Goal: Communication & Community: Answer question/provide support

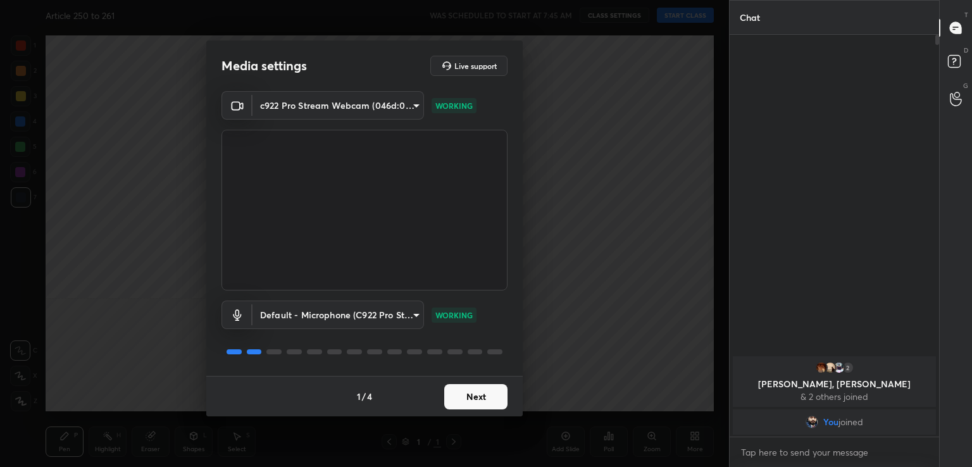
click at [470, 398] on button "Next" at bounding box center [475, 396] width 63 height 25
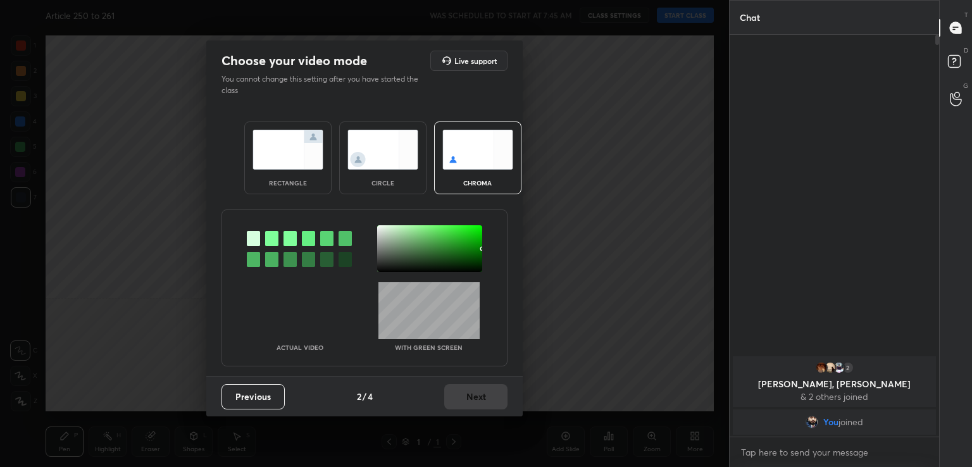
click at [276, 239] on div at bounding box center [271, 238] width 13 height 15
click at [395, 255] on div at bounding box center [429, 248] width 105 height 47
click at [468, 401] on button "Next" at bounding box center [475, 396] width 63 height 25
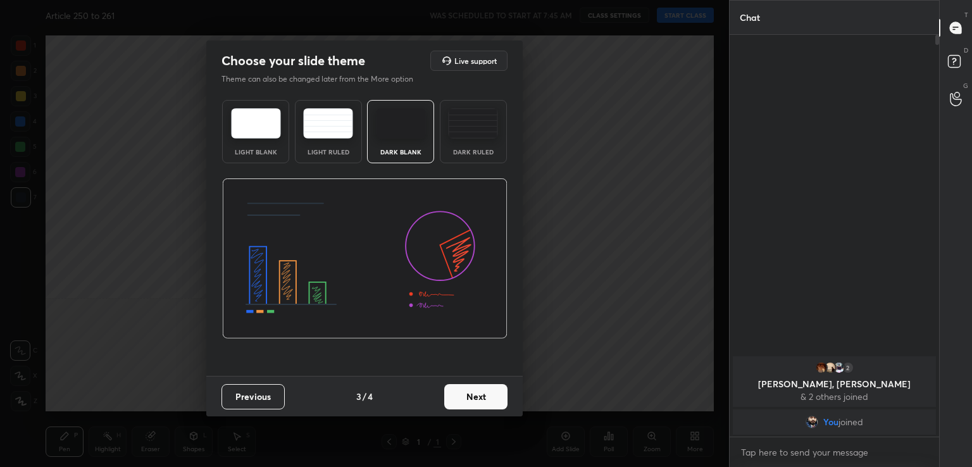
drag, startPoint x: 468, startPoint y: 401, endPoint x: 482, endPoint y: 402, distance: 13.3
click at [482, 402] on button "Next" at bounding box center [475, 396] width 63 height 25
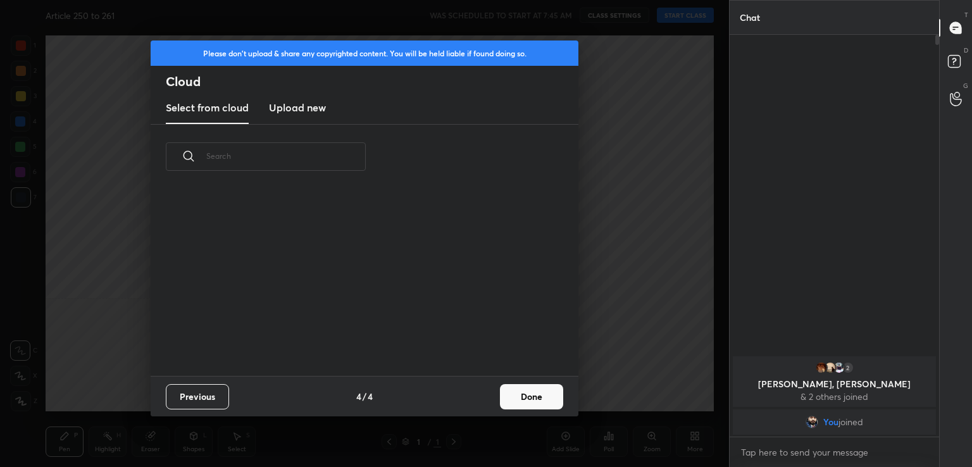
click at [482, 402] on div "Previous 4 / 4 Done" at bounding box center [365, 396] width 428 height 41
drag, startPoint x: 482, startPoint y: 402, endPoint x: 551, endPoint y: 401, distance: 69.6
click at [551, 401] on div "Previous 4 / 4 Done" at bounding box center [365, 396] width 428 height 41
click at [551, 401] on button "Done" at bounding box center [531, 396] width 63 height 25
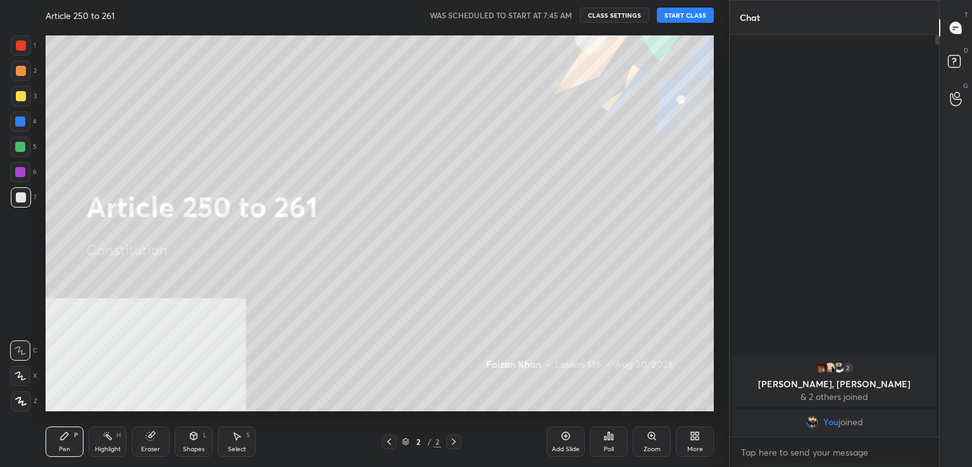
click at [684, 12] on button "START CLASS" at bounding box center [685, 15] width 57 height 15
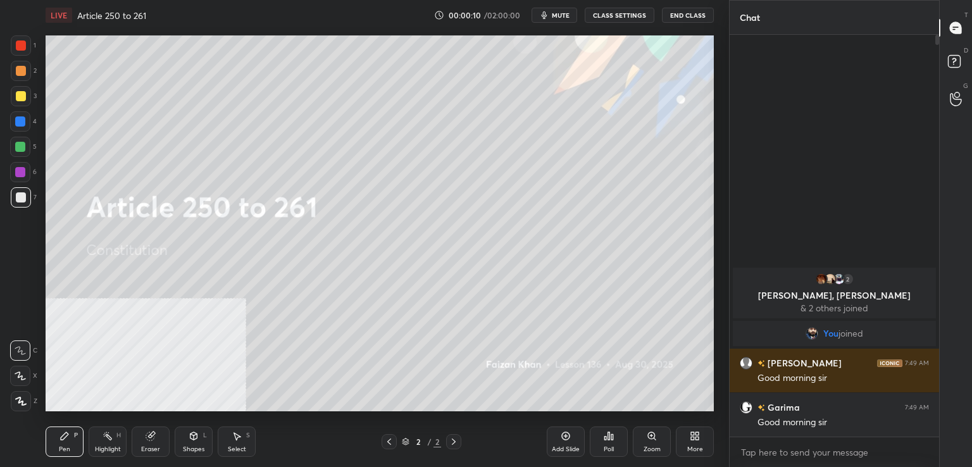
click at [564, 439] on icon at bounding box center [566, 436] width 8 height 8
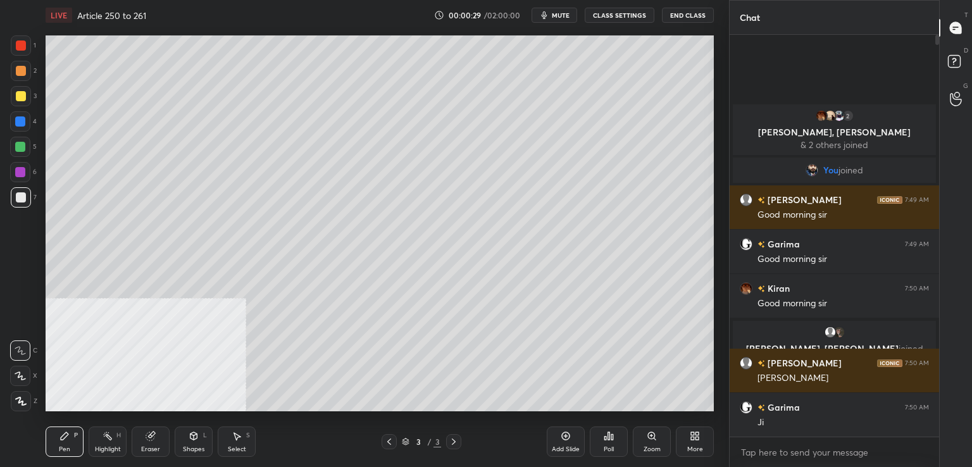
click at [555, 21] on button "mute" at bounding box center [555, 15] width 46 height 15
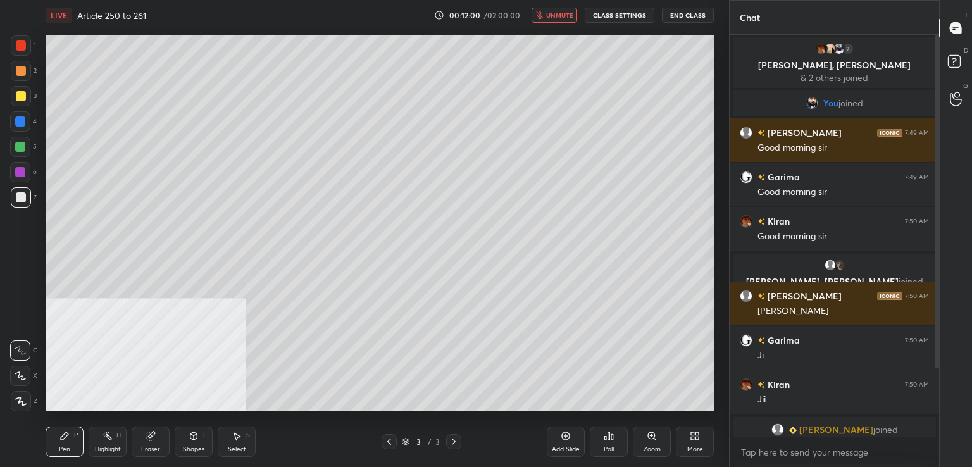
drag, startPoint x: 572, startPoint y: 15, endPoint x: 562, endPoint y: 19, distance: 10.8
click at [572, 15] on span "unmute" at bounding box center [559, 15] width 27 height 9
drag, startPoint x: 960, startPoint y: 61, endPoint x: 957, endPoint y: 47, distance: 14.2
click at [956, 59] on rect at bounding box center [954, 62] width 12 height 12
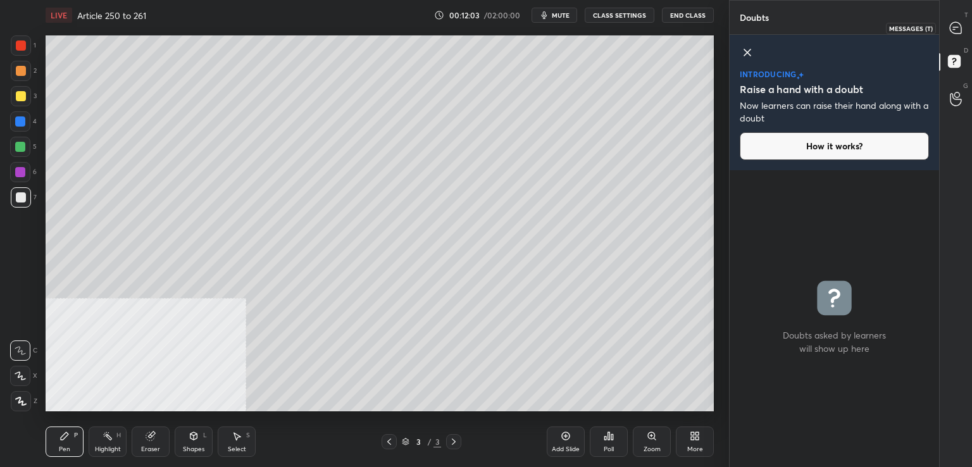
drag, startPoint x: 959, startPoint y: 26, endPoint x: 953, endPoint y: 47, distance: 21.7
click at [959, 28] on icon at bounding box center [955, 27] width 11 height 11
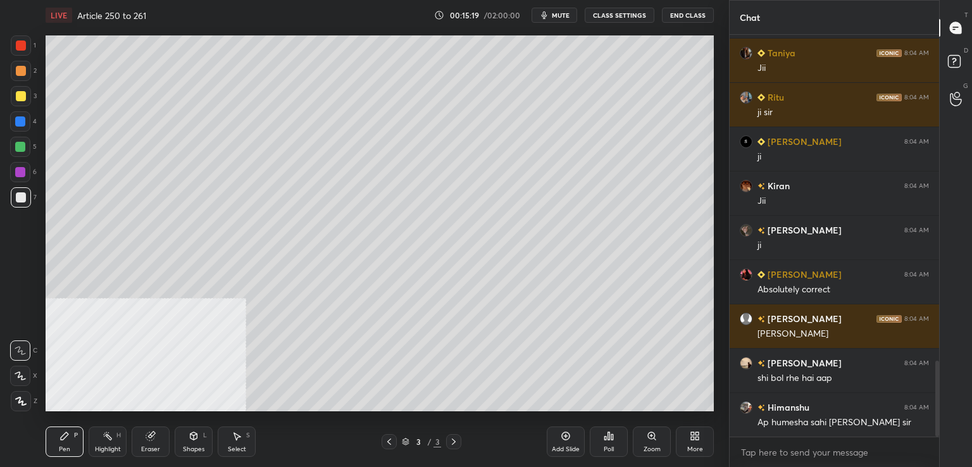
scroll to position [1771, 0]
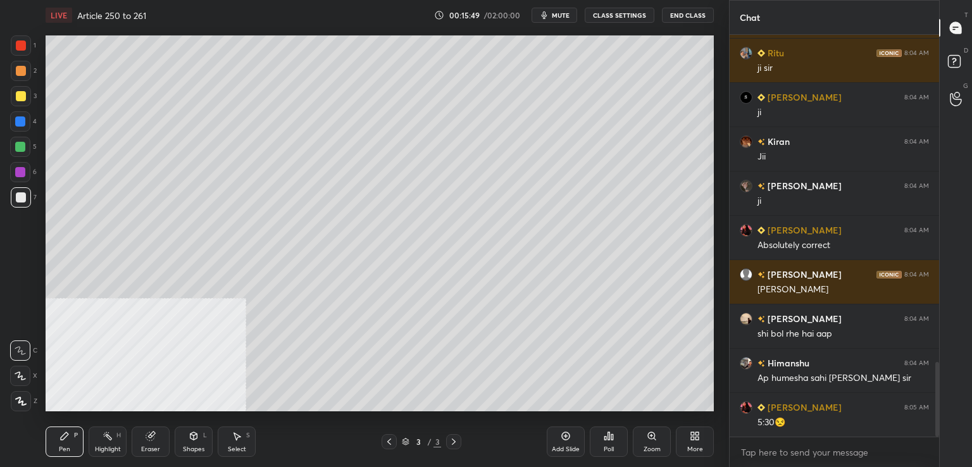
click at [16, 70] on div at bounding box center [21, 71] width 10 height 10
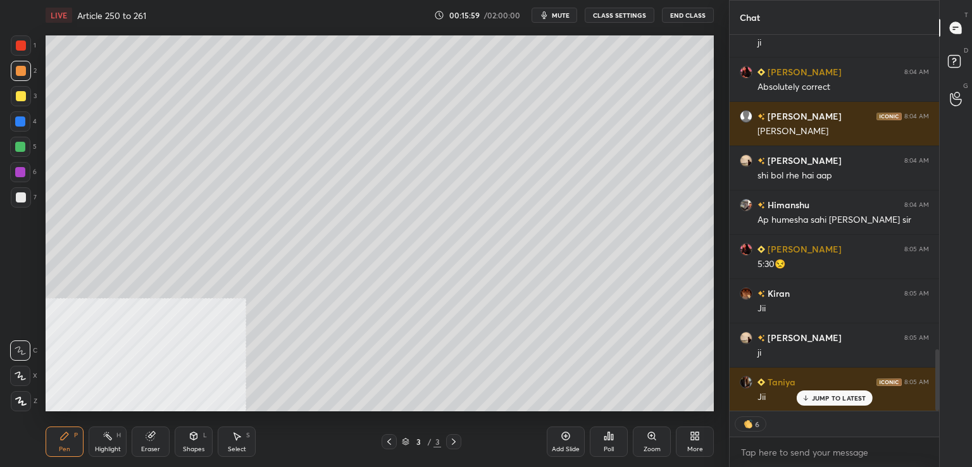
scroll to position [1974, 0]
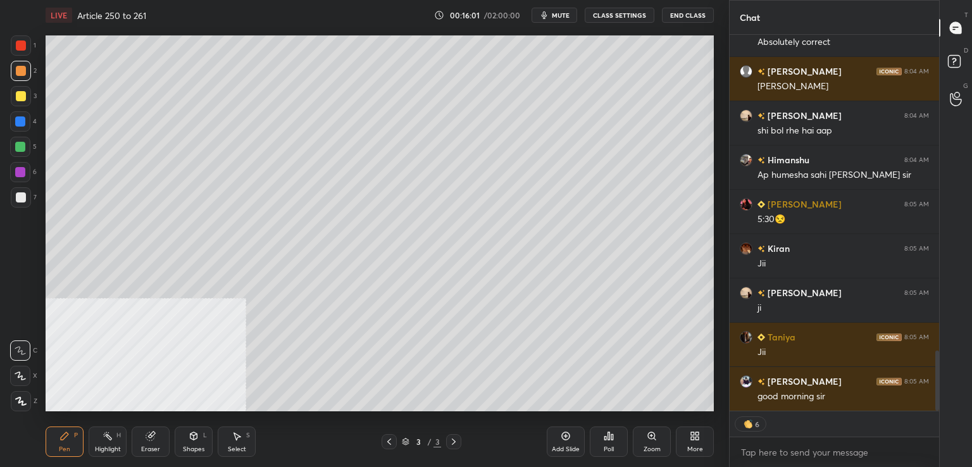
drag, startPoint x: 20, startPoint y: 44, endPoint x: 30, endPoint y: 43, distance: 10.1
click at [22, 43] on div at bounding box center [21, 46] width 10 height 10
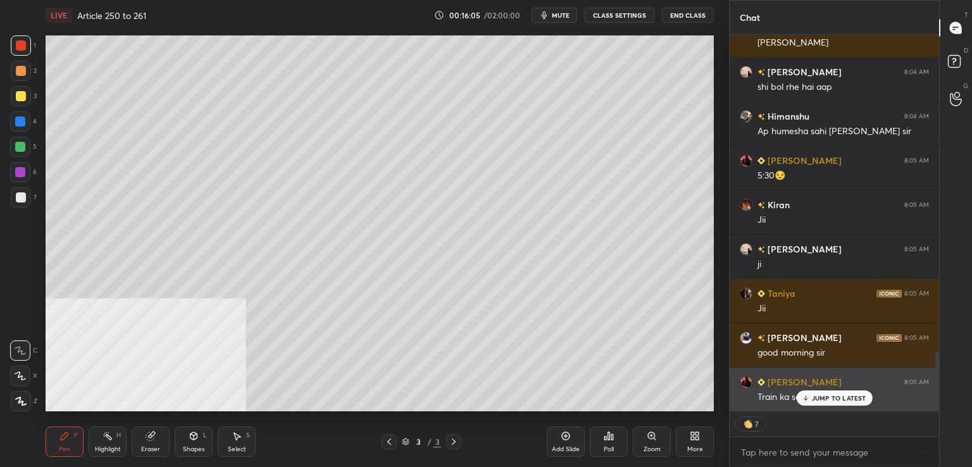
click at [818, 396] on p "JUMP TO LATEST" at bounding box center [839, 398] width 54 height 8
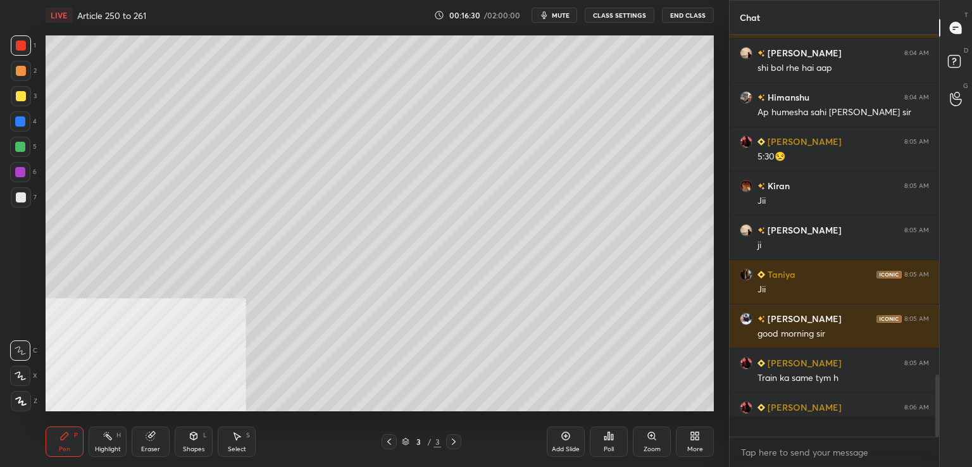
scroll to position [2037, 0]
drag, startPoint x: 15, startPoint y: 199, endPoint x: 29, endPoint y: 203, distance: 14.4
click at [15, 201] on div at bounding box center [21, 197] width 20 height 20
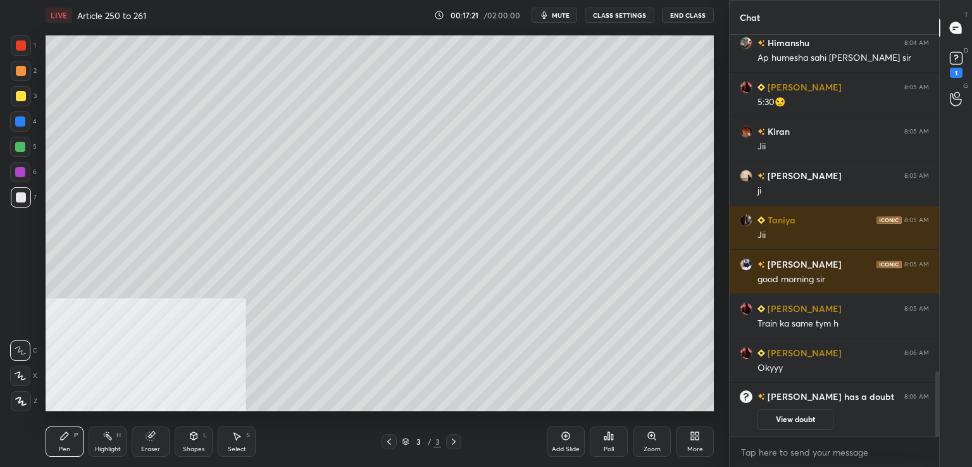
click at [22, 125] on div at bounding box center [20, 121] width 10 height 10
click at [25, 196] on div at bounding box center [21, 197] width 10 height 10
drag, startPoint x: 26, startPoint y: 96, endPoint x: 43, endPoint y: 102, distance: 18.2
click at [28, 96] on div at bounding box center [21, 96] width 20 height 20
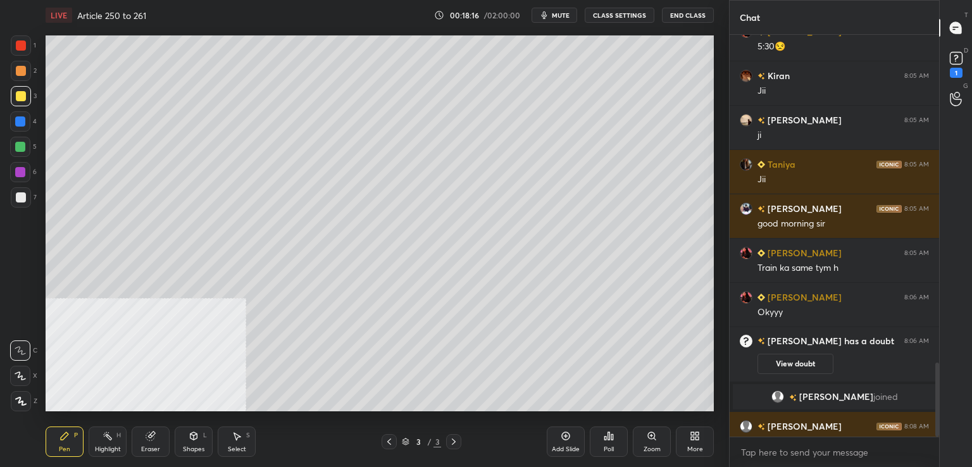
scroll to position [1790, 0]
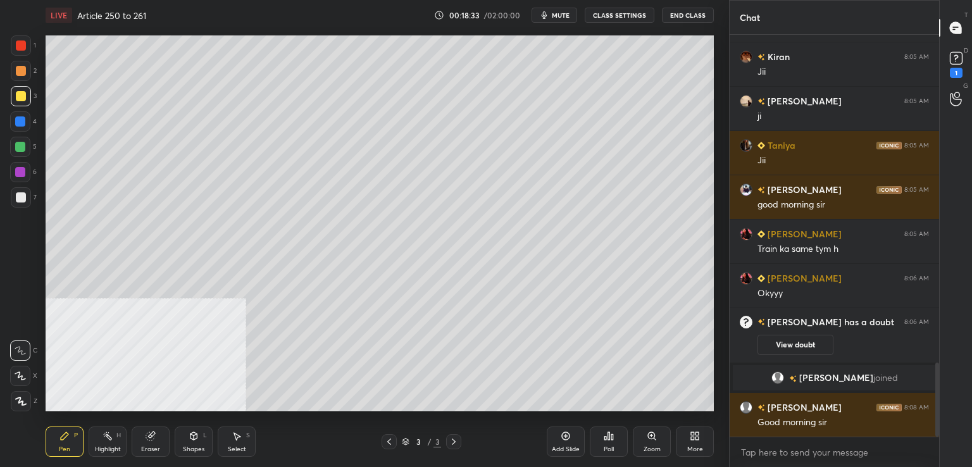
click at [22, 198] on div at bounding box center [21, 197] width 10 height 10
drag, startPoint x: 567, startPoint y: 446, endPoint x: 554, endPoint y: 429, distance: 21.2
click at [566, 444] on div "Add Slide" at bounding box center [566, 442] width 38 height 30
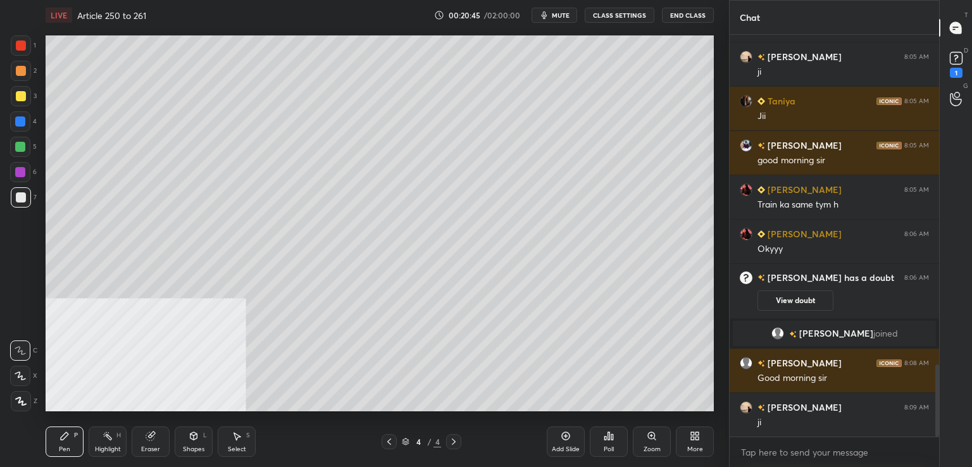
drag, startPoint x: 20, startPoint y: 120, endPoint x: 38, endPoint y: 120, distance: 17.7
click at [23, 119] on div at bounding box center [20, 121] width 10 height 10
click at [28, 197] on div at bounding box center [21, 197] width 20 height 20
drag, startPoint x: 953, startPoint y: 73, endPoint x: 949, endPoint y: 82, distance: 10.2
click at [953, 73] on div "1" at bounding box center [956, 73] width 13 height 10
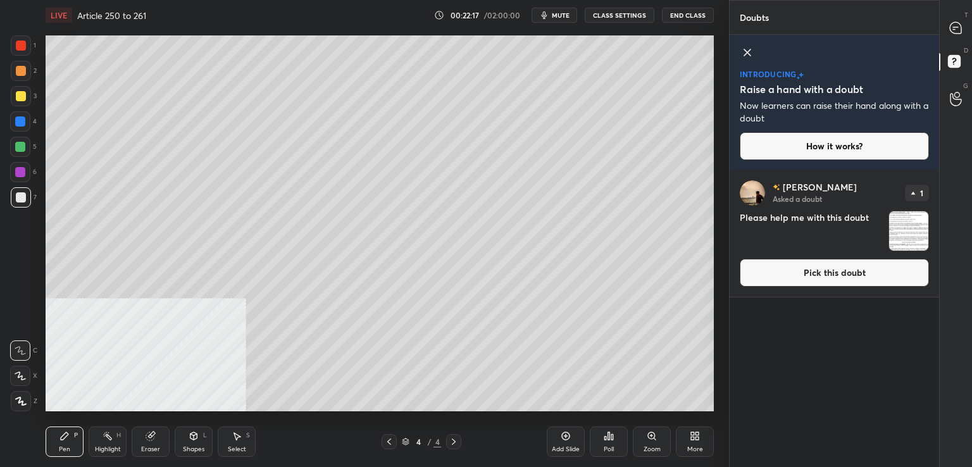
drag, startPoint x: 777, startPoint y: 285, endPoint x: 734, endPoint y: 282, distance: 43.8
click at [777, 284] on button "Pick this doubt" at bounding box center [834, 273] width 189 height 28
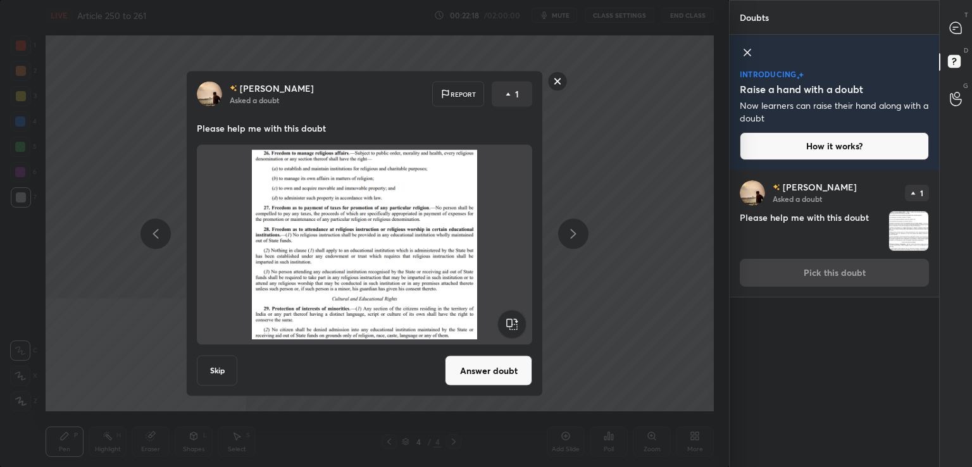
click at [468, 358] on button "Answer doubt" at bounding box center [488, 371] width 87 height 30
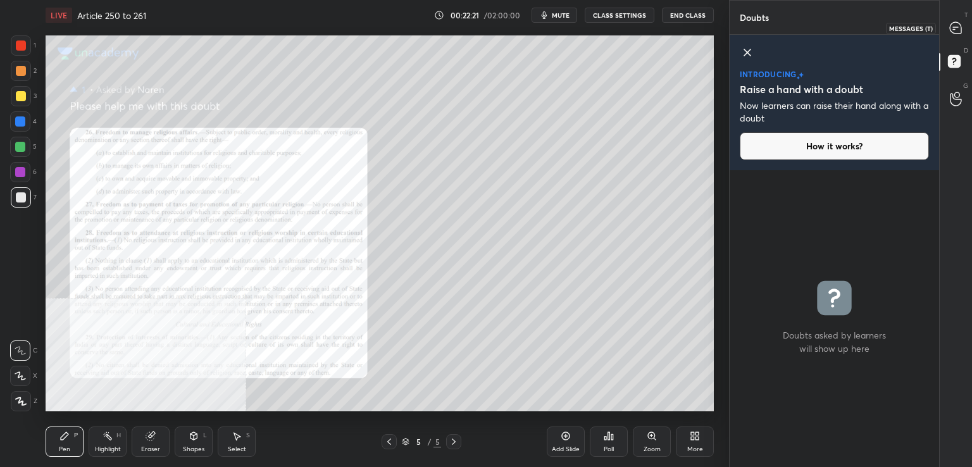
drag, startPoint x: 965, startPoint y: 31, endPoint x: 949, endPoint y: 32, distance: 15.9
click at [963, 32] on div at bounding box center [956, 27] width 25 height 23
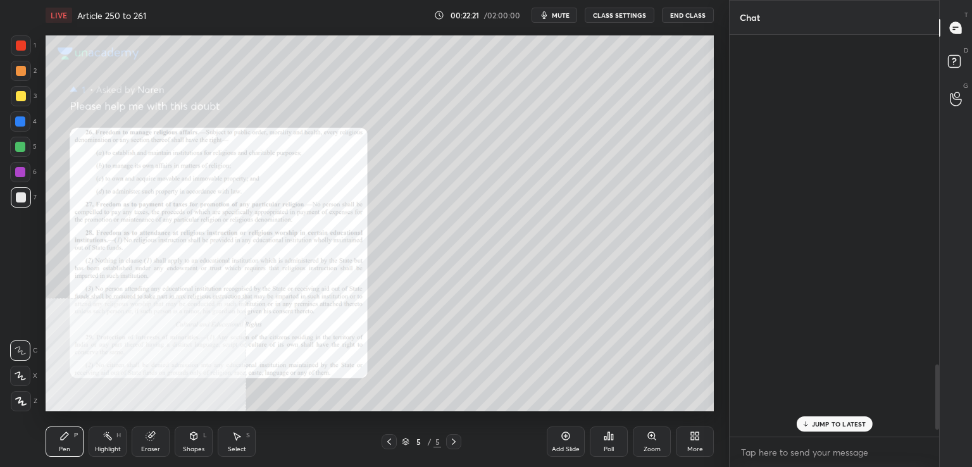
scroll to position [398, 206]
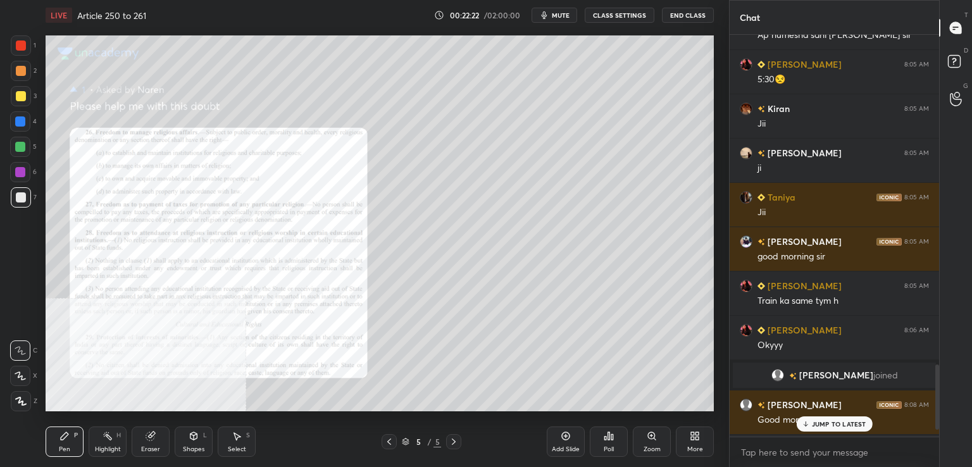
drag, startPoint x: 823, startPoint y: 424, endPoint x: 760, endPoint y: 426, distance: 63.3
click at [820, 423] on p "JUMP TO LATEST" at bounding box center [839, 424] width 54 height 8
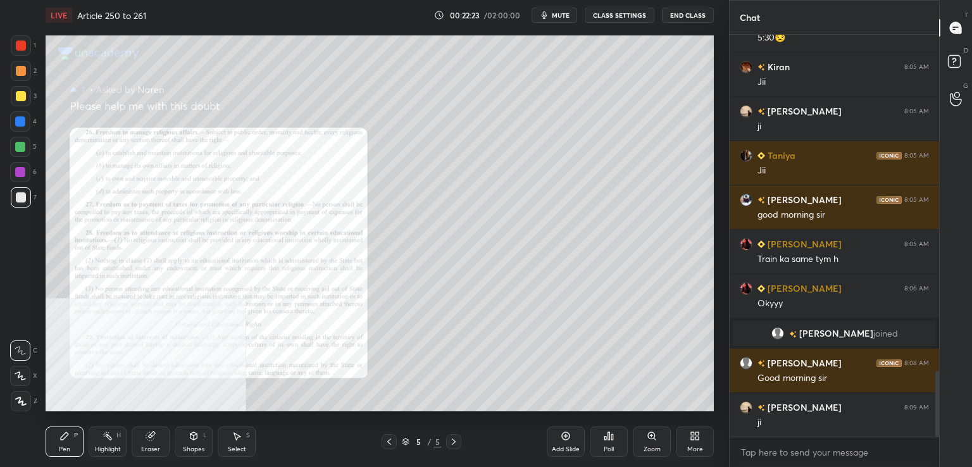
click at [649, 439] on icon at bounding box center [651, 435] width 7 height 7
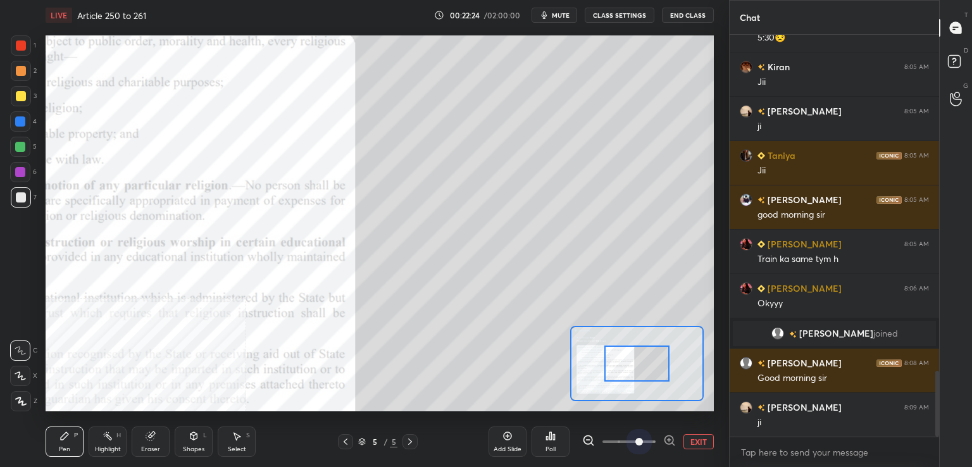
drag, startPoint x: 638, startPoint y: 444, endPoint x: 641, endPoint y: 426, distance: 18.0
click at [639, 442] on span at bounding box center [629, 441] width 53 height 19
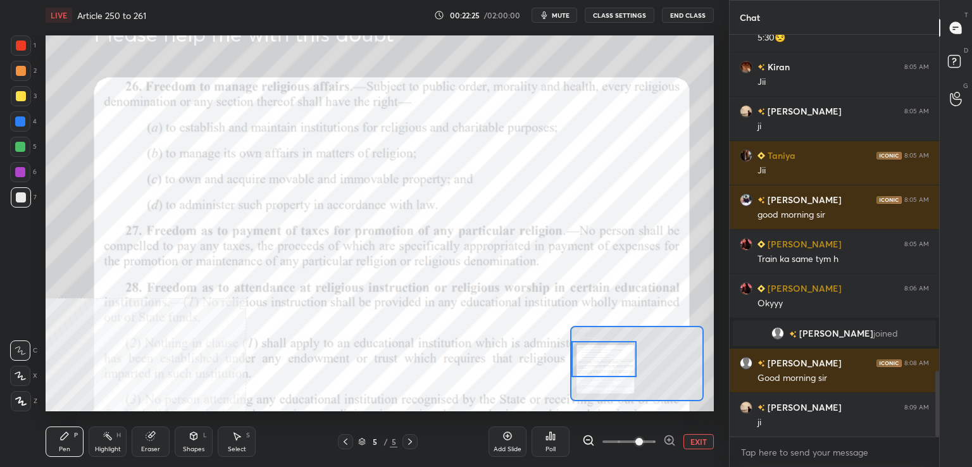
drag, startPoint x: 617, startPoint y: 365, endPoint x: 603, endPoint y: 364, distance: 14.6
click at [603, 364] on div at bounding box center [605, 359] width 66 height 36
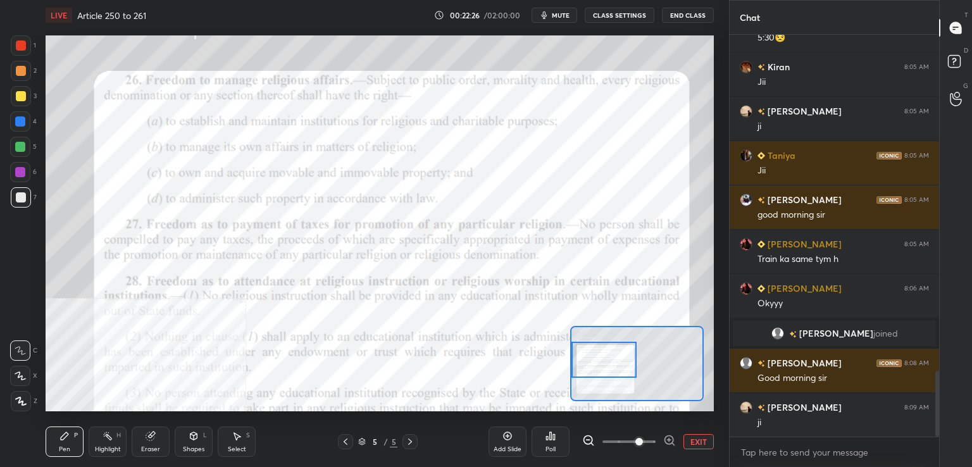
click at [16, 44] on div at bounding box center [21, 46] width 10 height 10
click at [109, 444] on div "Highlight H" at bounding box center [108, 442] width 38 height 30
click at [66, 441] on div "Pen P" at bounding box center [65, 442] width 38 height 30
click at [347, 446] on icon at bounding box center [346, 442] width 10 height 10
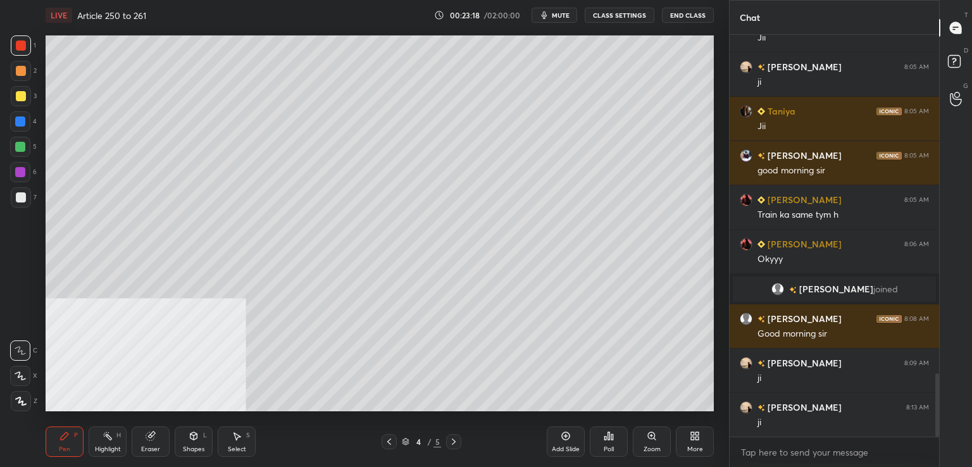
scroll to position [2153, 0]
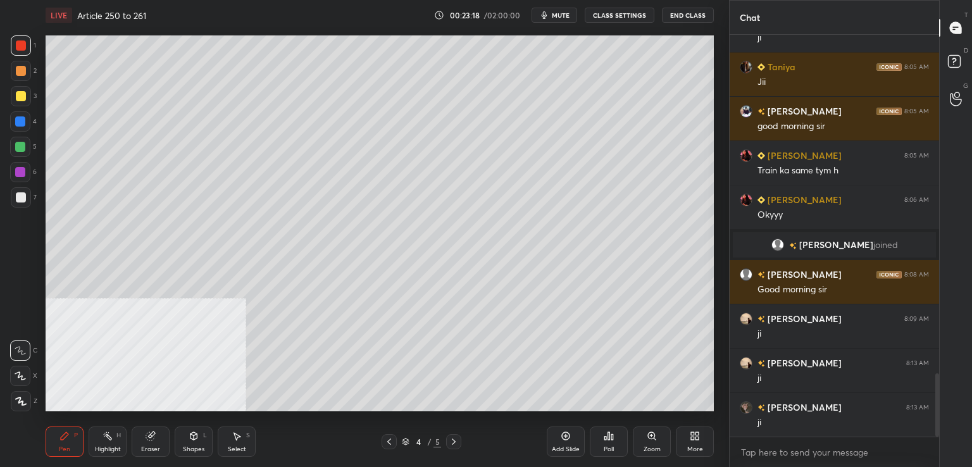
click at [23, 196] on div at bounding box center [21, 197] width 10 height 10
click at [22, 126] on div at bounding box center [20, 121] width 10 height 10
click at [18, 99] on div at bounding box center [21, 96] width 10 height 10
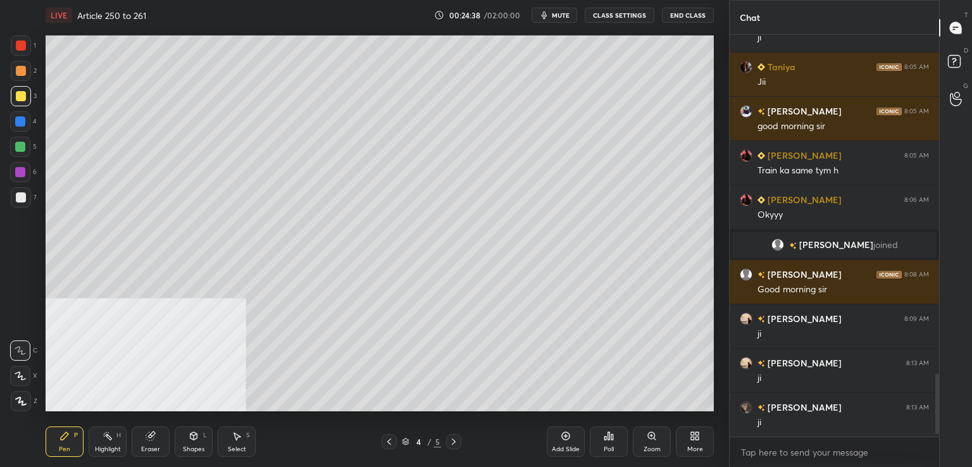
click at [453, 441] on icon at bounding box center [454, 442] width 10 height 10
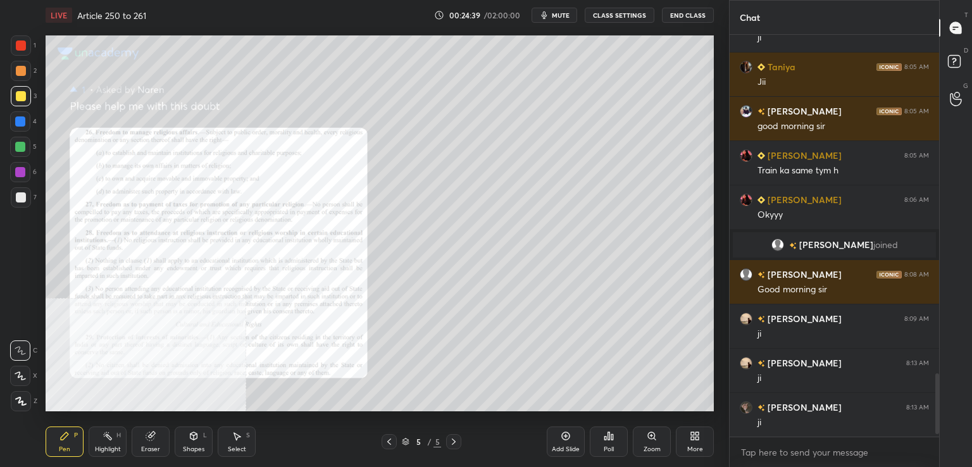
click at [653, 434] on icon at bounding box center [652, 436] width 10 height 10
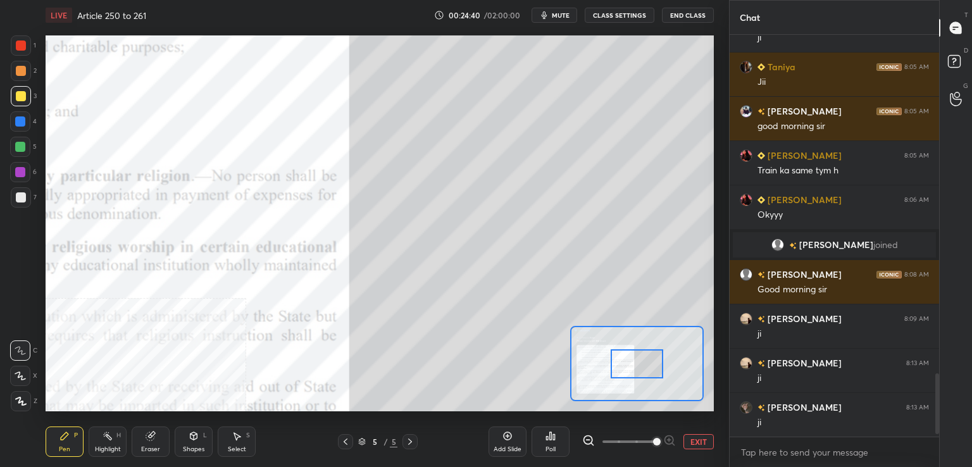
click at [653, 436] on span at bounding box center [629, 441] width 53 height 19
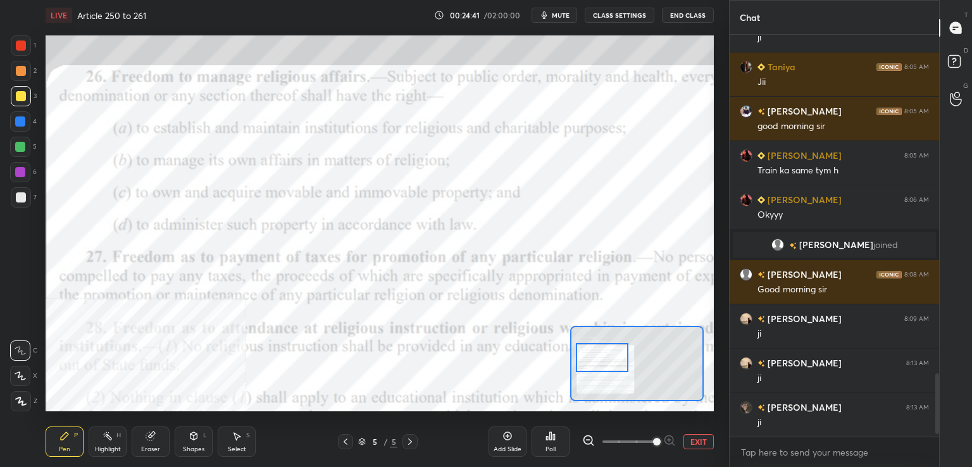
drag, startPoint x: 648, startPoint y: 360, endPoint x: 614, endPoint y: 350, distance: 35.6
click at [614, 354] on div at bounding box center [602, 357] width 53 height 29
click at [22, 46] on div at bounding box center [21, 46] width 10 height 10
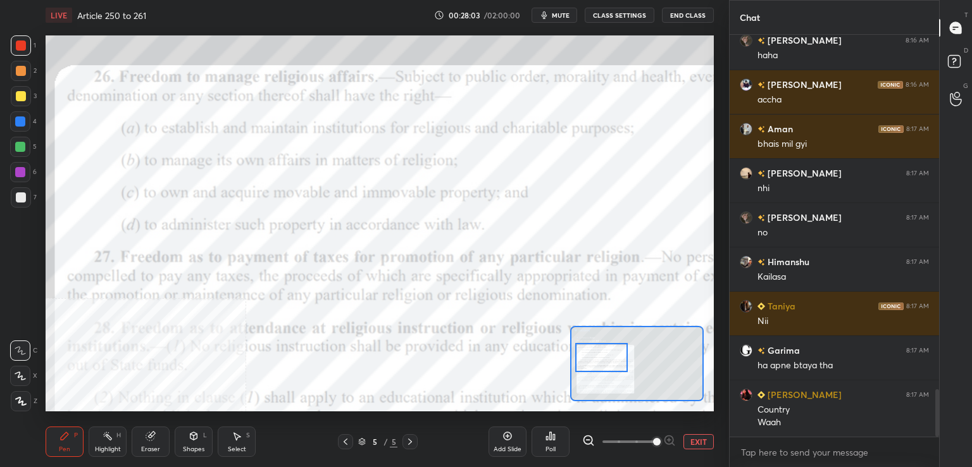
scroll to position [4, 4]
drag, startPoint x: 23, startPoint y: 44, endPoint x: 17, endPoint y: 34, distance: 11.6
click at [23, 44] on div at bounding box center [21, 46] width 10 height 10
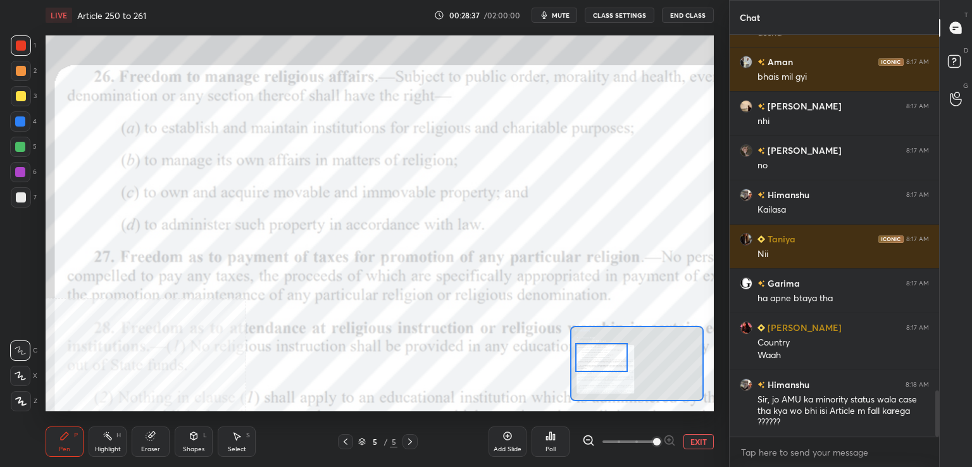
click at [344, 444] on icon at bounding box center [346, 442] width 10 height 10
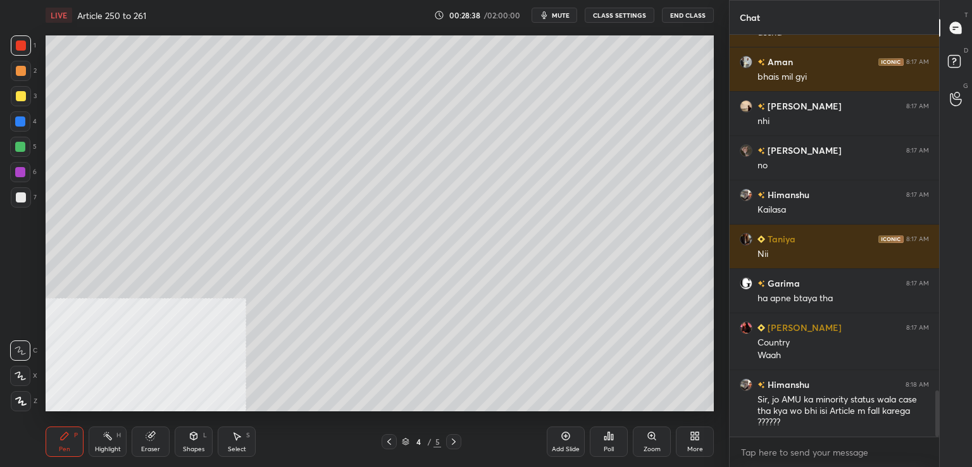
click at [562, 435] on icon at bounding box center [566, 436] width 8 height 8
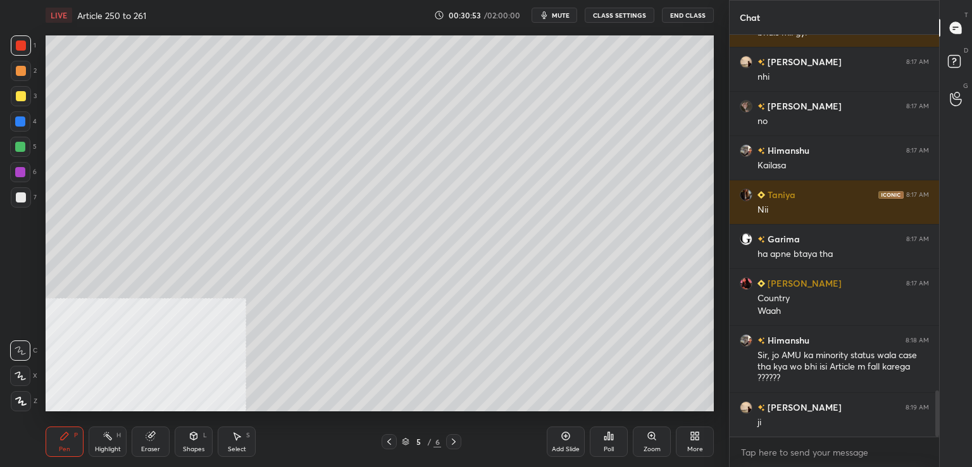
click at [20, 201] on div at bounding box center [21, 197] width 10 height 10
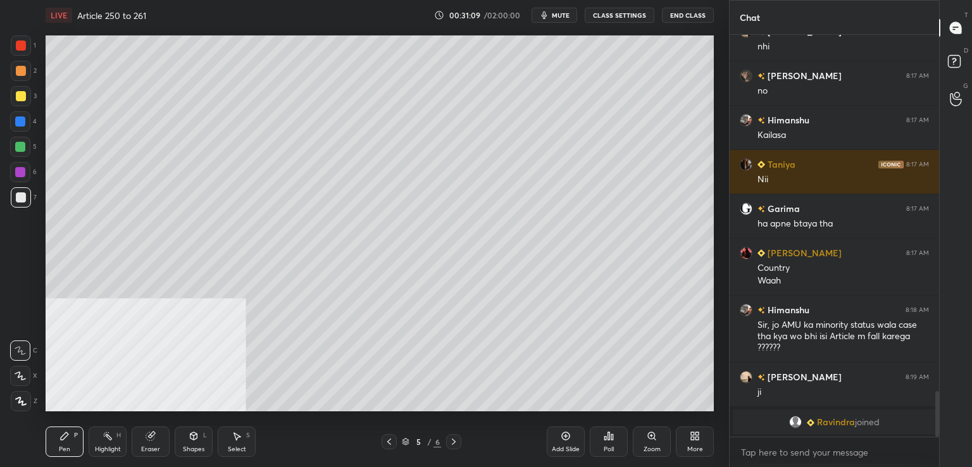
drag, startPoint x: 567, startPoint y: 440, endPoint x: 562, endPoint y: 434, distance: 8.1
click at [567, 441] on icon at bounding box center [566, 436] width 10 height 10
click at [27, 146] on div at bounding box center [20, 147] width 20 height 20
click at [23, 200] on div at bounding box center [21, 197] width 10 height 10
click at [24, 97] on div at bounding box center [21, 96] width 10 height 10
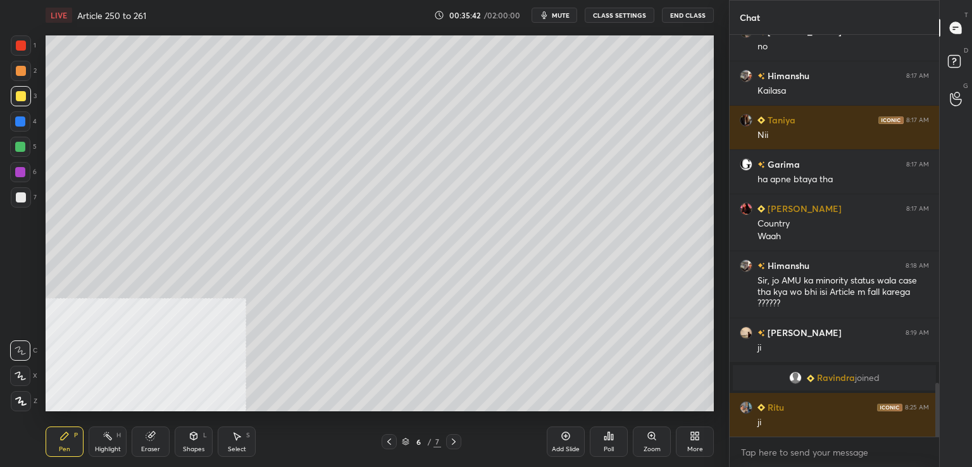
scroll to position [2619, 0]
drag, startPoint x: 456, startPoint y: 445, endPoint x: 466, endPoint y: 439, distance: 11.6
click at [457, 444] on icon at bounding box center [454, 442] width 10 height 10
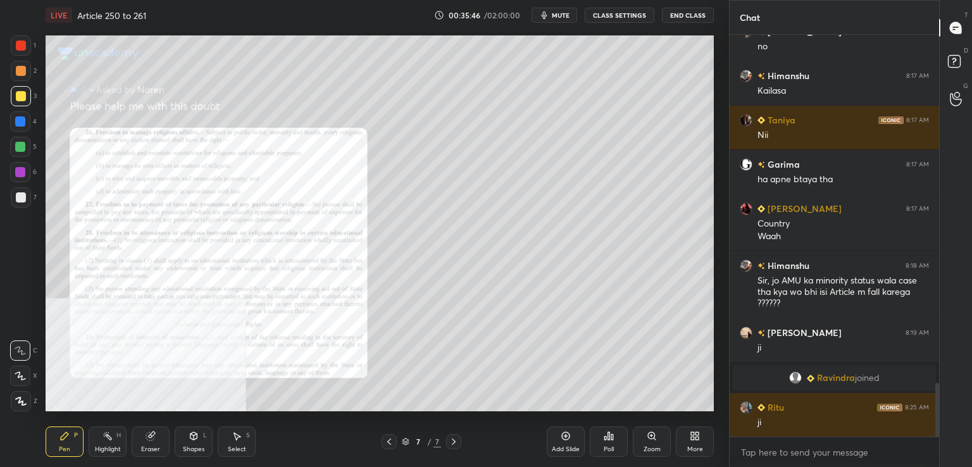
click at [651, 438] on icon at bounding box center [651, 435] width 7 height 7
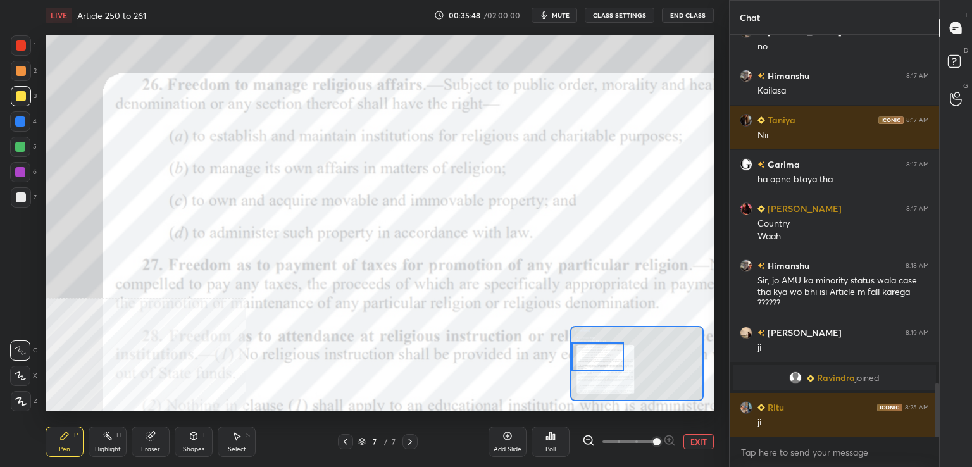
drag, startPoint x: 606, startPoint y: 360, endPoint x: 616, endPoint y: 370, distance: 13.9
click at [600, 359] on div at bounding box center [598, 356] width 53 height 29
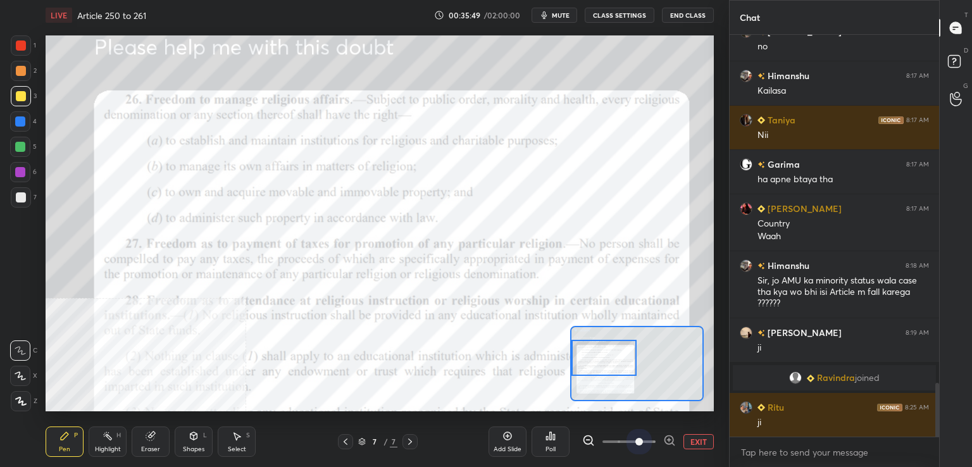
drag, startPoint x: 638, startPoint y: 443, endPoint x: 638, endPoint y: 426, distance: 17.1
click at [639, 442] on span at bounding box center [629, 441] width 53 height 19
drag, startPoint x: 23, startPoint y: 44, endPoint x: 41, endPoint y: 41, distance: 17.9
click at [25, 42] on div at bounding box center [21, 46] width 10 height 10
click at [343, 442] on icon at bounding box center [346, 442] width 10 height 10
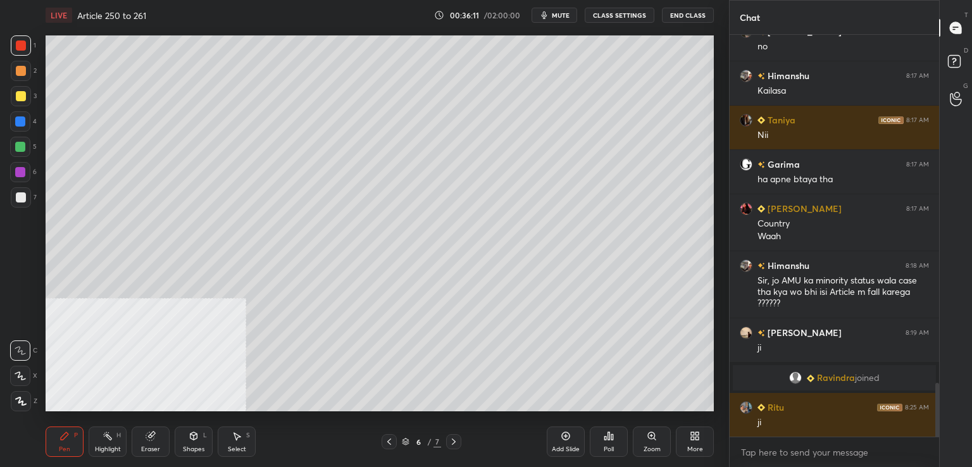
click at [387, 442] on icon at bounding box center [389, 442] width 10 height 10
click at [453, 441] on icon at bounding box center [454, 442] width 10 height 10
drag, startPoint x: 560, startPoint y: 441, endPoint x: 528, endPoint y: 412, distance: 42.6
click at [558, 439] on div "Add Slide" at bounding box center [566, 442] width 38 height 30
click at [18, 200] on div at bounding box center [21, 197] width 10 height 10
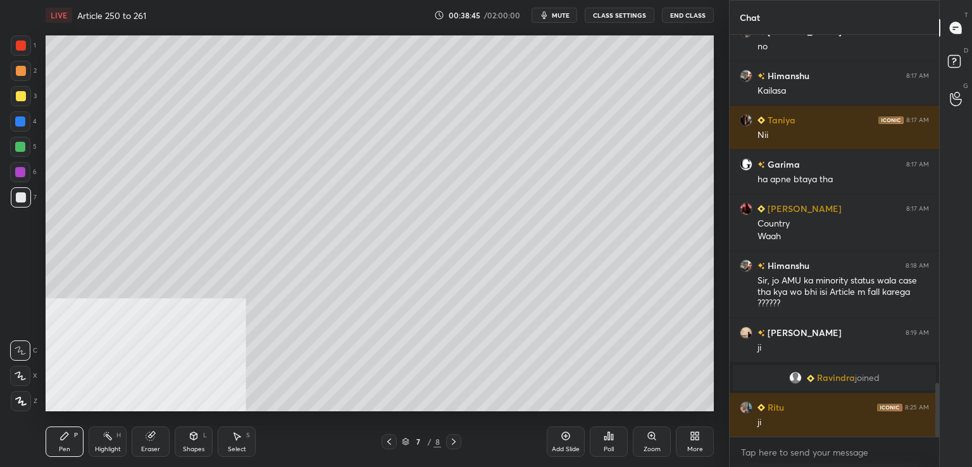
scroll to position [2664, 0]
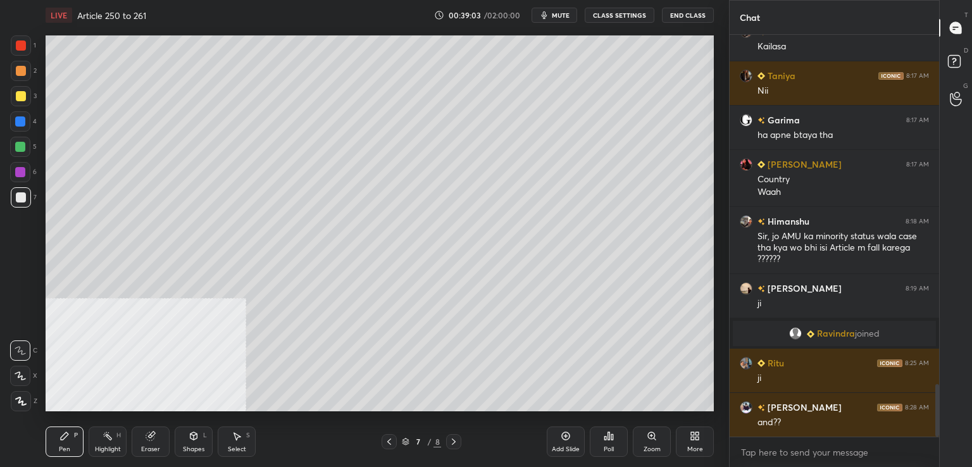
click at [25, 200] on div at bounding box center [21, 197] width 10 height 10
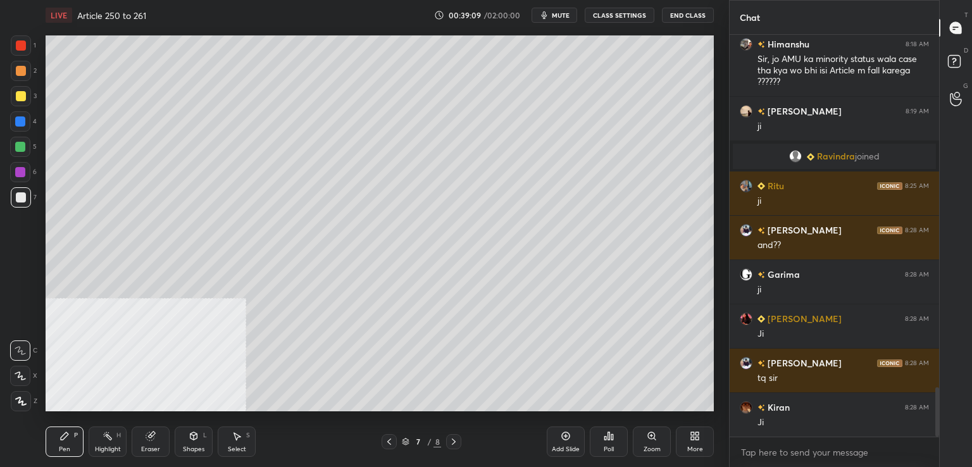
scroll to position [2885, 0]
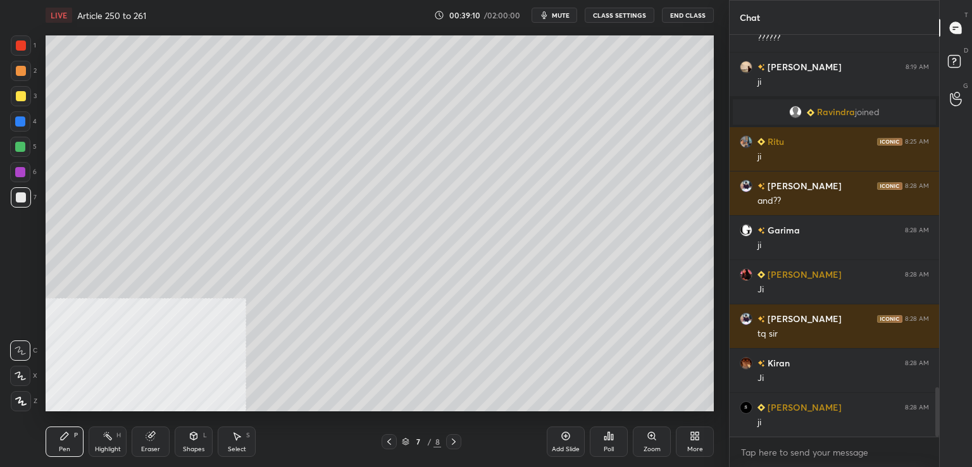
drag, startPoint x: 568, startPoint y: 439, endPoint x: 556, endPoint y: 410, distance: 31.8
click at [568, 439] on icon at bounding box center [566, 436] width 10 height 10
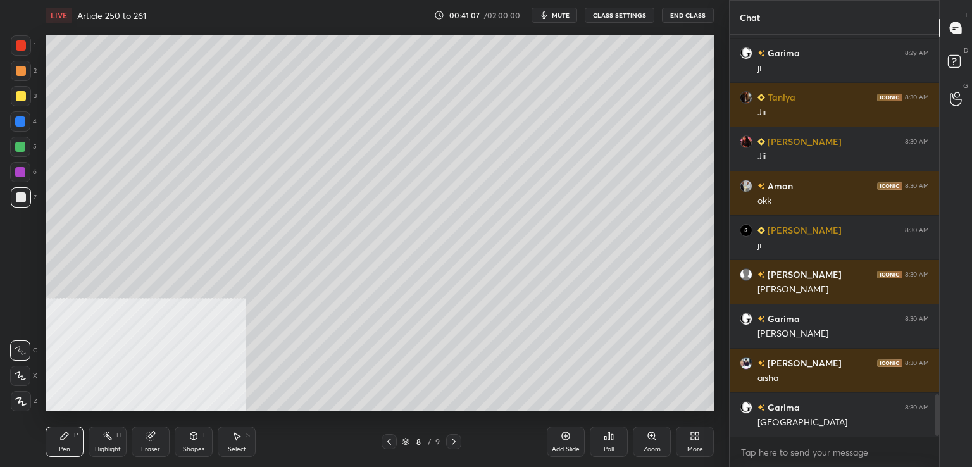
scroll to position [3473, 0]
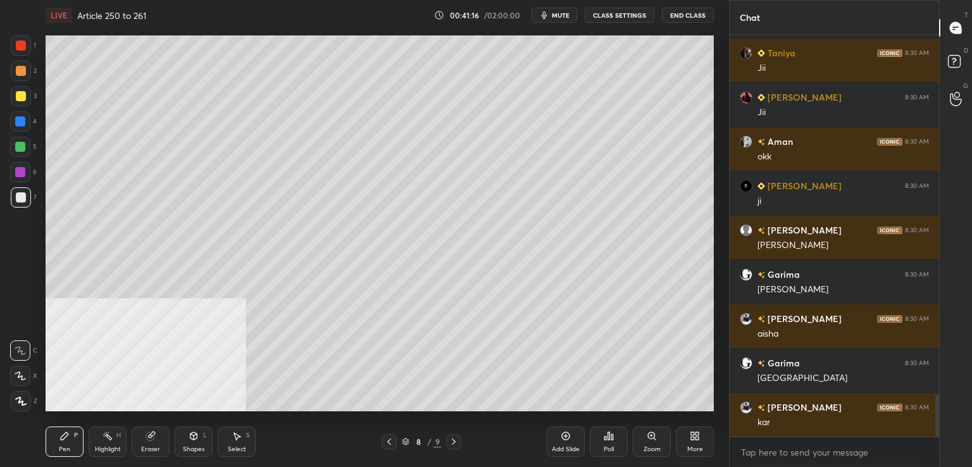
click at [14, 200] on div at bounding box center [21, 197] width 20 height 20
click at [23, 101] on div at bounding box center [21, 96] width 20 height 20
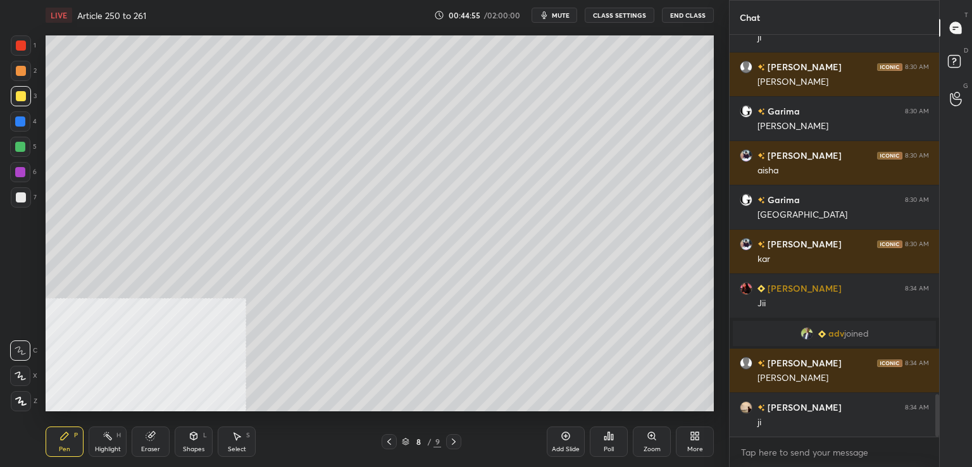
scroll to position [3393, 0]
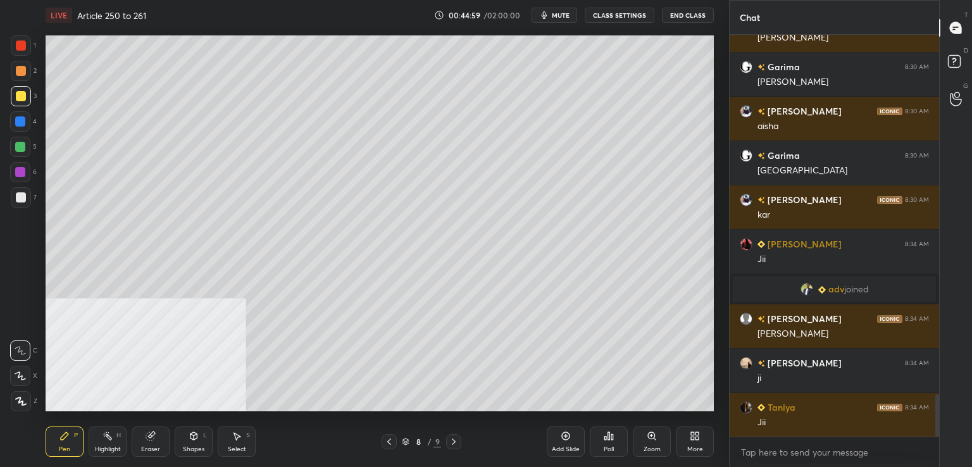
drag, startPoint x: 18, startPoint y: 196, endPoint x: 24, endPoint y: 199, distance: 7.1
click at [19, 198] on div at bounding box center [21, 197] width 10 height 10
click at [568, 441] on div "Add Slide" at bounding box center [566, 442] width 38 height 30
drag, startPoint x: 21, startPoint y: 196, endPoint x: 8, endPoint y: 198, distance: 12.9
click at [20, 196] on div at bounding box center [21, 197] width 10 height 10
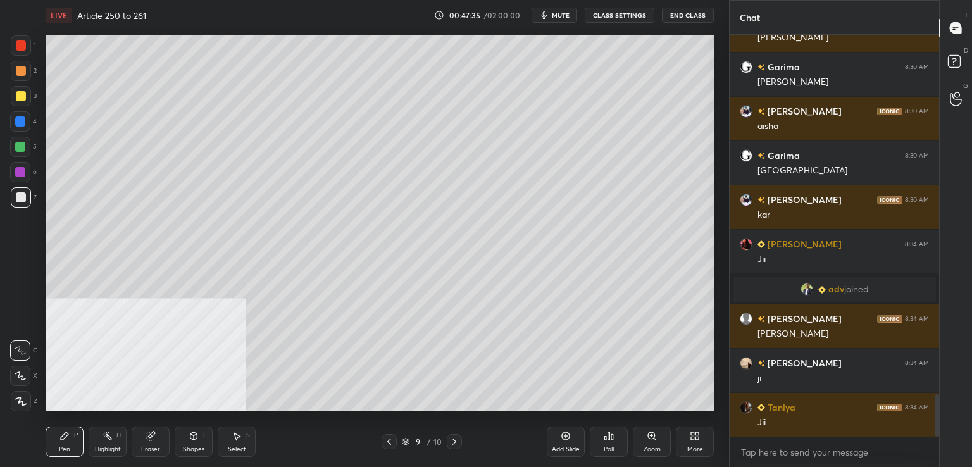
click at [154, 441] on div "Eraser" at bounding box center [151, 442] width 38 height 30
drag, startPoint x: 61, startPoint y: 439, endPoint x: 103, endPoint y: 421, distance: 45.4
click at [63, 439] on icon at bounding box center [65, 436] width 8 height 8
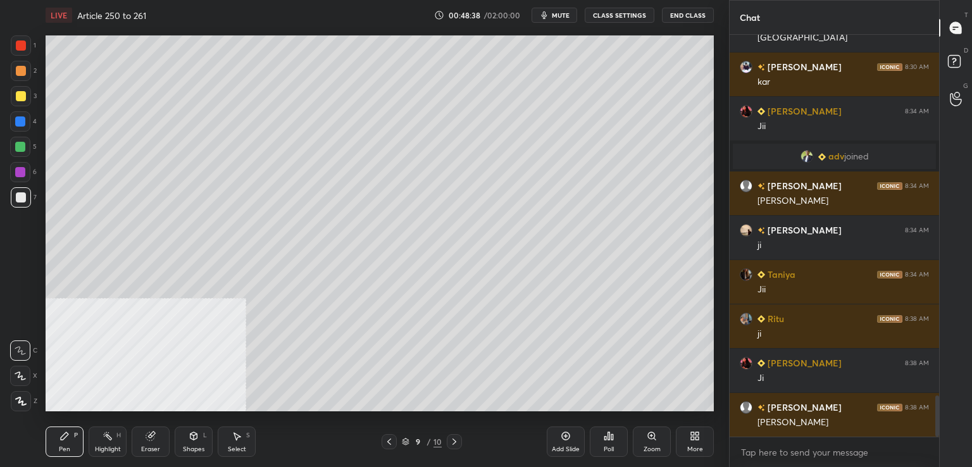
scroll to position [3614, 0]
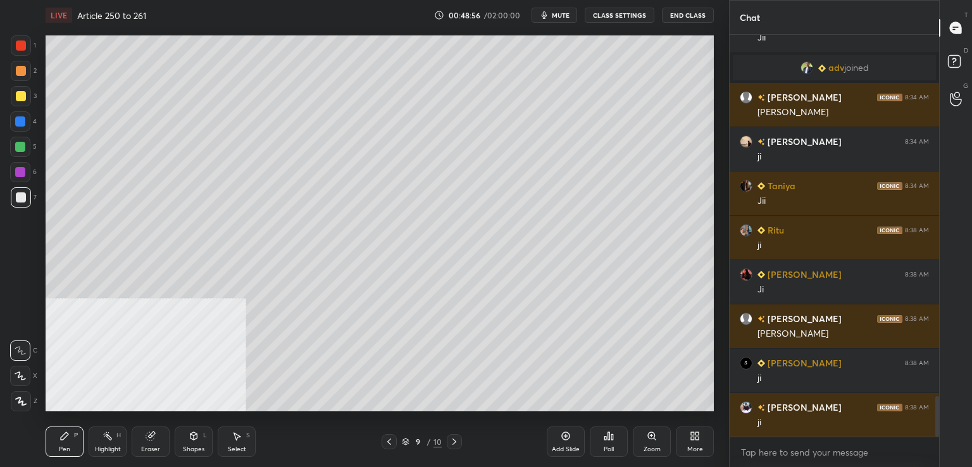
drag, startPoint x: 558, startPoint y: 434, endPoint x: 554, endPoint y: 407, distance: 26.8
click at [557, 434] on div "Add Slide" at bounding box center [566, 442] width 38 height 30
drag, startPoint x: 19, startPoint y: 91, endPoint x: 41, endPoint y: 93, distance: 21.6
click at [20, 92] on div at bounding box center [21, 96] width 10 height 10
drag, startPoint x: 25, startPoint y: 172, endPoint x: 32, endPoint y: 172, distance: 7.0
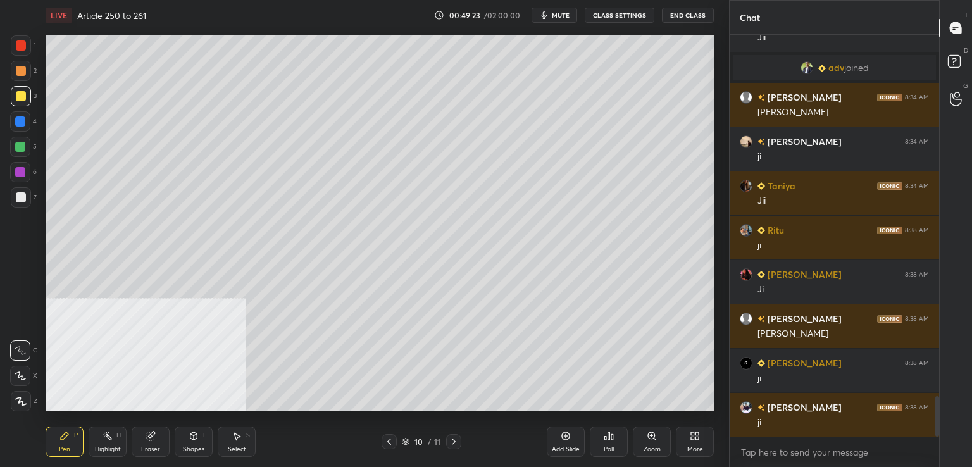
click at [28, 172] on div at bounding box center [20, 172] width 20 height 20
drag, startPoint x: 25, startPoint y: 191, endPoint x: 31, endPoint y: 189, distance: 6.8
click at [25, 189] on div at bounding box center [21, 197] width 20 height 20
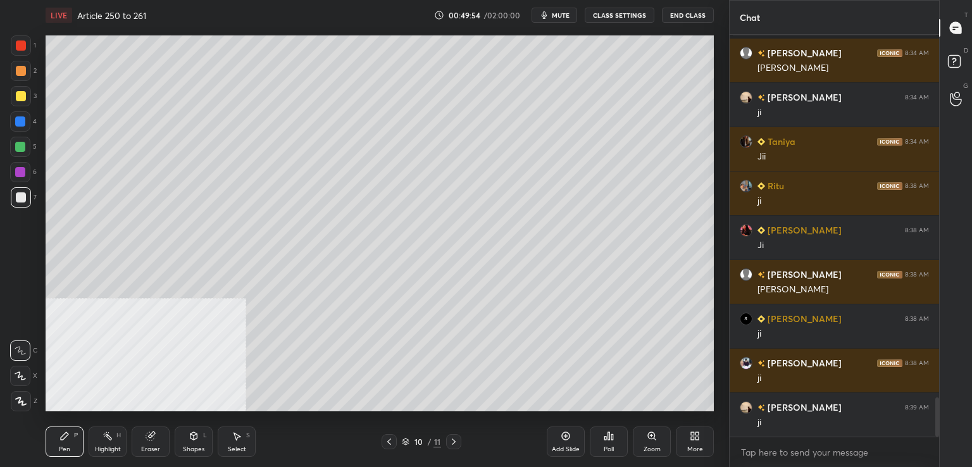
scroll to position [3703, 0]
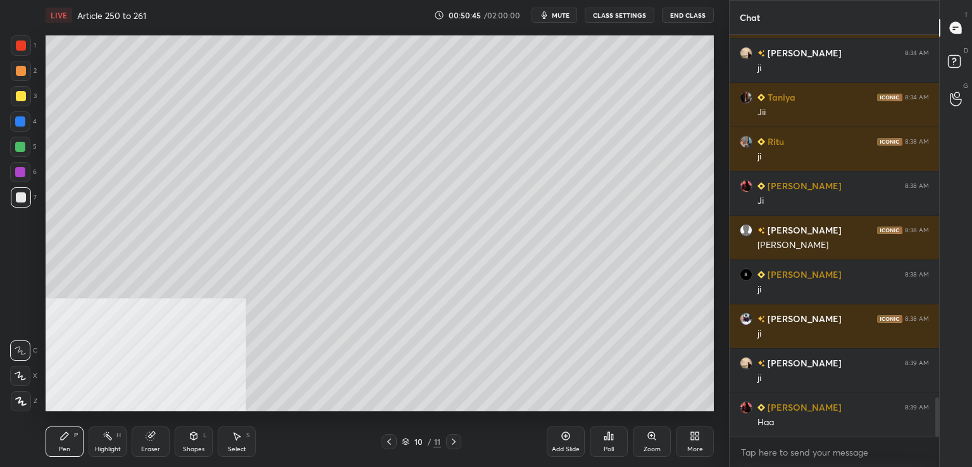
click at [560, 437] on div "Add Slide" at bounding box center [566, 442] width 38 height 30
click at [557, 441] on div "Add Slide" at bounding box center [566, 442] width 38 height 30
click at [563, 434] on icon at bounding box center [566, 436] width 10 height 10
click at [154, 437] on icon at bounding box center [151, 436] width 10 height 10
drag, startPoint x: 68, startPoint y: 447, endPoint x: 70, endPoint y: 437, distance: 9.6
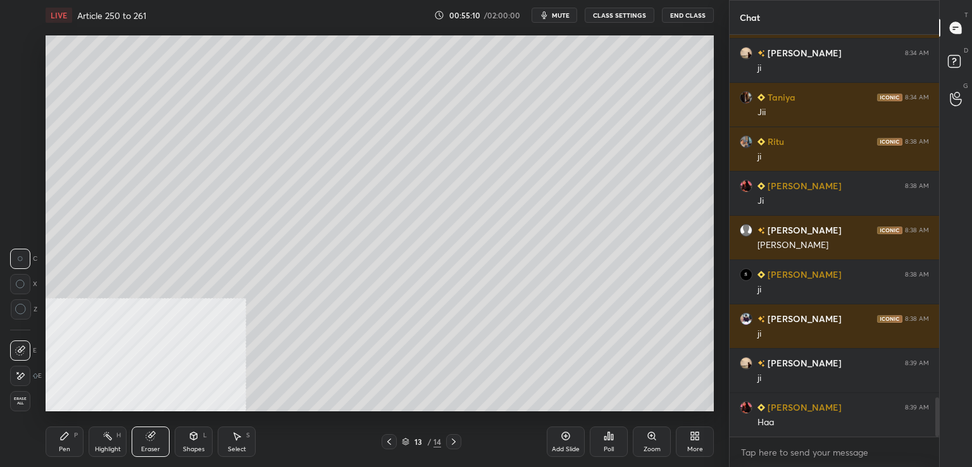
click at [68, 446] on div "Pen" at bounding box center [64, 449] width 11 height 6
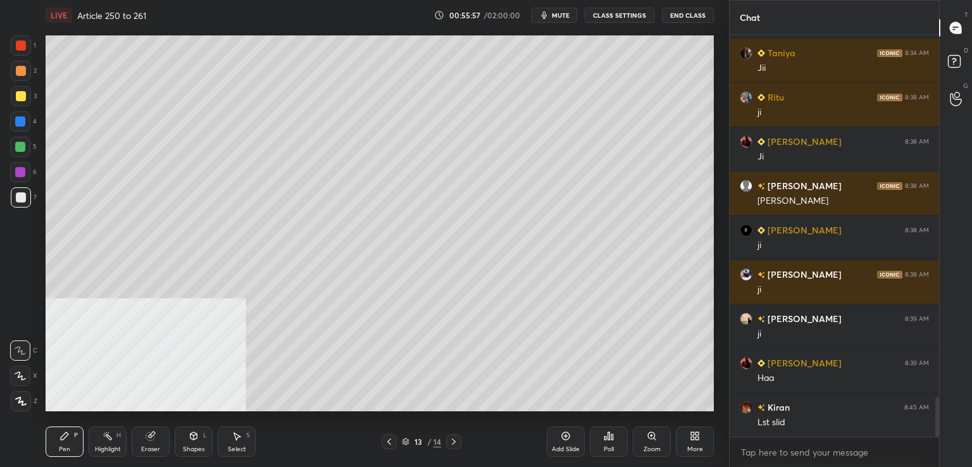
click at [386, 442] on icon at bounding box center [389, 442] width 10 height 10
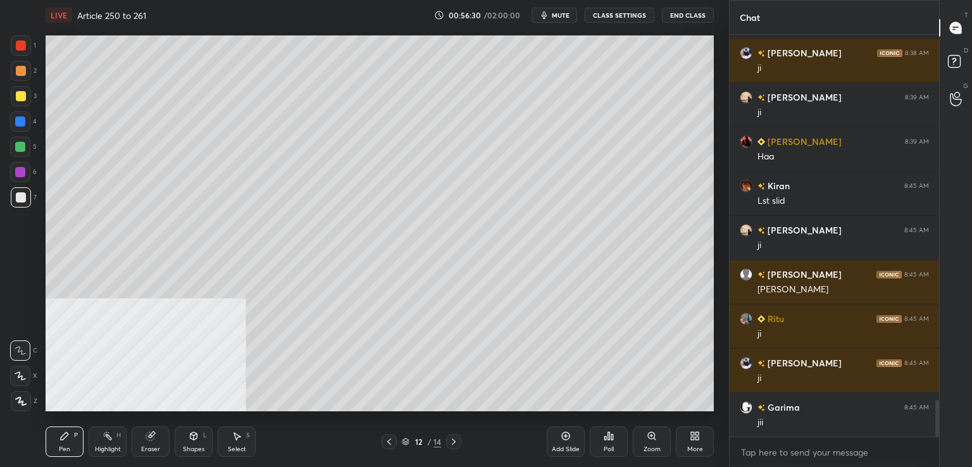
scroll to position [4013, 0]
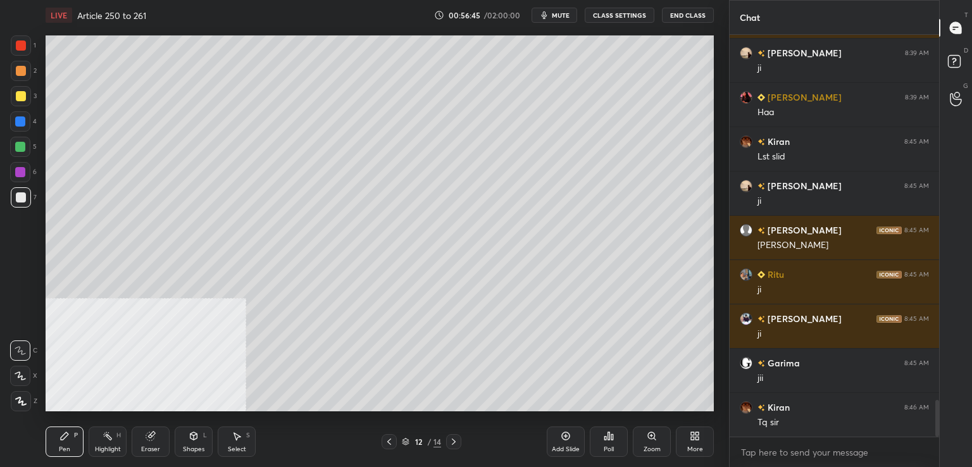
drag, startPoint x: 455, startPoint y: 444, endPoint x: 468, endPoint y: 435, distance: 16.3
click at [455, 446] on icon at bounding box center [454, 442] width 10 height 10
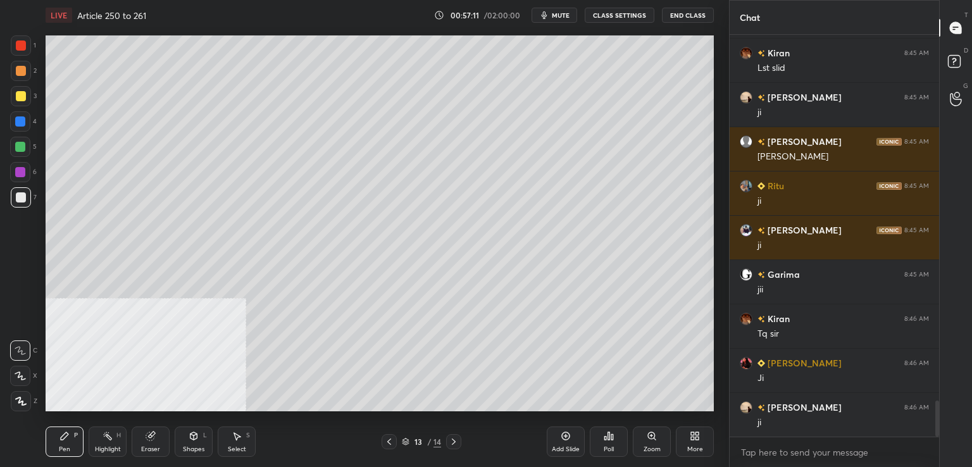
scroll to position [4146, 0]
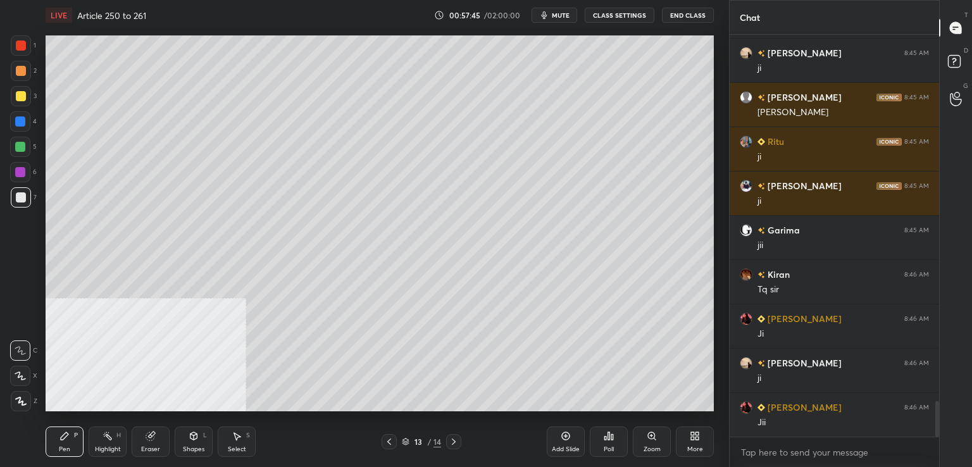
click at [566, 444] on div "Add Slide" at bounding box center [566, 442] width 38 height 30
drag, startPoint x: 20, startPoint y: 100, endPoint x: 42, endPoint y: 94, distance: 22.4
click at [20, 99] on div at bounding box center [21, 96] width 10 height 10
click at [23, 195] on div at bounding box center [21, 197] width 10 height 10
click at [27, 198] on div at bounding box center [21, 197] width 20 height 20
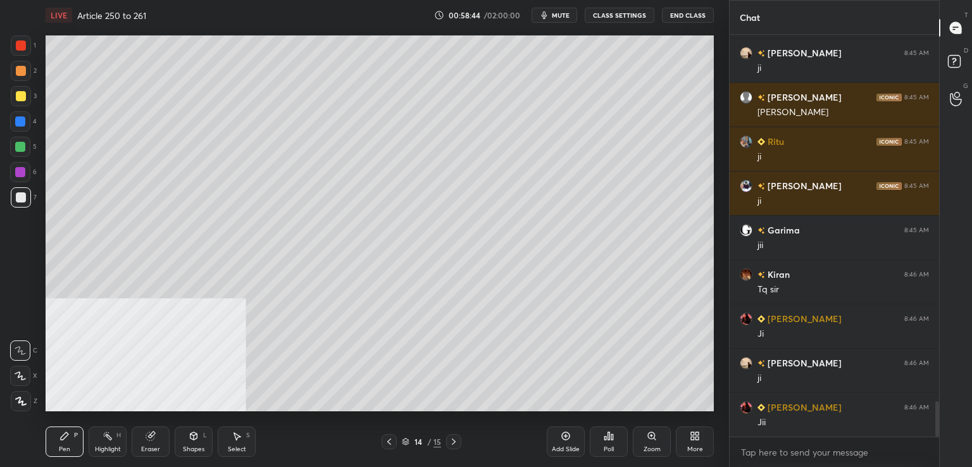
click at [453, 443] on icon at bounding box center [454, 442] width 10 height 10
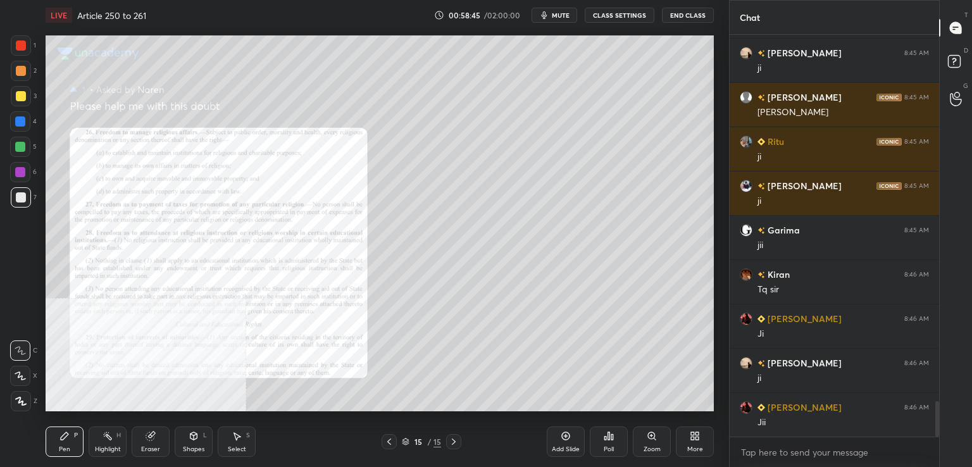
click at [654, 437] on icon at bounding box center [652, 436] width 10 height 10
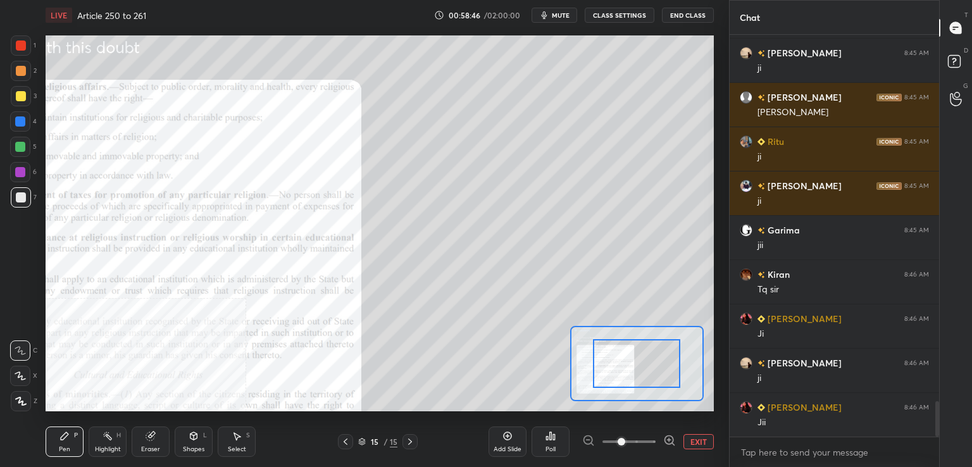
click at [651, 439] on span at bounding box center [629, 441] width 53 height 19
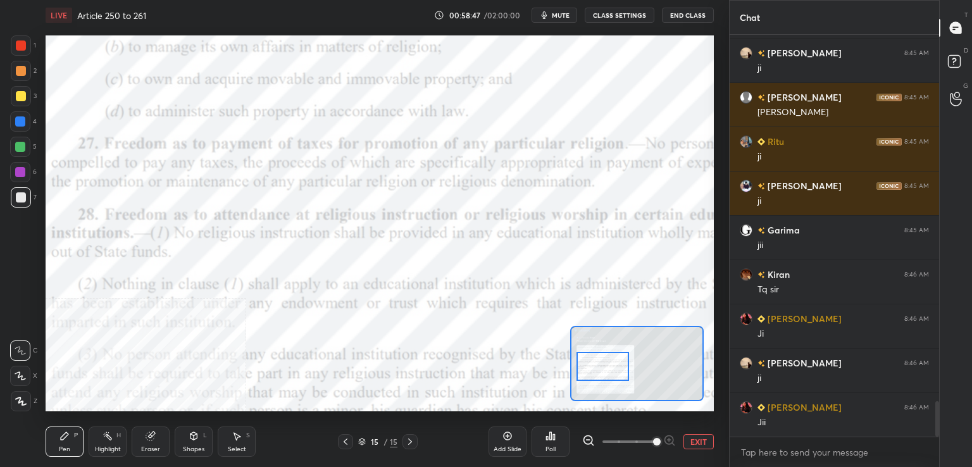
drag, startPoint x: 653, startPoint y: 351, endPoint x: 626, endPoint y: 358, distance: 28.1
click at [627, 355] on div at bounding box center [603, 366] width 53 height 29
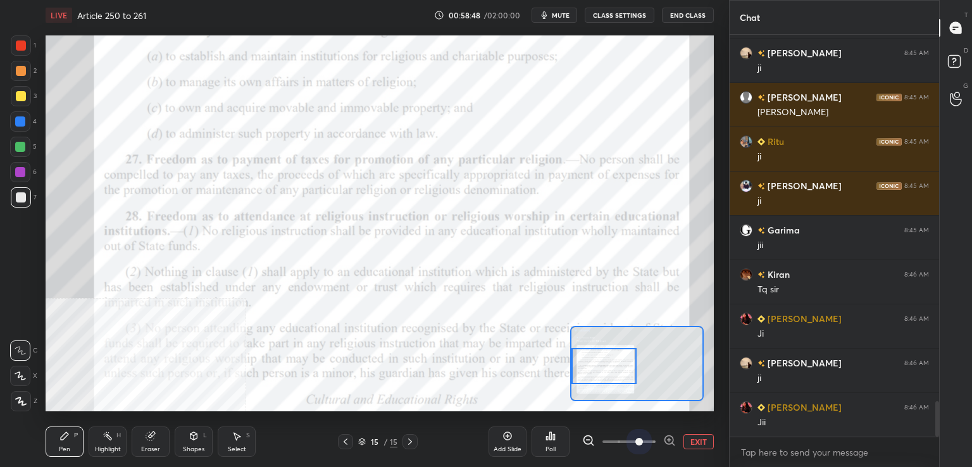
drag, startPoint x: 634, startPoint y: 443, endPoint x: 629, endPoint y: 401, distance: 42.7
click at [634, 441] on span at bounding box center [629, 441] width 53 height 19
click at [20, 42] on div at bounding box center [21, 46] width 10 height 10
click at [105, 442] on div "Highlight H" at bounding box center [108, 442] width 38 height 30
drag, startPoint x: 63, startPoint y: 438, endPoint x: 79, endPoint y: 430, distance: 17.6
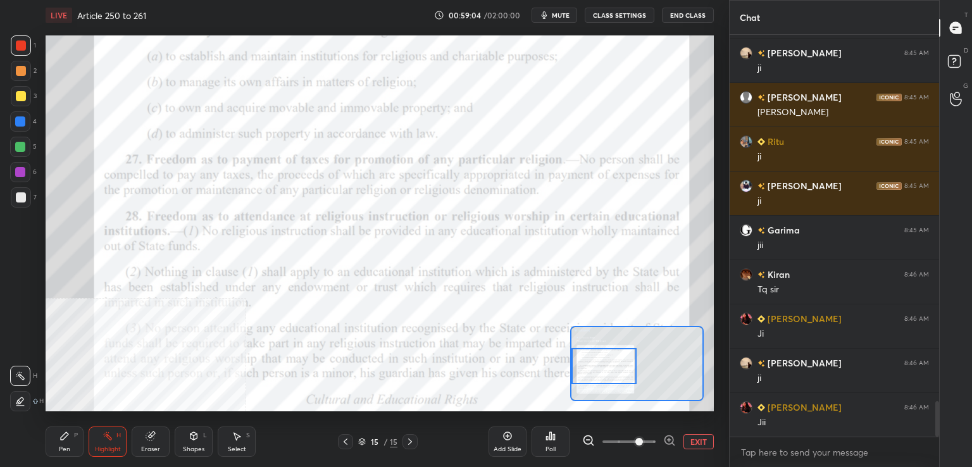
click at [64, 437] on icon at bounding box center [65, 436] width 8 height 8
drag, startPoint x: 342, startPoint y: 444, endPoint x: 352, endPoint y: 429, distance: 18.3
click at [342, 443] on icon at bounding box center [346, 442] width 10 height 10
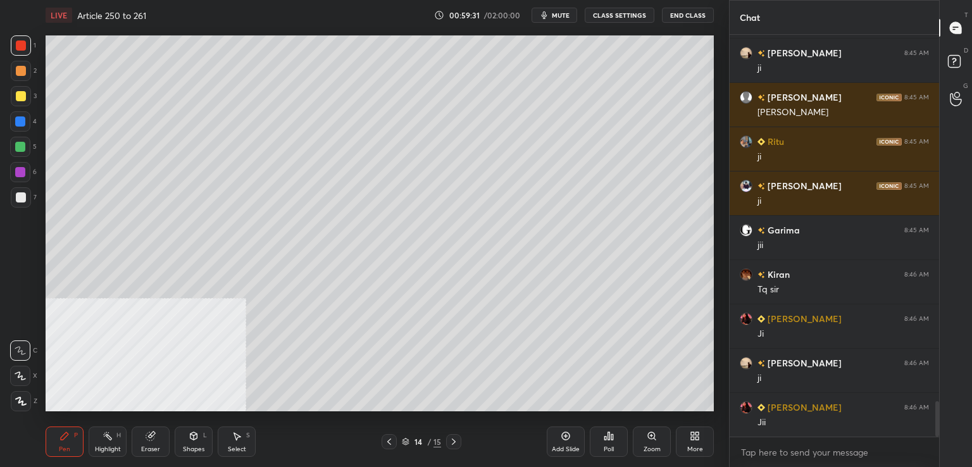
drag, startPoint x: 25, startPoint y: 197, endPoint x: 44, endPoint y: 202, distance: 19.5
click at [25, 197] on div at bounding box center [21, 197] width 20 height 20
drag, startPoint x: 450, startPoint y: 441, endPoint x: 458, endPoint y: 435, distance: 9.7
click at [451, 439] on icon at bounding box center [454, 442] width 10 height 10
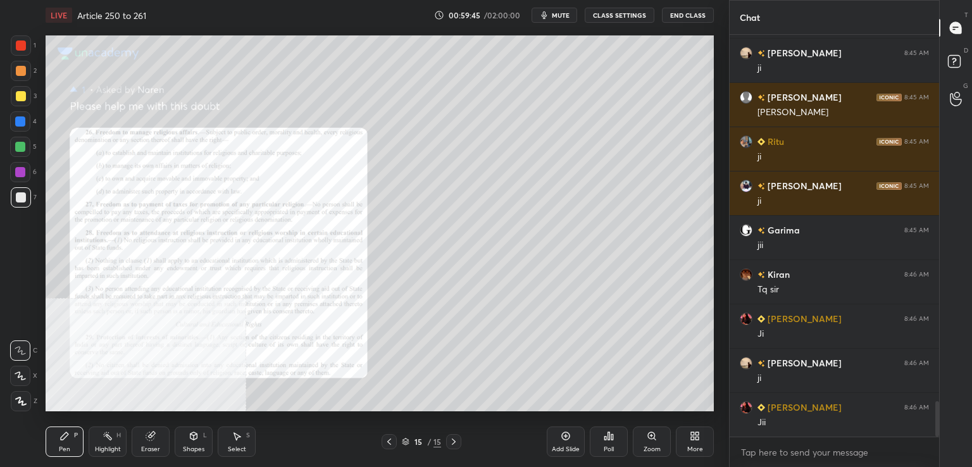
click at [650, 436] on icon at bounding box center [652, 436] width 10 height 10
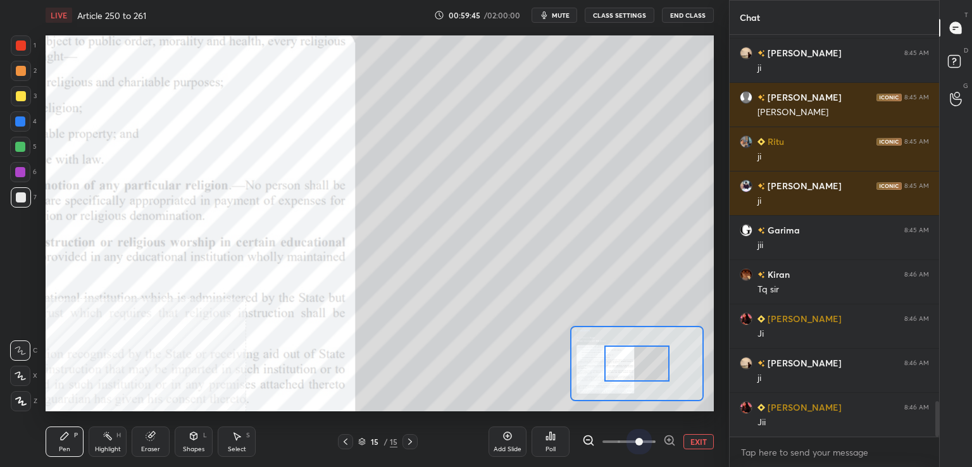
drag, startPoint x: 638, startPoint y: 442, endPoint x: 645, endPoint y: 408, distance: 34.3
click at [638, 441] on span at bounding box center [629, 441] width 53 height 19
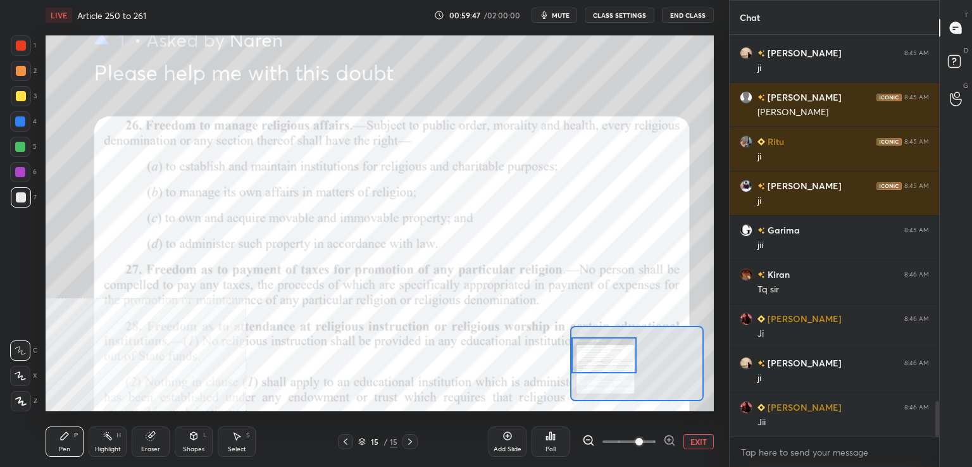
drag, startPoint x: 641, startPoint y: 364, endPoint x: 611, endPoint y: 358, distance: 30.4
click at [611, 358] on div at bounding box center [605, 355] width 66 height 36
click at [20, 47] on div at bounding box center [21, 46] width 10 height 10
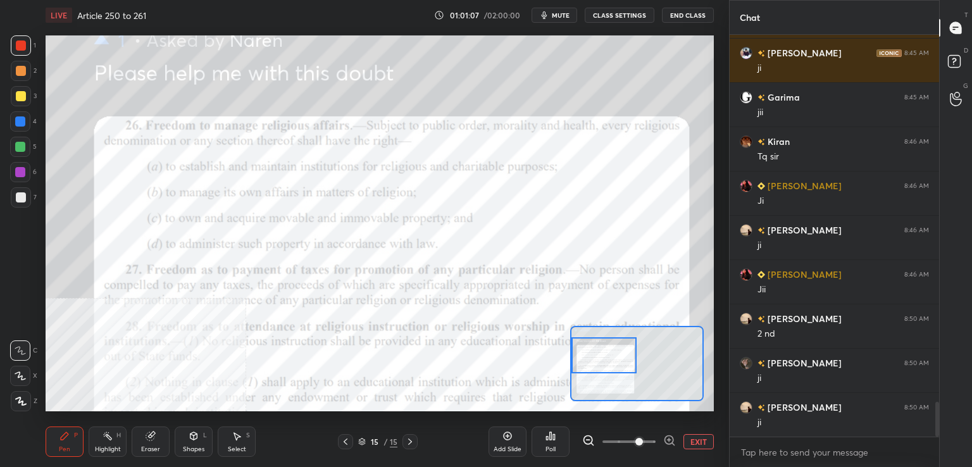
scroll to position [4368, 0]
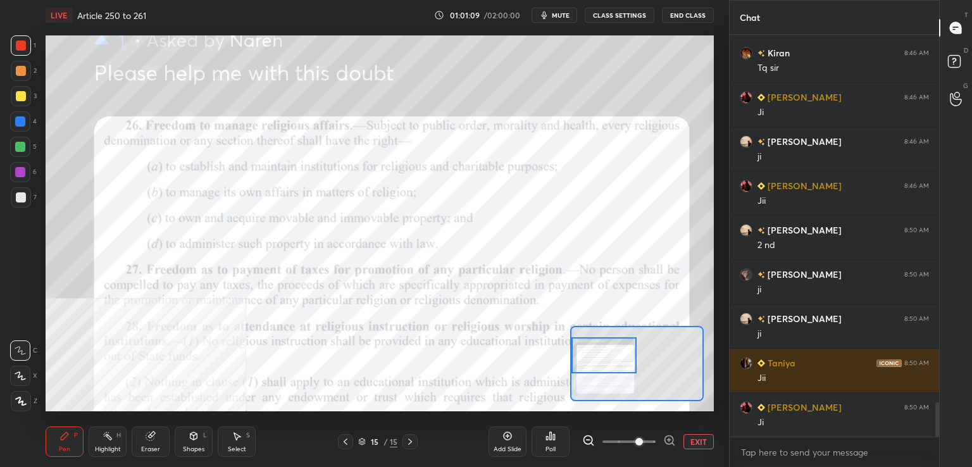
click at [348, 443] on icon at bounding box center [346, 442] width 10 height 10
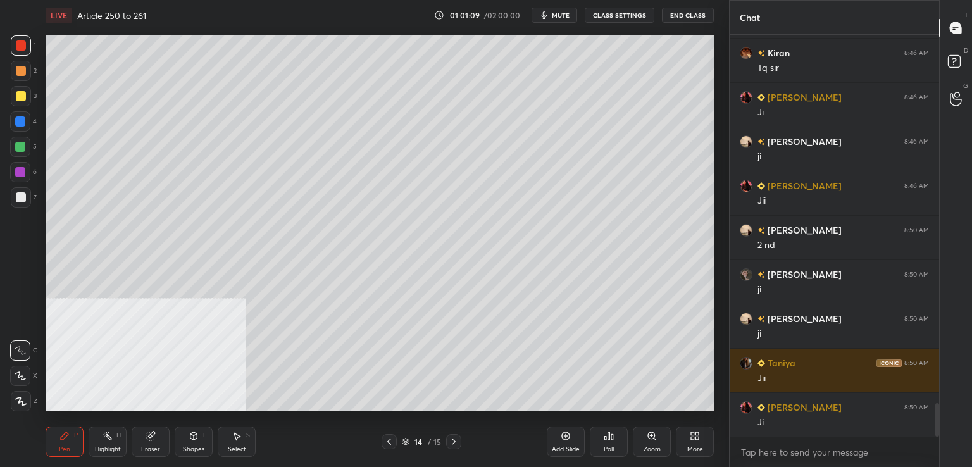
scroll to position [4412, 0]
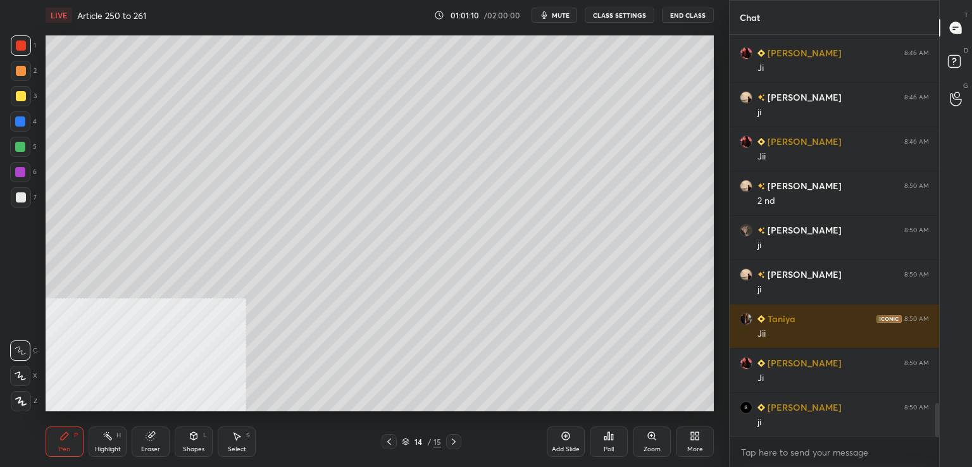
click at [572, 437] on div "Add Slide" at bounding box center [566, 442] width 38 height 30
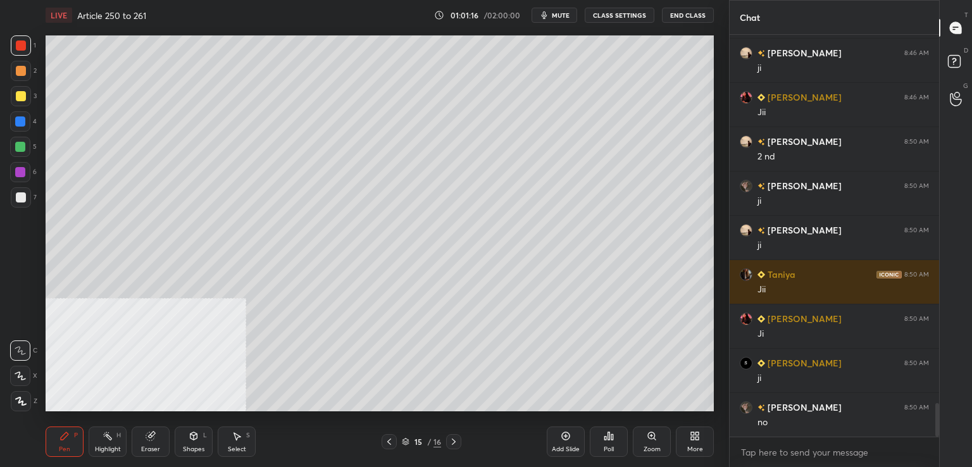
click at [21, 201] on div at bounding box center [21, 197] width 20 height 20
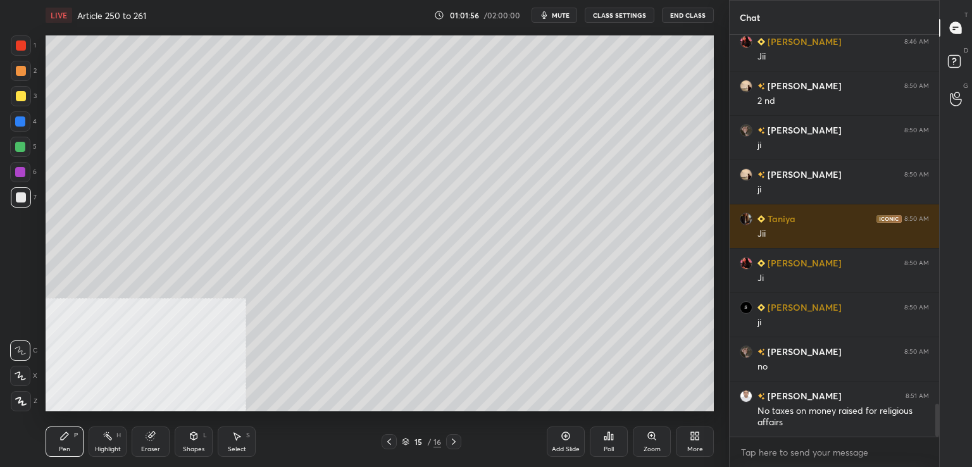
scroll to position [4556, 0]
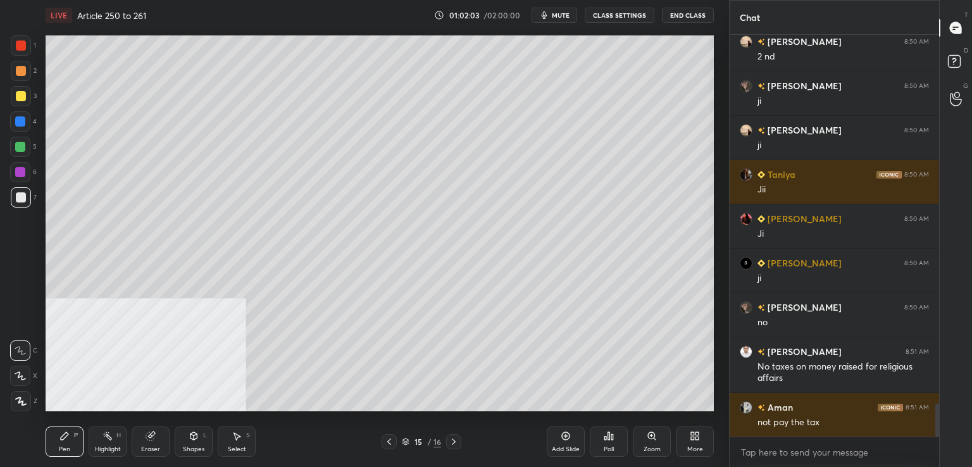
drag, startPoint x: 21, startPoint y: 198, endPoint x: 24, endPoint y: 204, distance: 6.5
click at [22, 199] on div at bounding box center [21, 197] width 10 height 10
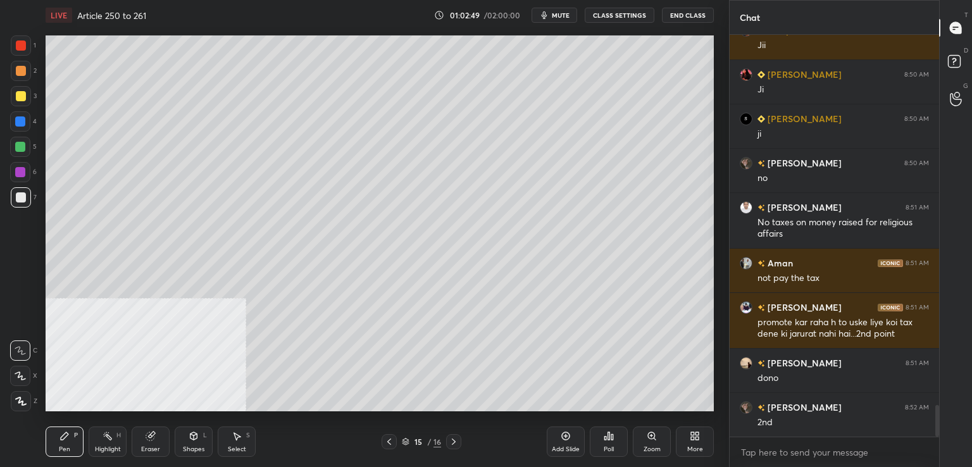
scroll to position [4745, 0]
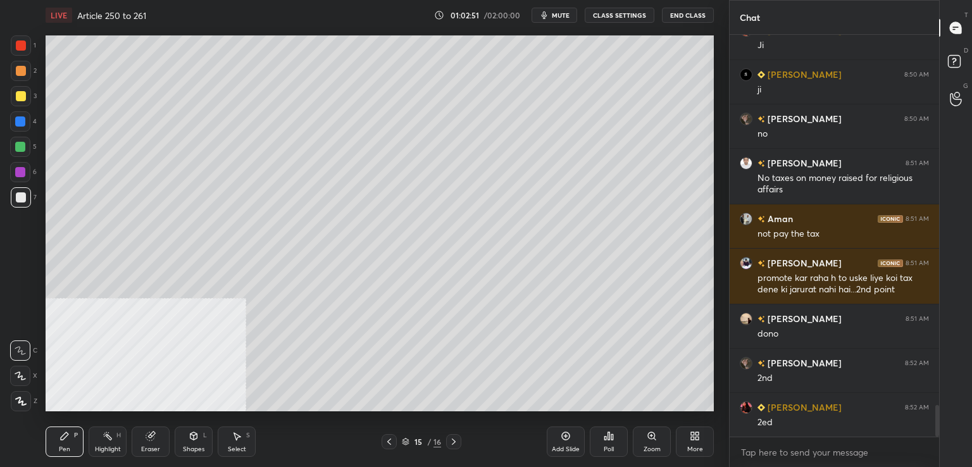
drag, startPoint x: 19, startPoint y: 173, endPoint x: 36, endPoint y: 180, distance: 18.7
click at [20, 173] on div at bounding box center [20, 172] width 10 height 10
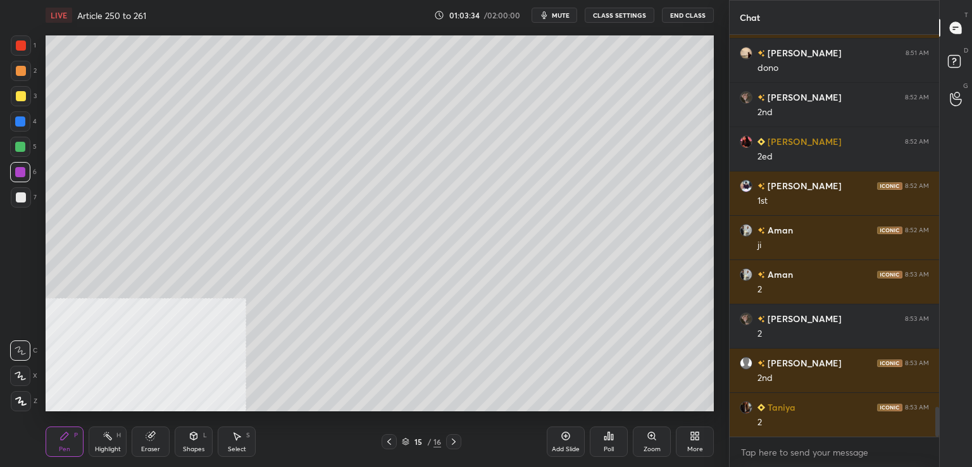
scroll to position [5055, 0]
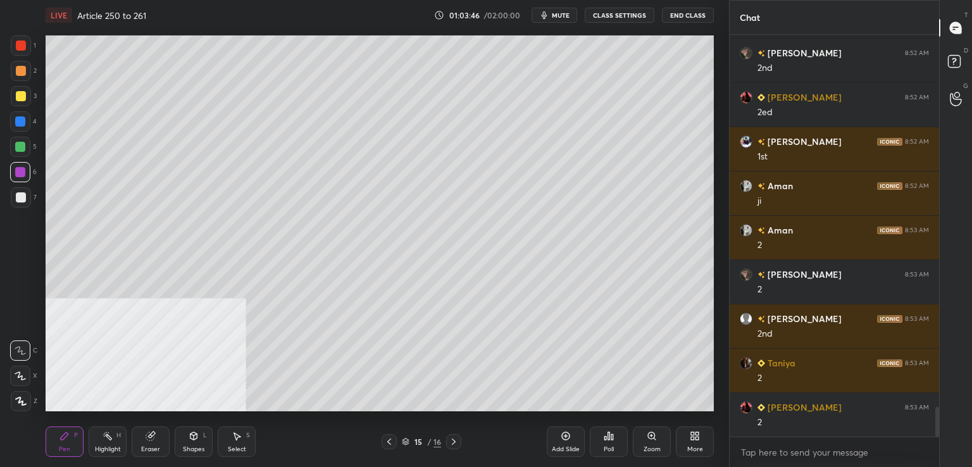
click at [453, 444] on icon at bounding box center [454, 442] width 10 height 10
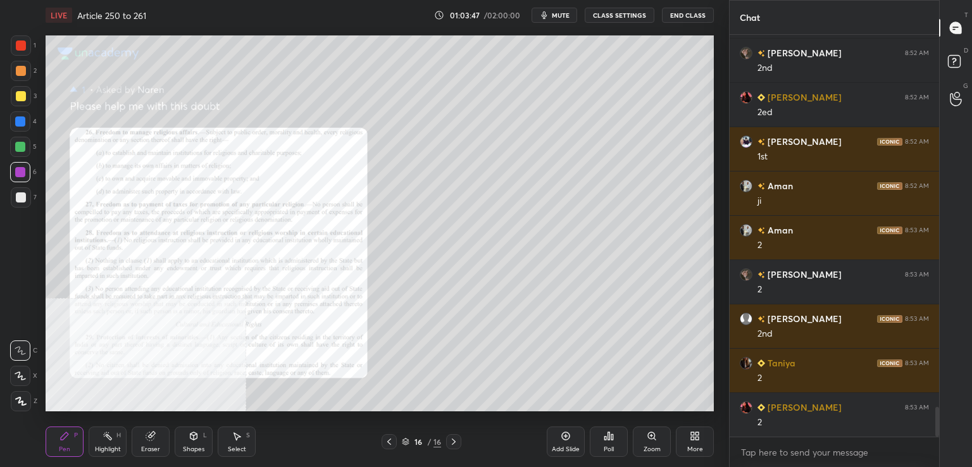
click at [647, 437] on icon at bounding box center [652, 436] width 10 height 10
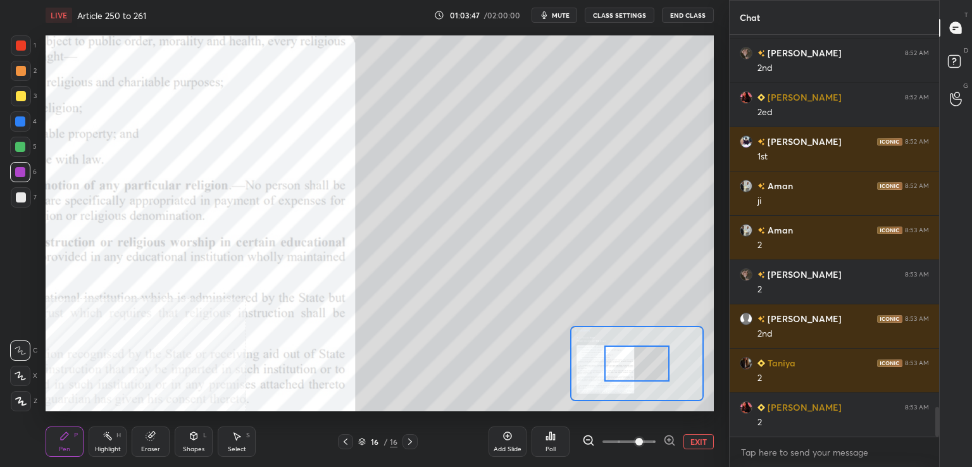
click at [646, 439] on span at bounding box center [629, 441] width 53 height 19
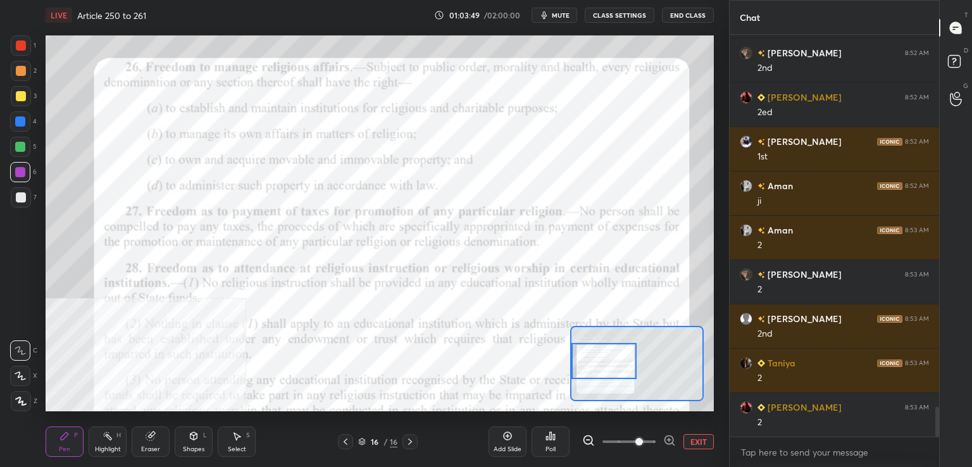
drag, startPoint x: 649, startPoint y: 368, endPoint x: 617, endPoint y: 367, distance: 32.9
click at [621, 368] on div at bounding box center [605, 361] width 66 height 36
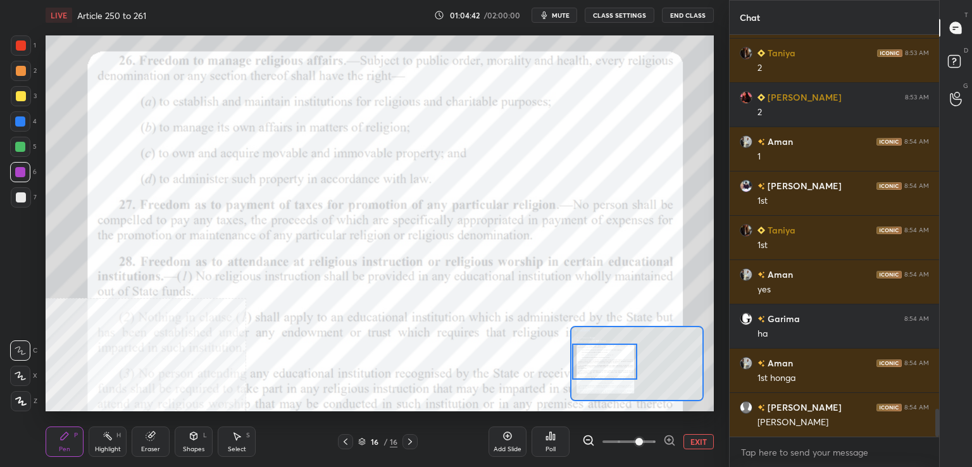
scroll to position [5409, 0]
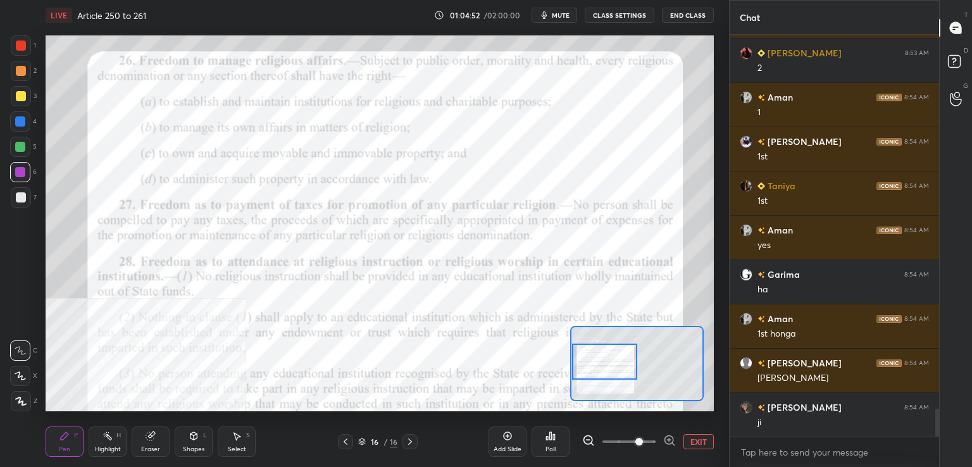
drag, startPoint x: 23, startPoint y: 197, endPoint x: 40, endPoint y: 218, distance: 27.0
click at [23, 198] on div at bounding box center [21, 197] width 10 height 10
drag, startPoint x: 342, startPoint y: 439, endPoint x: 351, endPoint y: 441, distance: 9.0
click at [342, 441] on icon at bounding box center [346, 442] width 10 height 10
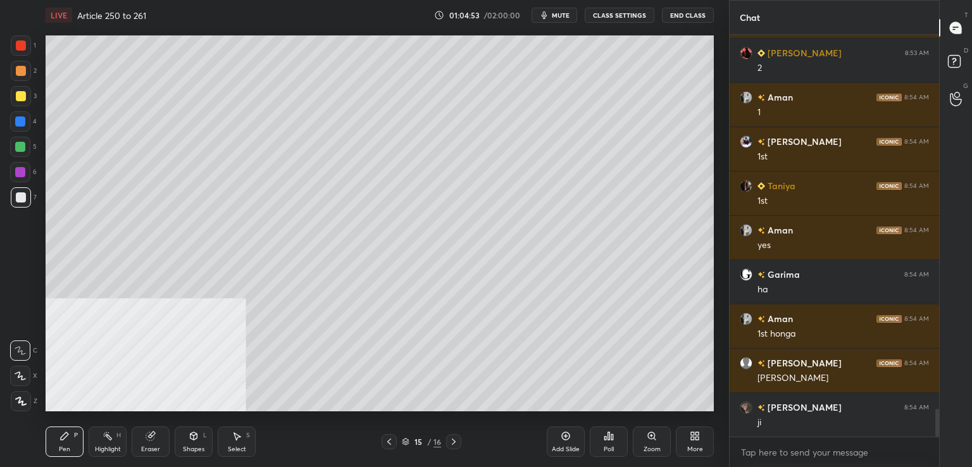
scroll to position [5454, 0]
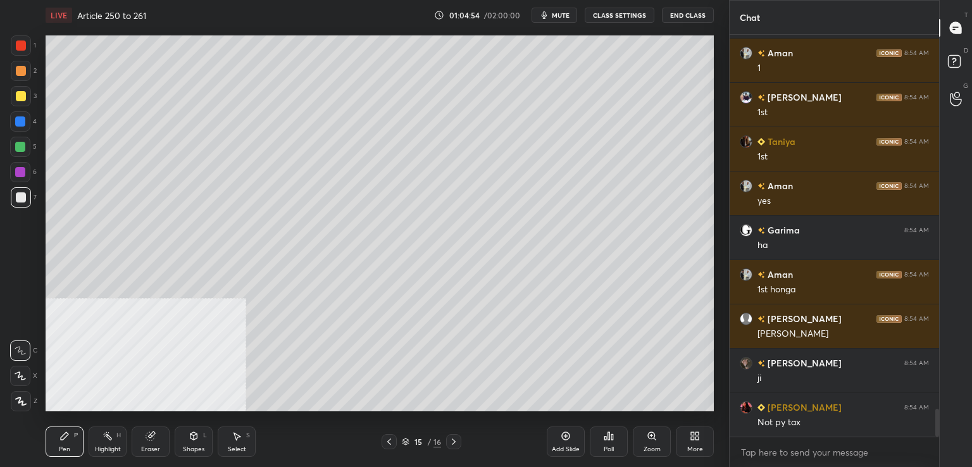
click at [565, 435] on icon at bounding box center [566, 436] width 10 height 10
drag, startPoint x: 26, startPoint y: 45, endPoint x: 38, endPoint y: 56, distance: 16.1
click at [28, 46] on div at bounding box center [21, 45] width 20 height 20
drag, startPoint x: 18, startPoint y: 199, endPoint x: 44, endPoint y: 217, distance: 32.3
click at [18, 199] on div at bounding box center [21, 197] width 10 height 10
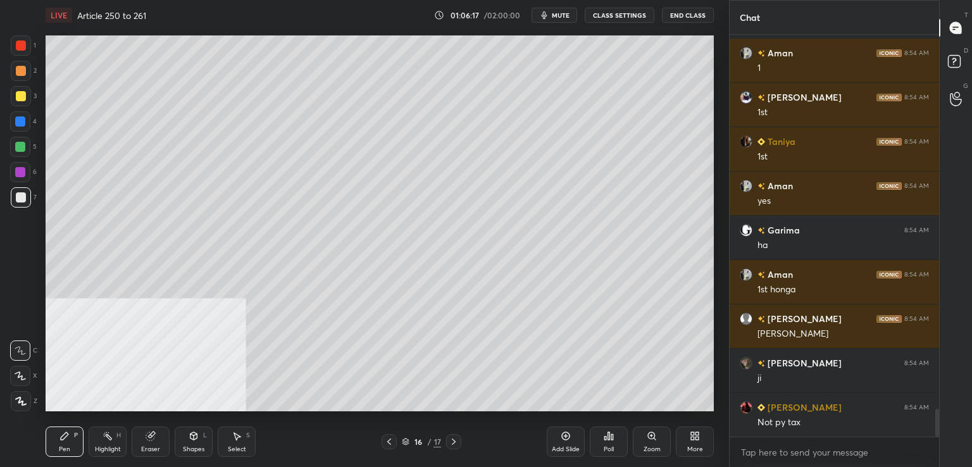
drag, startPoint x: 147, startPoint y: 443, endPoint x: 165, endPoint y: 427, distance: 23.8
click at [149, 442] on div "Eraser" at bounding box center [151, 442] width 38 height 30
click at [68, 439] on icon at bounding box center [65, 436] width 10 height 10
click at [24, 154] on div at bounding box center [20, 147] width 20 height 20
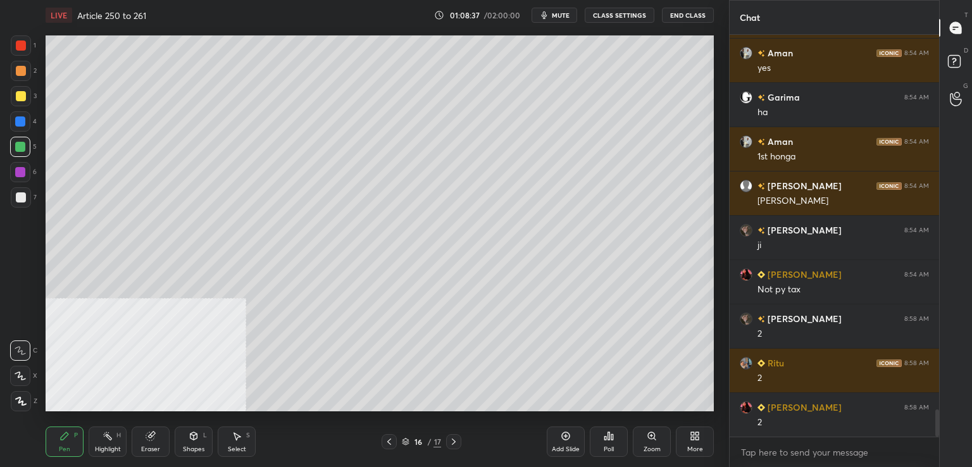
scroll to position [5631, 0]
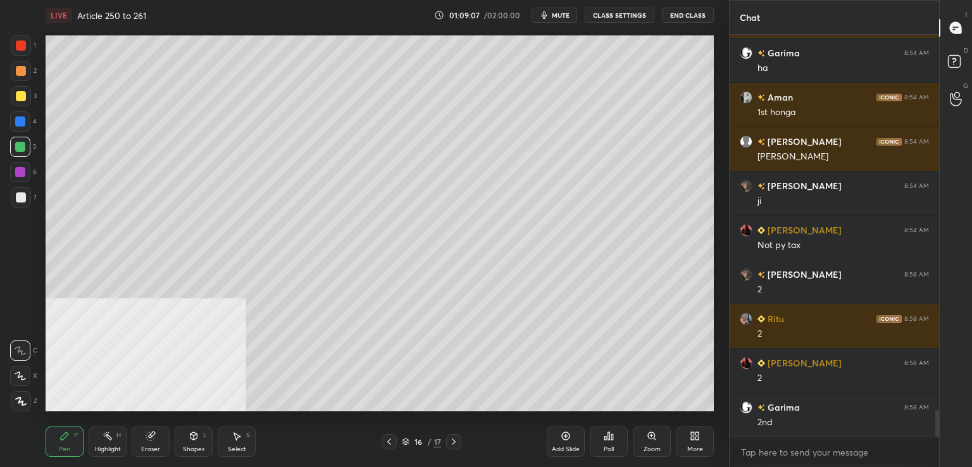
drag, startPoint x: 20, startPoint y: 46, endPoint x: 21, endPoint y: 64, distance: 18.4
click at [20, 45] on div at bounding box center [21, 46] width 10 height 10
drag, startPoint x: 154, startPoint y: 439, endPoint x: 181, endPoint y: 429, distance: 28.7
click at [159, 441] on div "Eraser" at bounding box center [151, 442] width 38 height 30
click at [70, 440] on div "Pen P" at bounding box center [65, 442] width 38 height 30
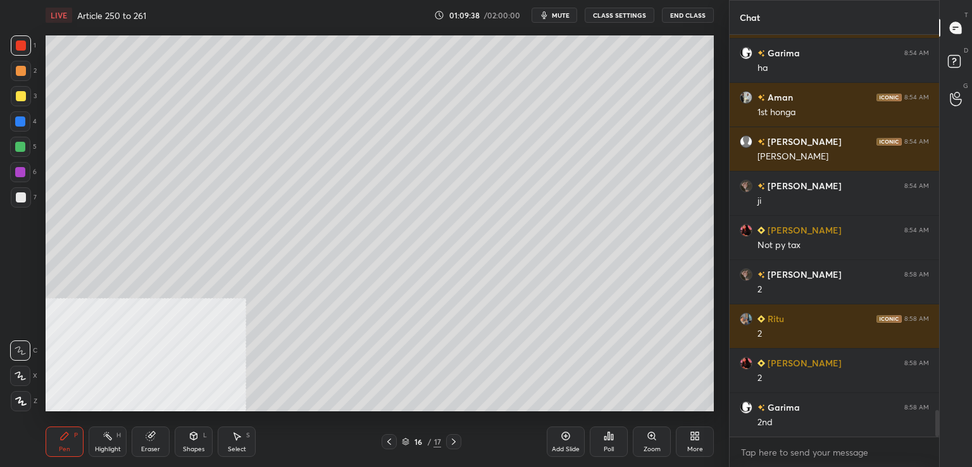
drag, startPoint x: 559, startPoint y: 448, endPoint x: 552, endPoint y: 437, distance: 12.8
click at [559, 446] on div "Add Slide" at bounding box center [566, 449] width 28 height 6
drag, startPoint x: 26, startPoint y: 122, endPoint x: 37, endPoint y: 120, distance: 11.5
click at [28, 122] on div at bounding box center [20, 121] width 20 height 20
click at [25, 198] on div at bounding box center [21, 197] width 20 height 20
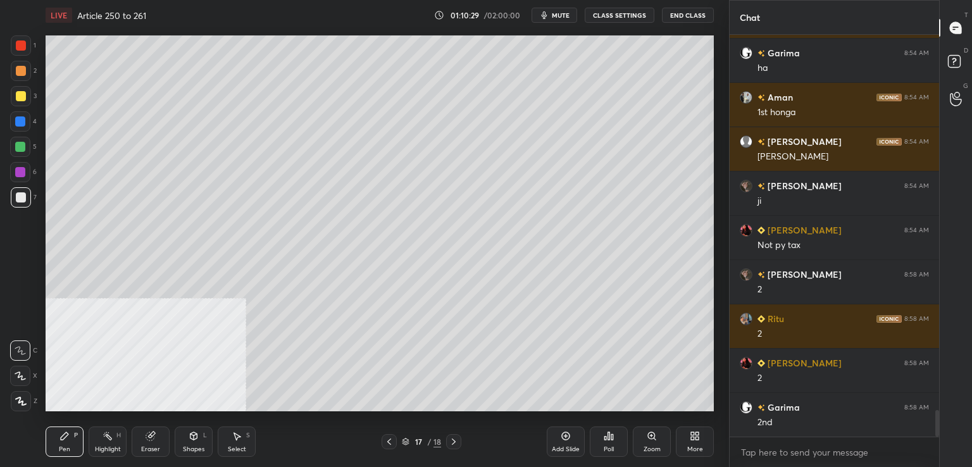
drag, startPoint x: 453, startPoint y: 441, endPoint x: 468, endPoint y: 434, distance: 16.7
click at [454, 441] on icon at bounding box center [454, 442] width 10 height 10
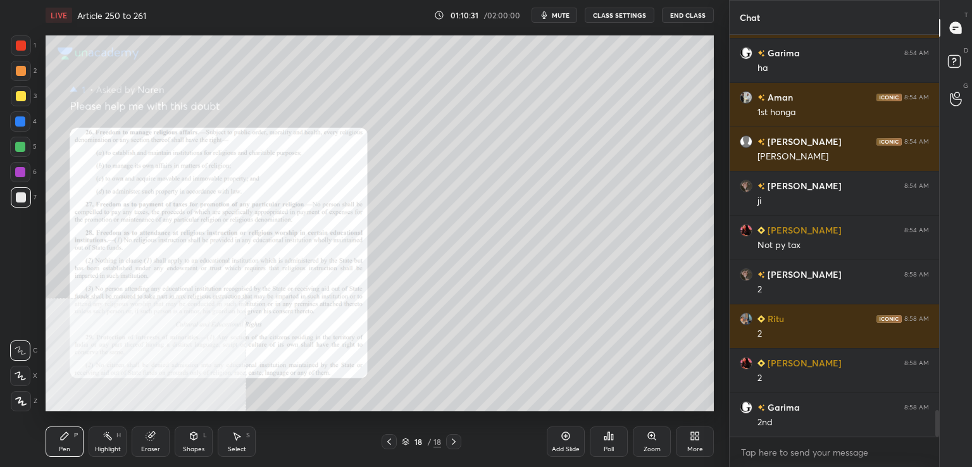
click at [651, 436] on icon at bounding box center [652, 436] width 10 height 10
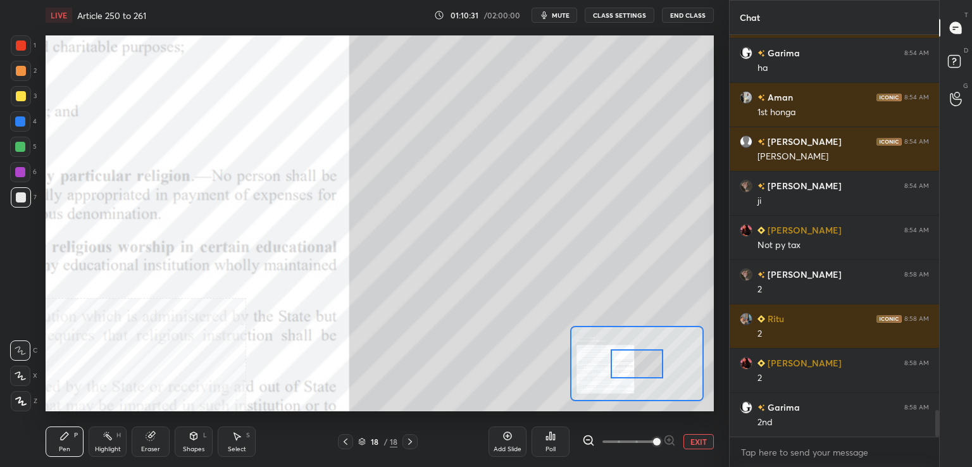
click at [651, 439] on span at bounding box center [629, 441] width 53 height 19
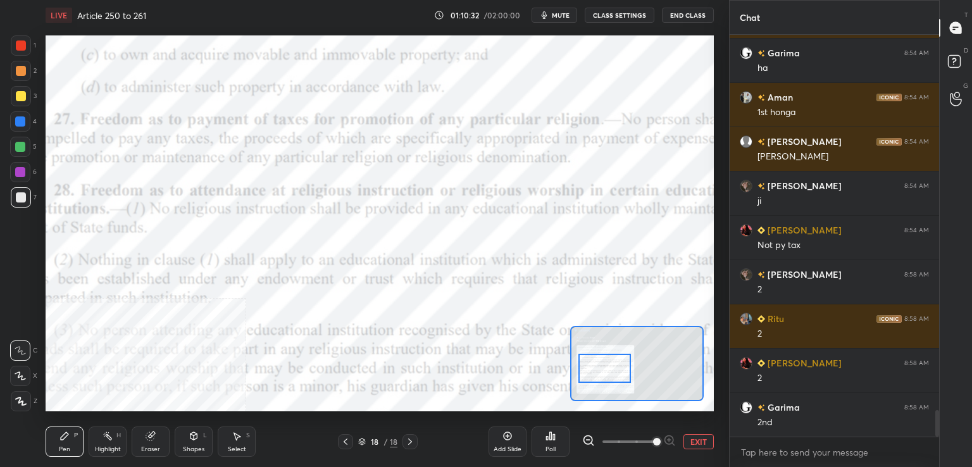
drag, startPoint x: 636, startPoint y: 365, endPoint x: 613, endPoint y: 372, distance: 23.8
click at [611, 368] on div at bounding box center [605, 368] width 53 height 29
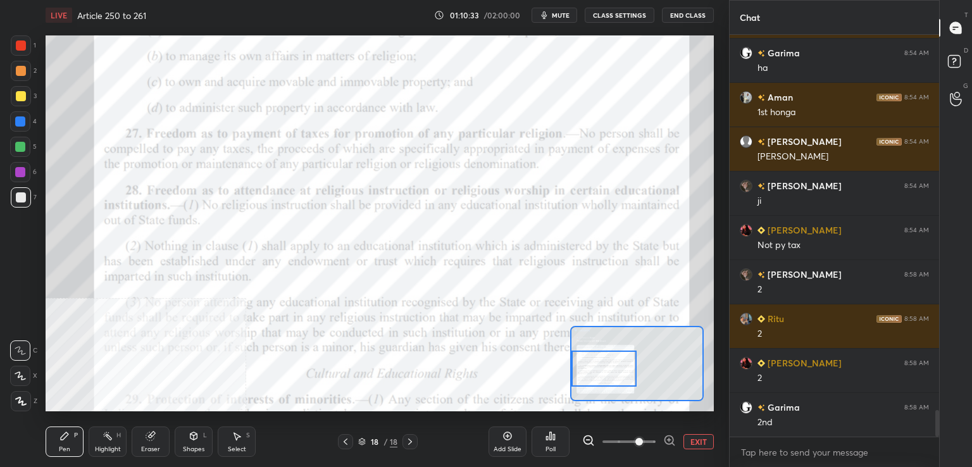
click at [634, 442] on span at bounding box center [629, 441] width 53 height 19
drag, startPoint x: 22, startPoint y: 97, endPoint x: 28, endPoint y: 104, distance: 9.5
click at [23, 97] on div at bounding box center [21, 96] width 10 height 10
drag, startPoint x: 343, startPoint y: 442, endPoint x: 347, endPoint y: 433, distance: 10.2
click at [342, 442] on icon at bounding box center [346, 442] width 10 height 10
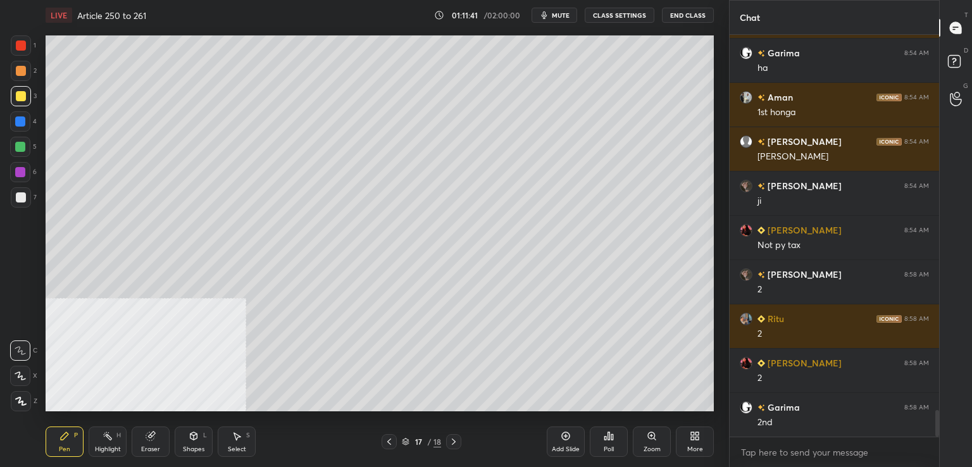
scroll to position [5675, 0]
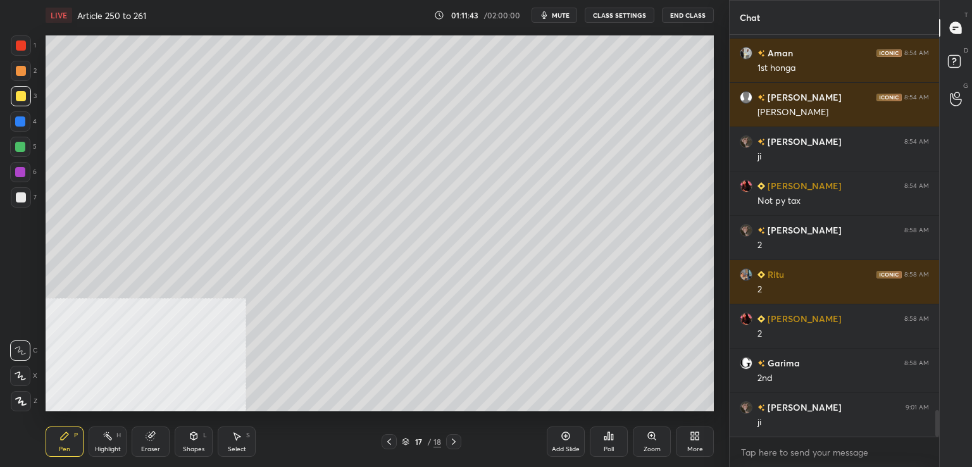
click at [22, 46] on div at bounding box center [21, 46] width 10 height 10
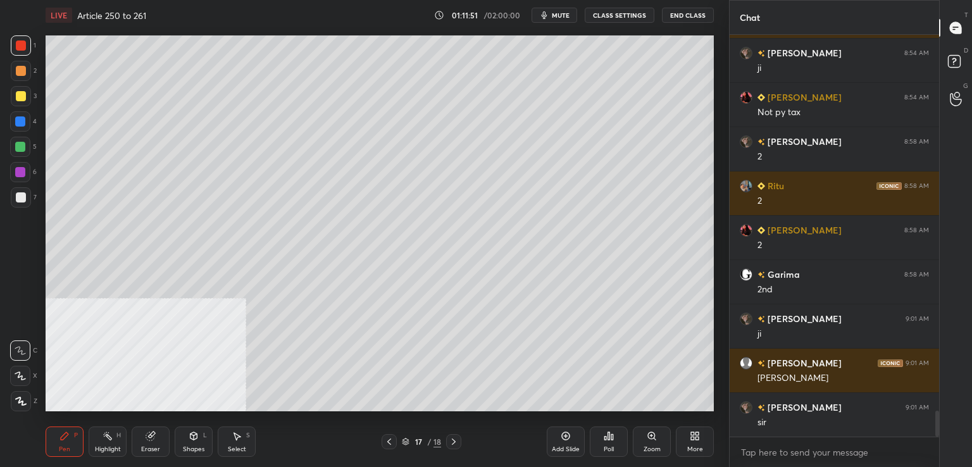
scroll to position [5808, 0]
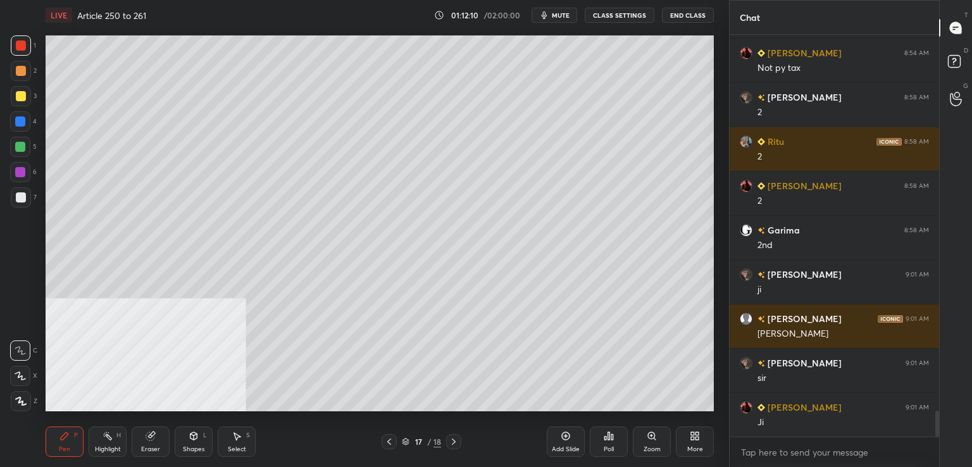
click at [28, 199] on div at bounding box center [21, 197] width 20 height 20
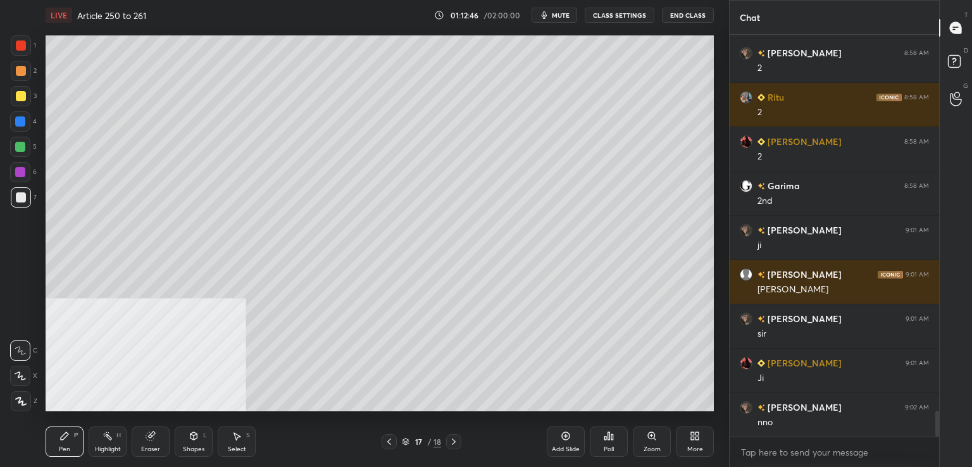
click at [26, 97] on div at bounding box center [21, 96] width 20 height 20
drag, startPoint x: 18, startPoint y: 202, endPoint x: 19, endPoint y: 196, distance: 6.5
click at [18, 201] on div at bounding box center [21, 197] width 20 height 20
drag, startPoint x: 22, startPoint y: 174, endPoint x: 35, endPoint y: 172, distance: 14.2
click at [23, 175] on div at bounding box center [20, 172] width 10 height 10
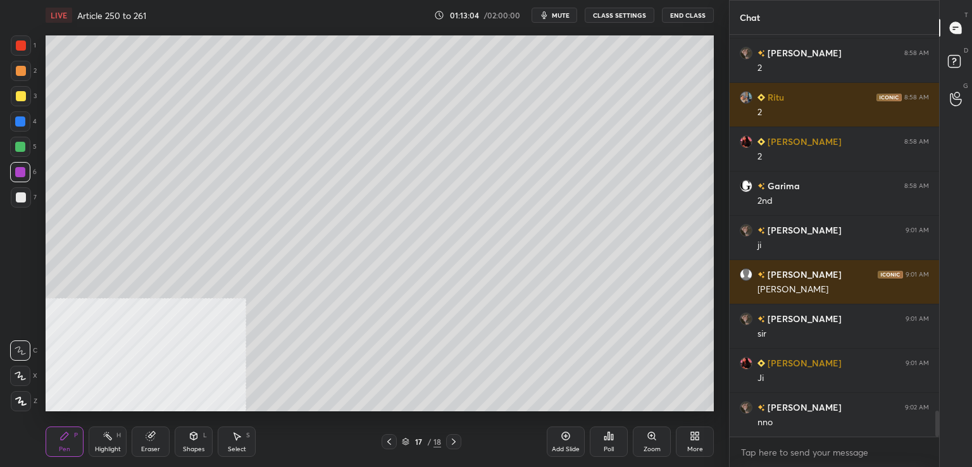
drag, startPoint x: 20, startPoint y: 49, endPoint x: 29, endPoint y: 51, distance: 9.2
click at [22, 49] on div at bounding box center [21, 46] width 10 height 10
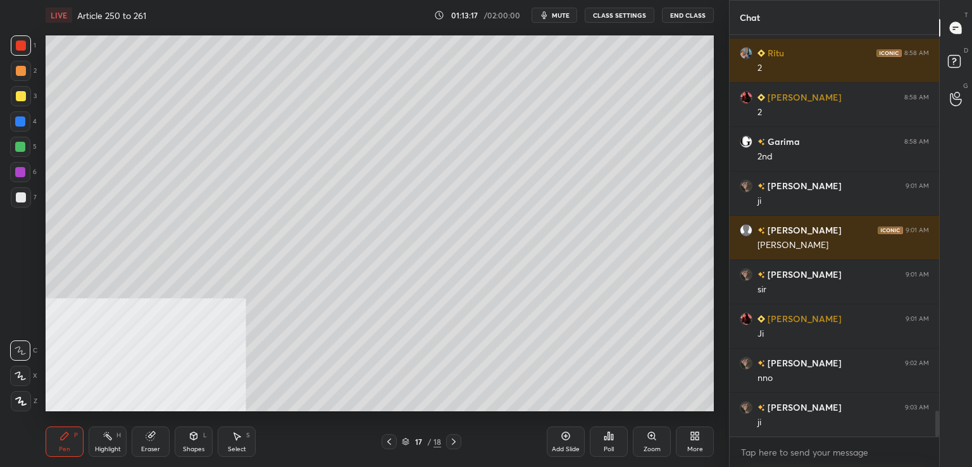
scroll to position [5941, 0]
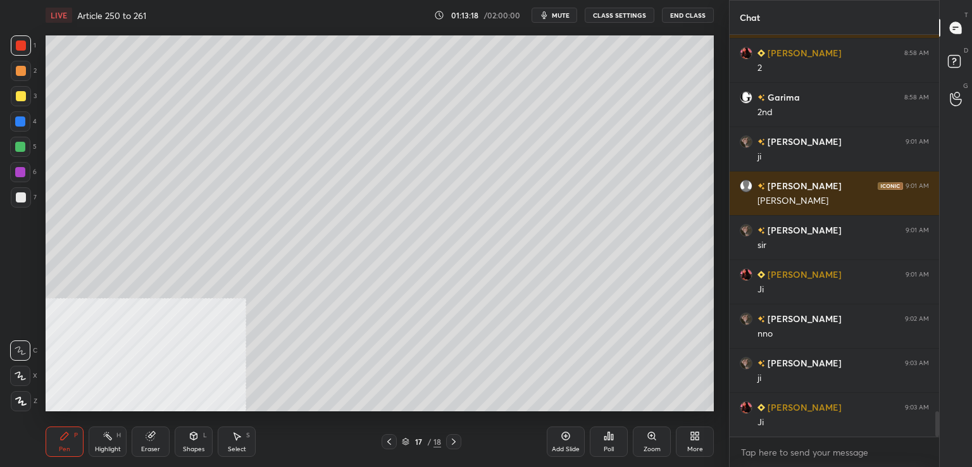
drag, startPoint x: 453, startPoint y: 441, endPoint x: 507, endPoint y: 426, distance: 56.5
click at [453, 441] on icon at bounding box center [454, 442] width 10 height 10
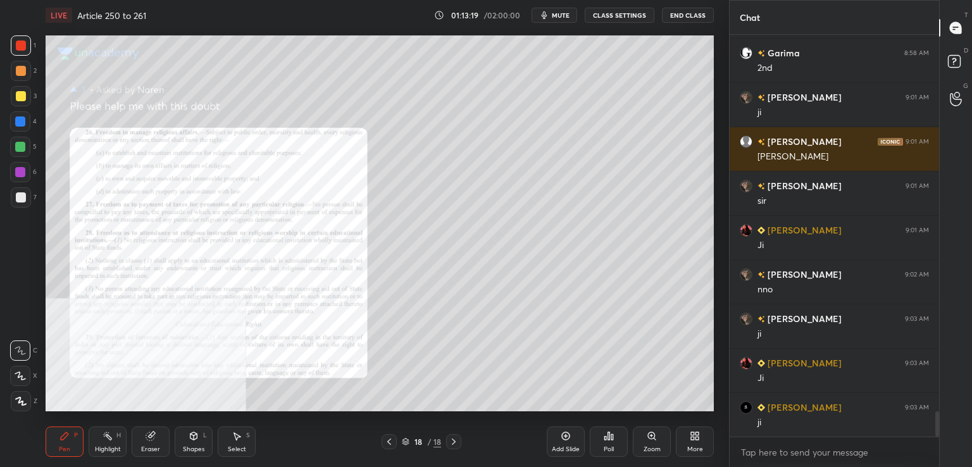
click at [651, 434] on icon at bounding box center [651, 435] width 0 height 3
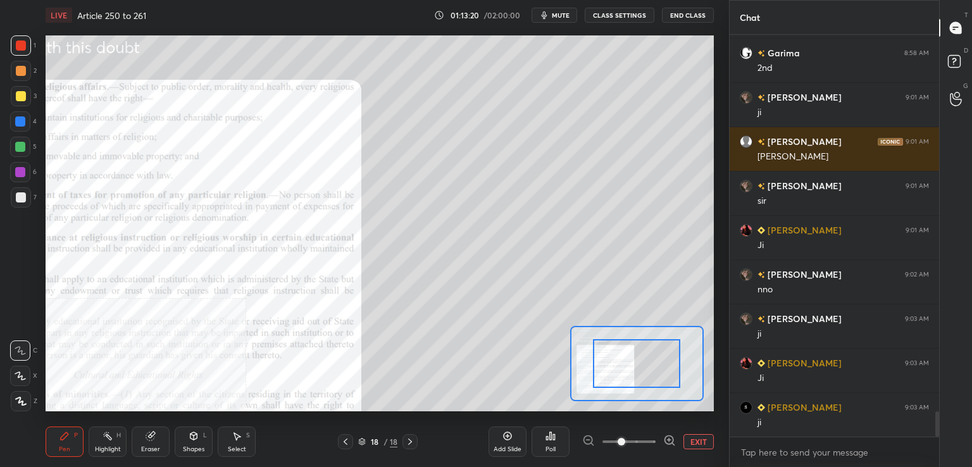
scroll to position [6030, 0]
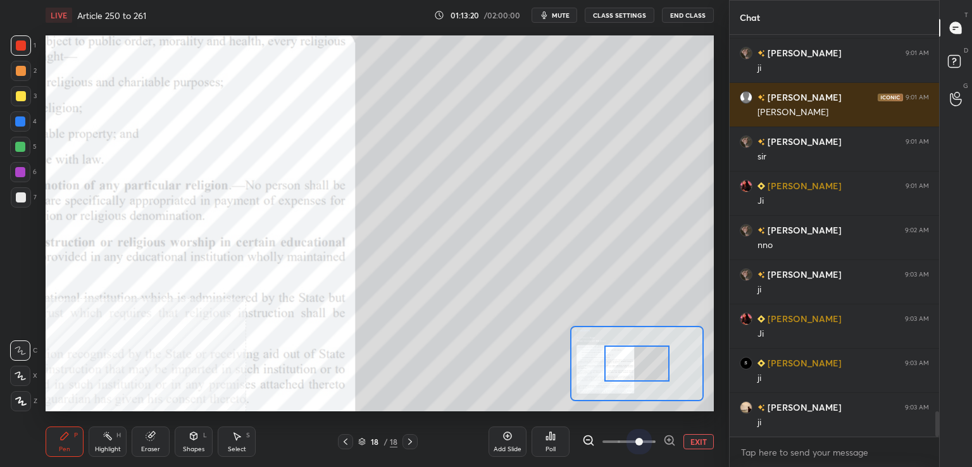
drag, startPoint x: 639, startPoint y: 441, endPoint x: 643, endPoint y: 422, distance: 19.4
click at [639, 441] on span at bounding box center [629, 441] width 53 height 19
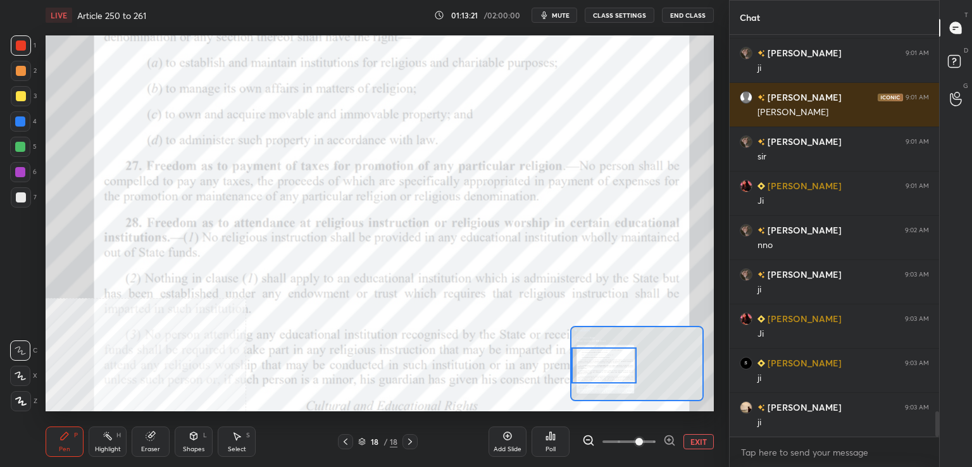
drag, startPoint x: 633, startPoint y: 363, endPoint x: 601, endPoint y: 362, distance: 32.3
click at [614, 366] on div at bounding box center [605, 366] width 66 height 36
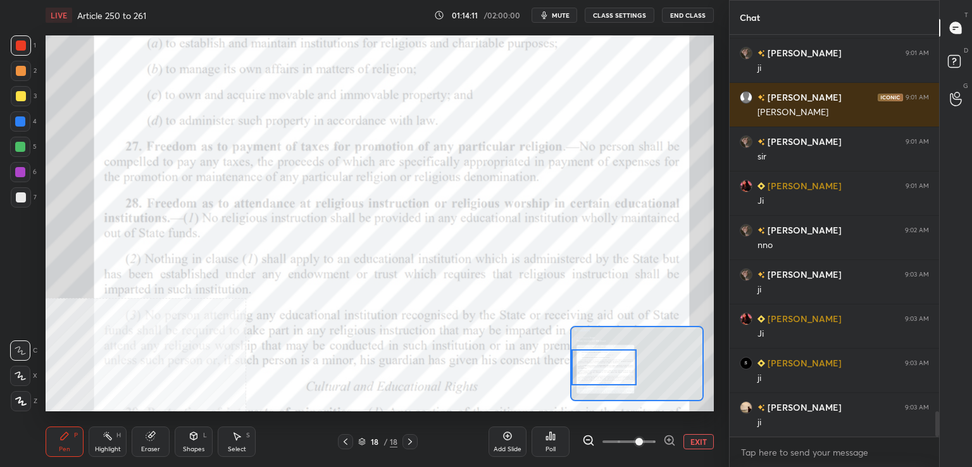
click at [348, 441] on icon at bounding box center [346, 442] width 10 height 10
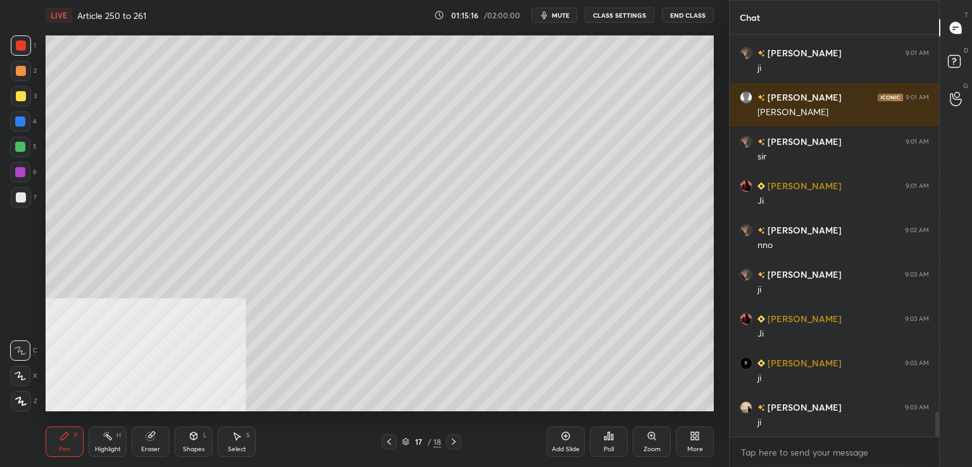
scroll to position [6074, 0]
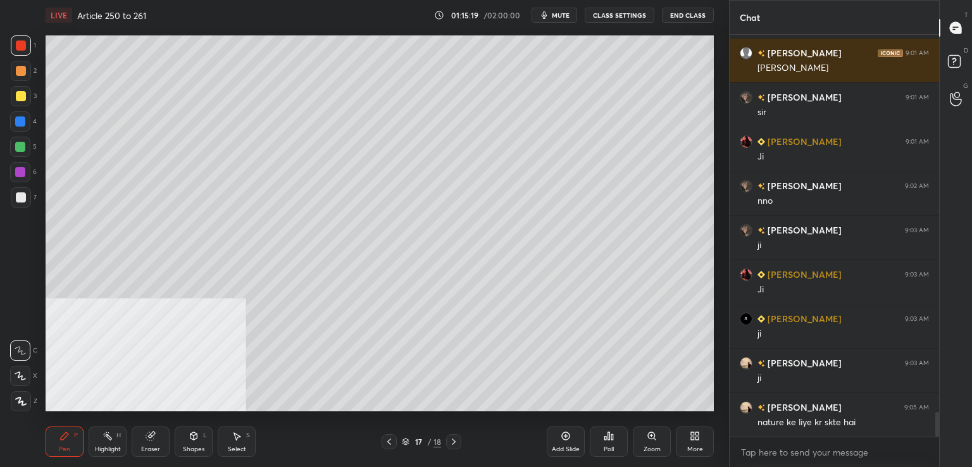
drag, startPoint x: 23, startPoint y: 121, endPoint x: 0, endPoint y: 130, distance: 24.4
click at [22, 121] on div at bounding box center [20, 121] width 10 height 10
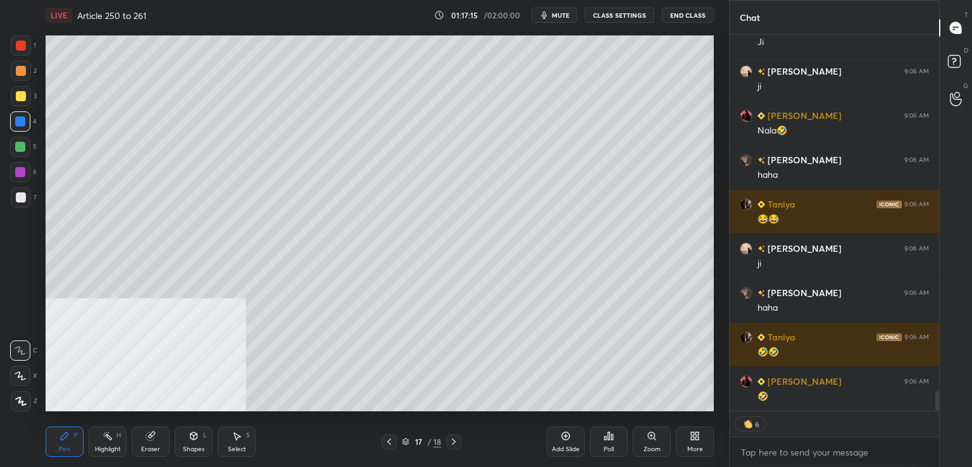
scroll to position [6866, 0]
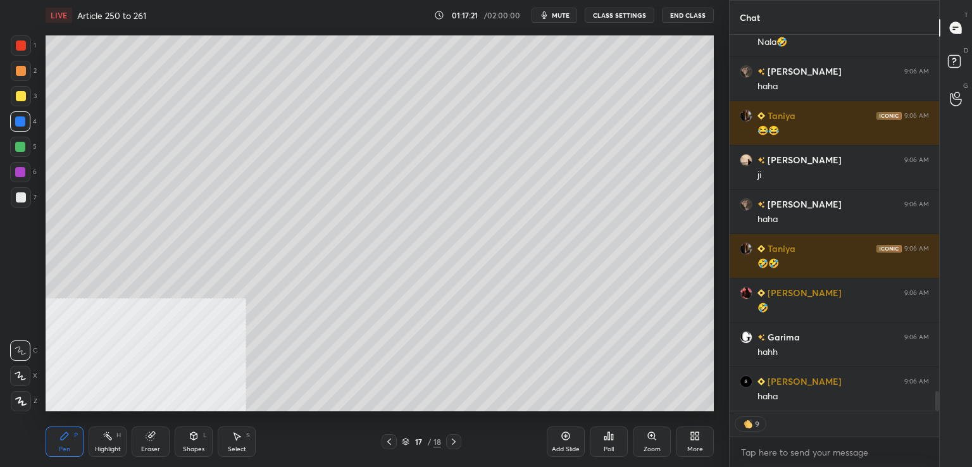
click at [22, 200] on div at bounding box center [21, 197] width 10 height 10
click at [562, 439] on icon at bounding box center [566, 436] width 10 height 10
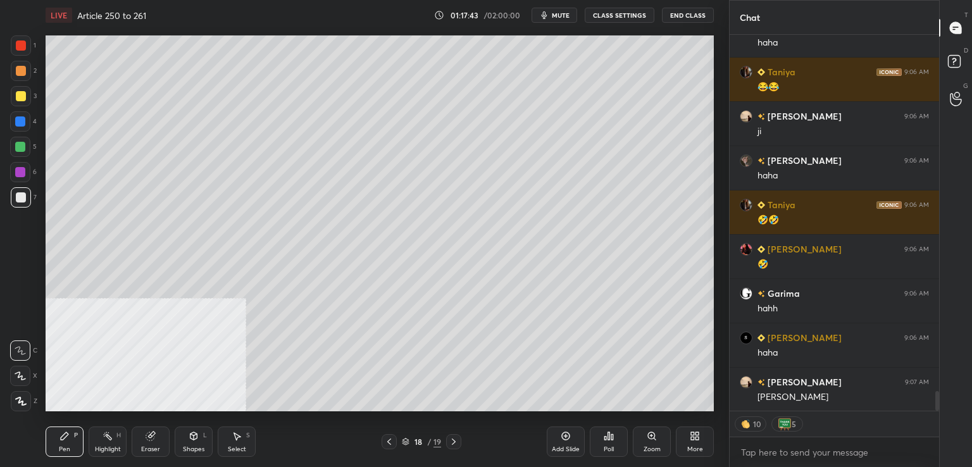
scroll to position [6955, 0]
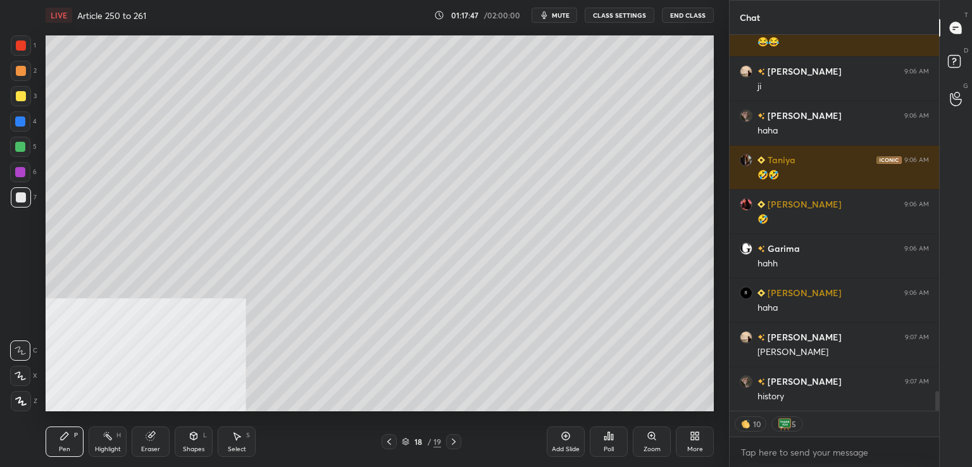
click at [23, 97] on div at bounding box center [21, 96] width 10 height 10
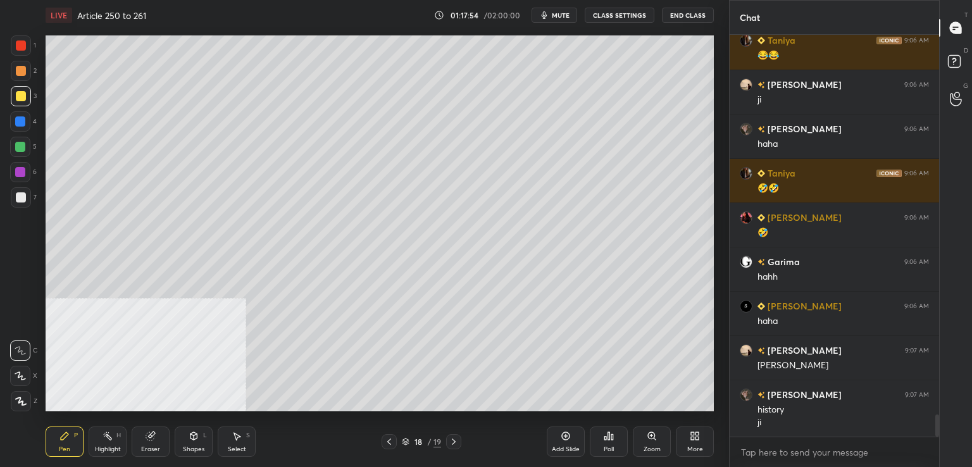
scroll to position [6986, 0]
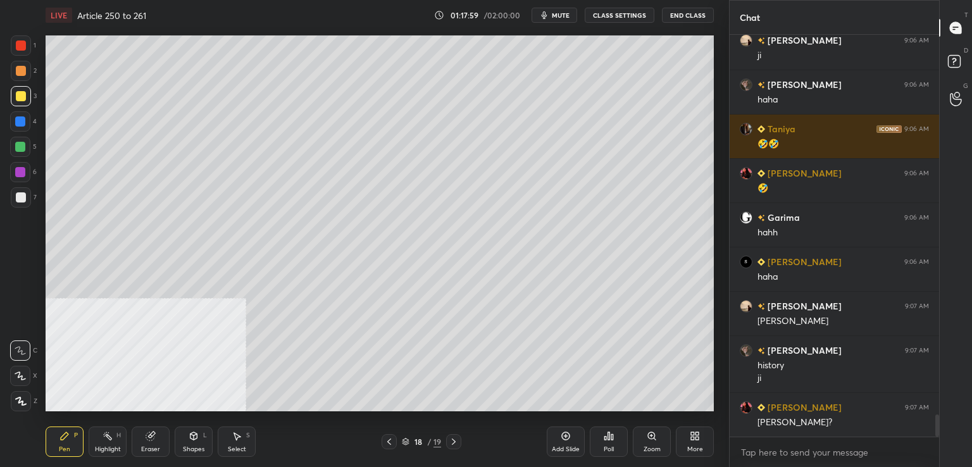
click at [148, 444] on div "Eraser" at bounding box center [151, 442] width 38 height 30
click at [68, 443] on div "Pen P" at bounding box center [65, 442] width 38 height 30
click at [16, 117] on div at bounding box center [20, 121] width 10 height 10
click at [19, 51] on div at bounding box center [21, 45] width 20 height 20
click at [18, 203] on div at bounding box center [21, 197] width 20 height 20
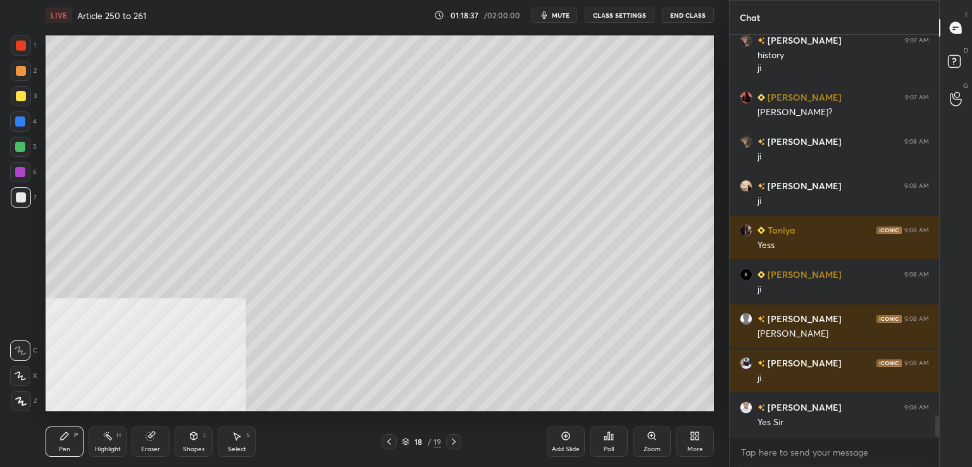
scroll to position [7340, 0]
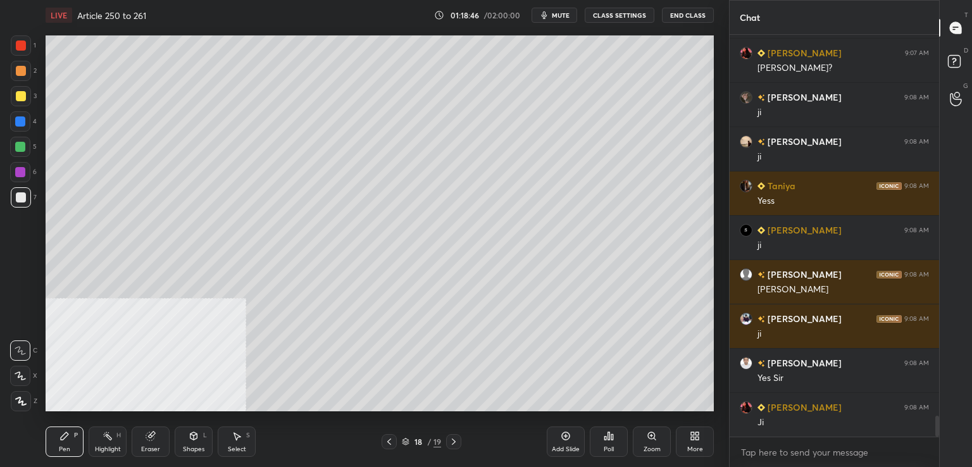
click at [28, 48] on div at bounding box center [21, 45] width 20 height 20
drag, startPoint x: 23, startPoint y: 200, endPoint x: 18, endPoint y: 192, distance: 9.7
click at [23, 199] on div at bounding box center [21, 197] width 10 height 10
click at [22, 175] on div at bounding box center [20, 172] width 10 height 10
drag, startPoint x: 27, startPoint y: 49, endPoint x: 40, endPoint y: 65, distance: 20.7
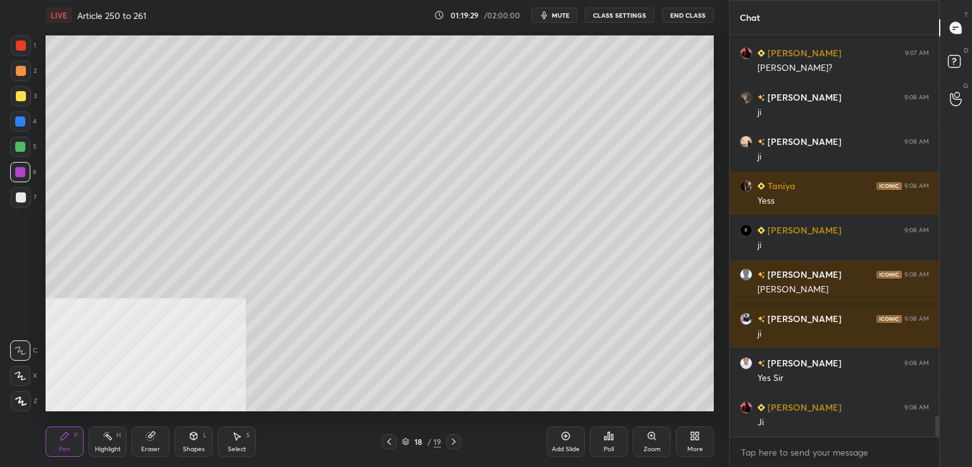
click at [27, 50] on div at bounding box center [21, 45] width 20 height 20
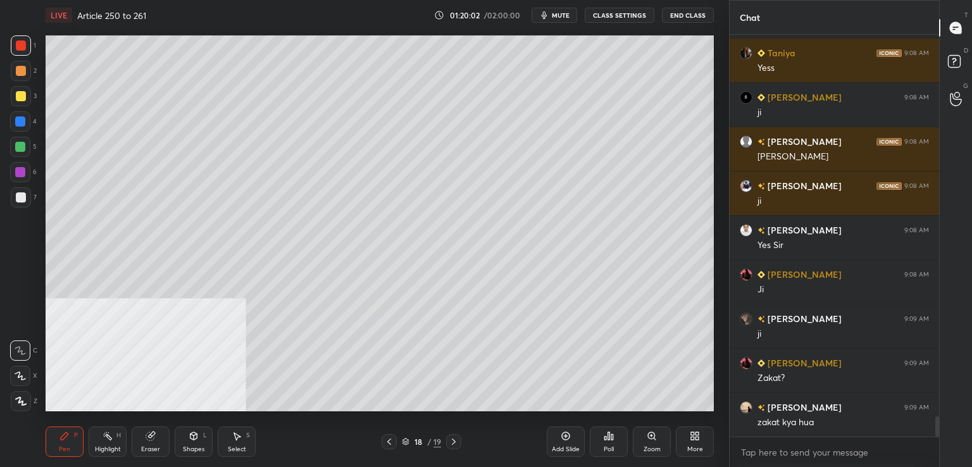
scroll to position [7517, 0]
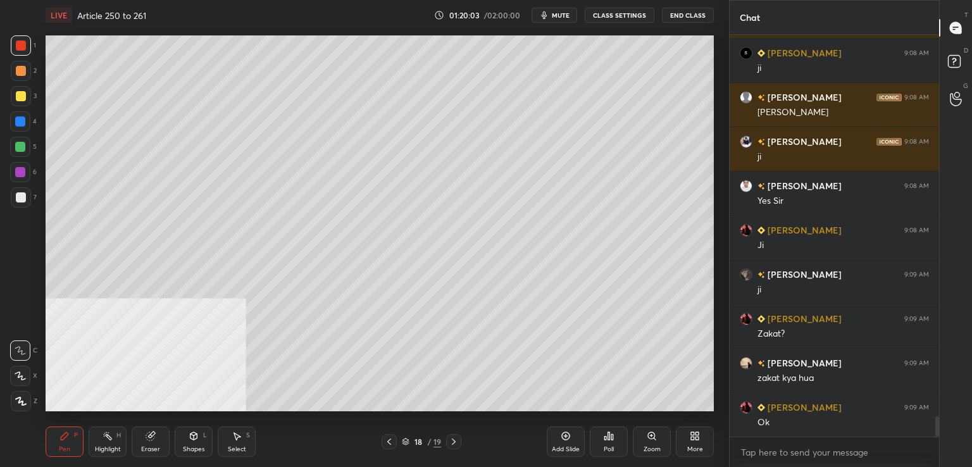
drag, startPoint x: 26, startPoint y: 196, endPoint x: 41, endPoint y: 196, distance: 15.2
click at [27, 196] on div at bounding box center [21, 197] width 20 height 20
drag, startPoint x: 20, startPoint y: 149, endPoint x: 42, endPoint y: 153, distance: 21.9
click at [20, 149] on div at bounding box center [20, 147] width 10 height 10
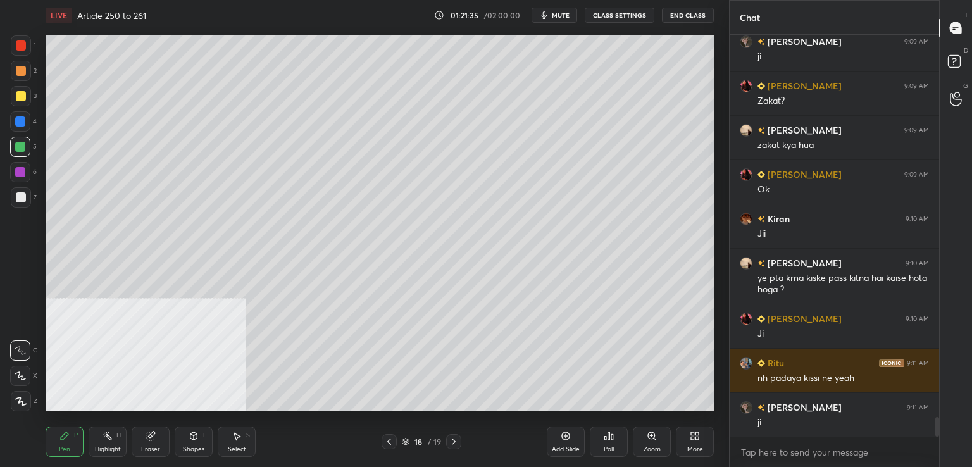
scroll to position [7795, 0]
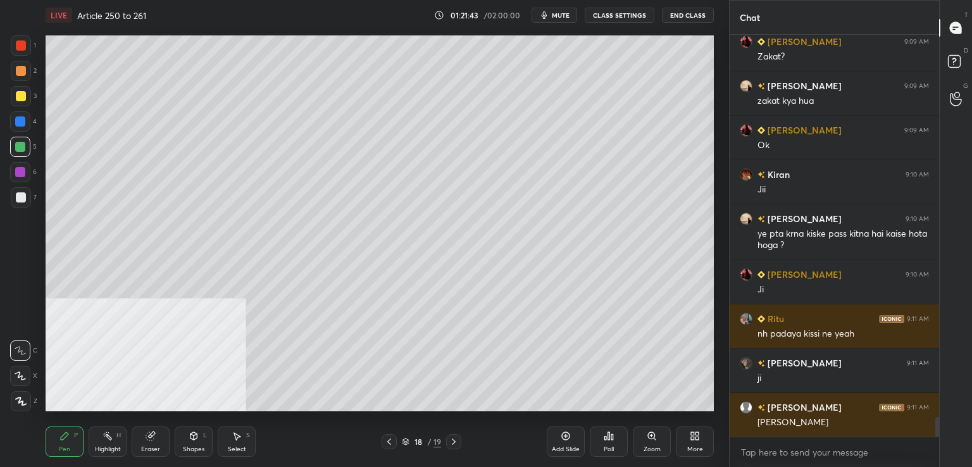
drag, startPoint x: 26, startPoint y: 126, endPoint x: 30, endPoint y: 145, distance: 19.5
click at [25, 128] on div at bounding box center [20, 121] width 20 height 20
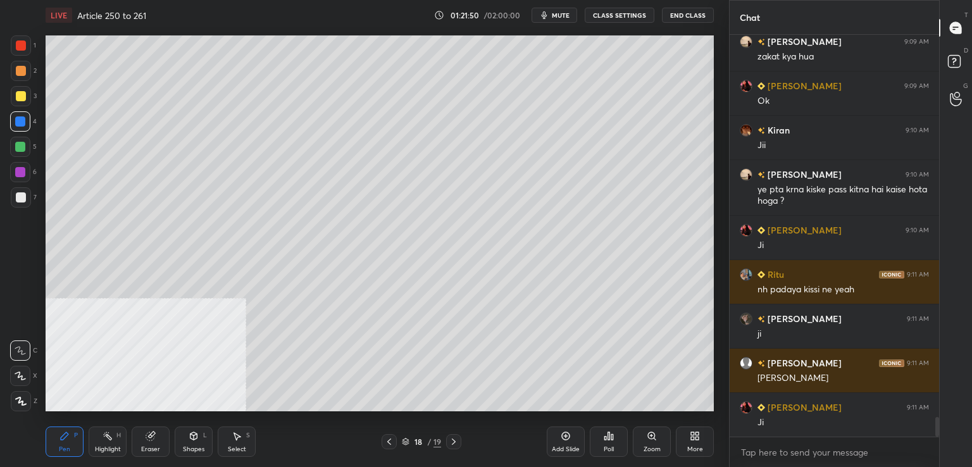
drag, startPoint x: 23, startPoint y: 143, endPoint x: 40, endPoint y: 170, distance: 32.1
click at [23, 144] on div at bounding box center [20, 147] width 10 height 10
click at [20, 95] on div at bounding box center [21, 96] width 10 height 10
drag, startPoint x: 20, startPoint y: 198, endPoint x: 39, endPoint y: 197, distance: 19.0
click at [23, 198] on div at bounding box center [21, 197] width 10 height 10
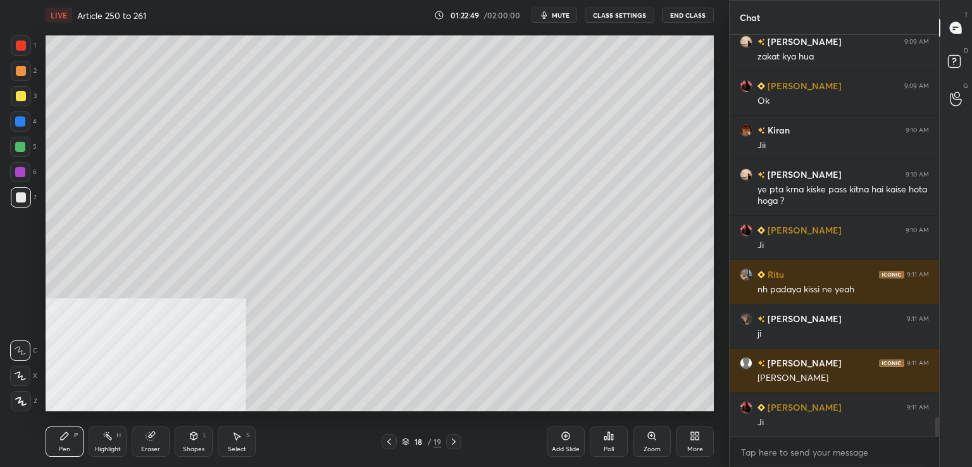
scroll to position [7883, 0]
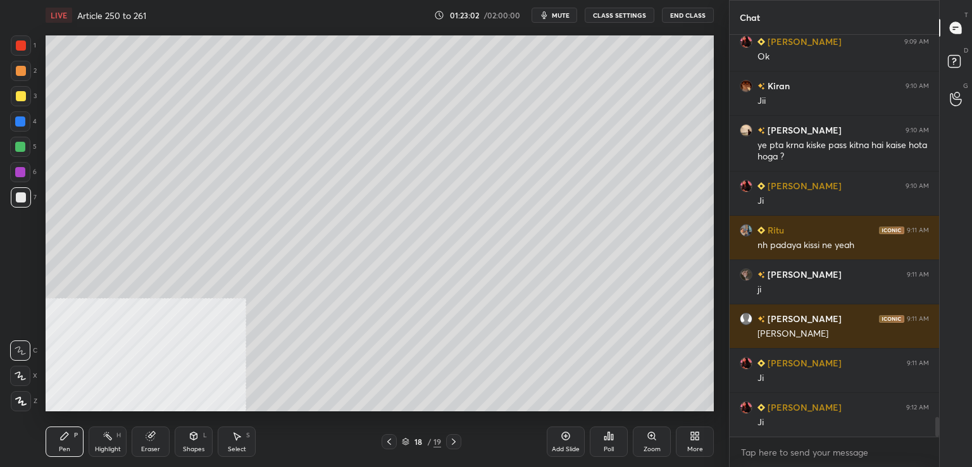
click at [20, 201] on div at bounding box center [21, 197] width 10 height 10
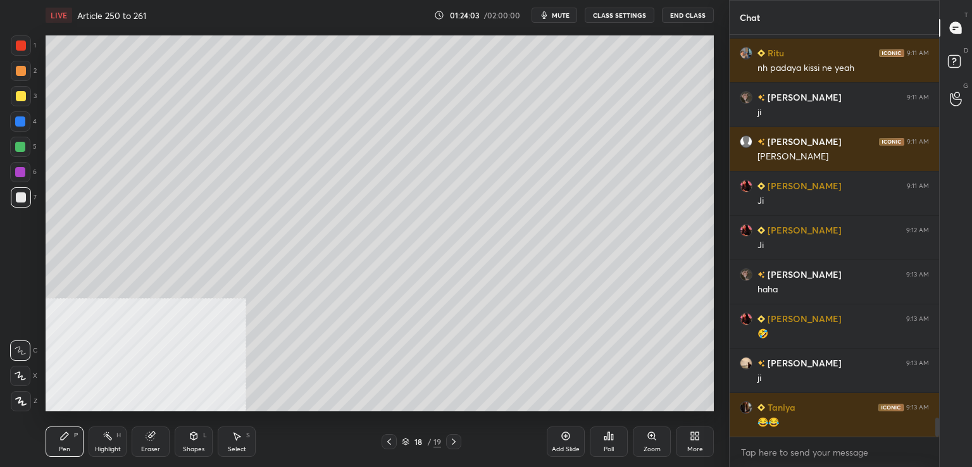
scroll to position [8073, 0]
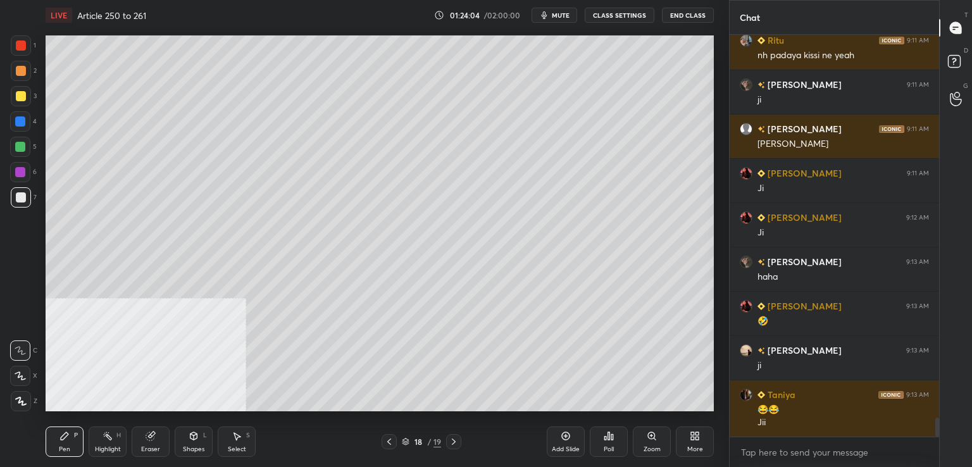
drag, startPoint x: 20, startPoint y: 51, endPoint x: 26, endPoint y: 70, distance: 19.8
click at [20, 53] on div at bounding box center [21, 45] width 20 height 20
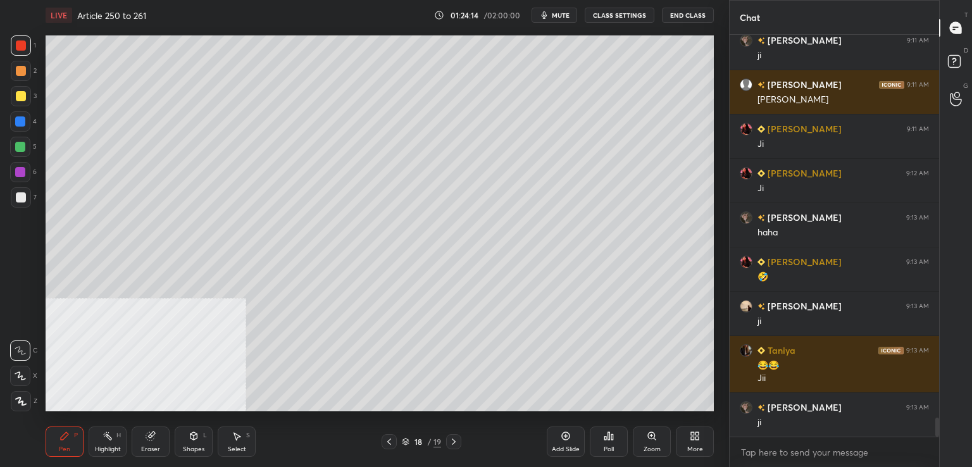
scroll to position [8162, 0]
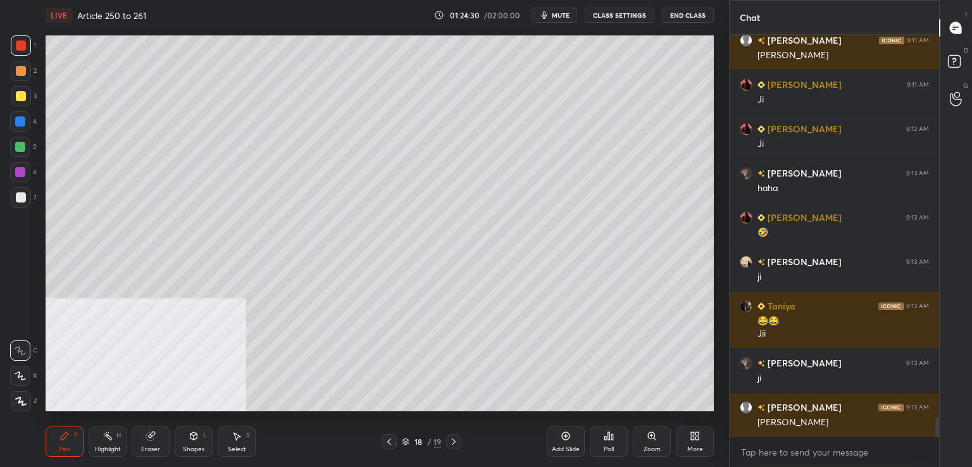
click at [20, 201] on div at bounding box center [21, 197] width 10 height 10
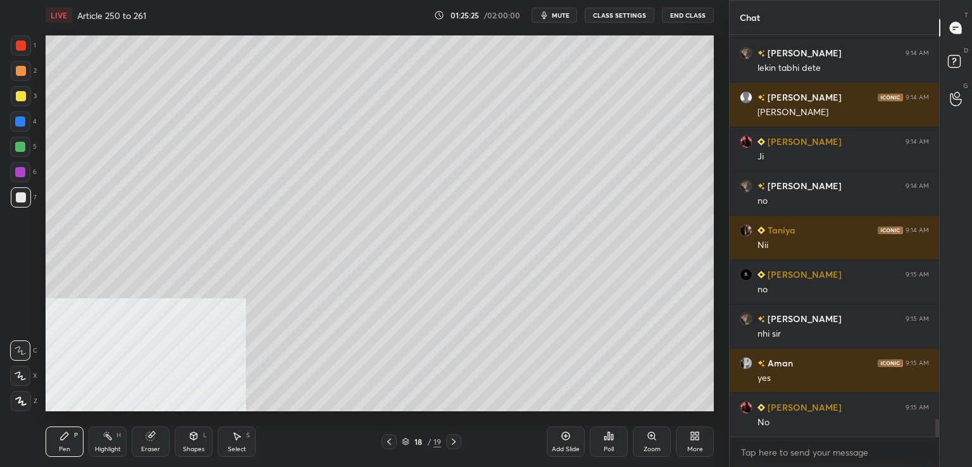
scroll to position [8693, 0]
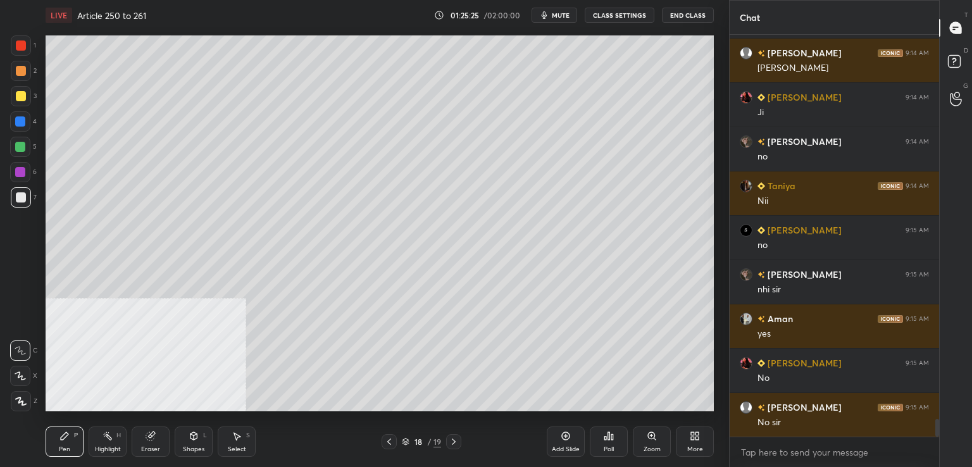
click at [390, 441] on icon at bounding box center [389, 442] width 10 height 10
click at [20, 50] on div at bounding box center [21, 46] width 10 height 10
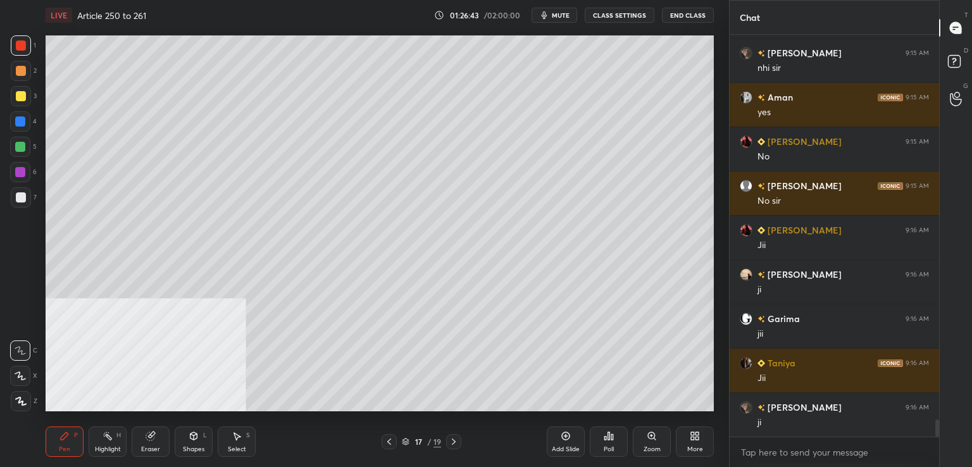
scroll to position [8959, 0]
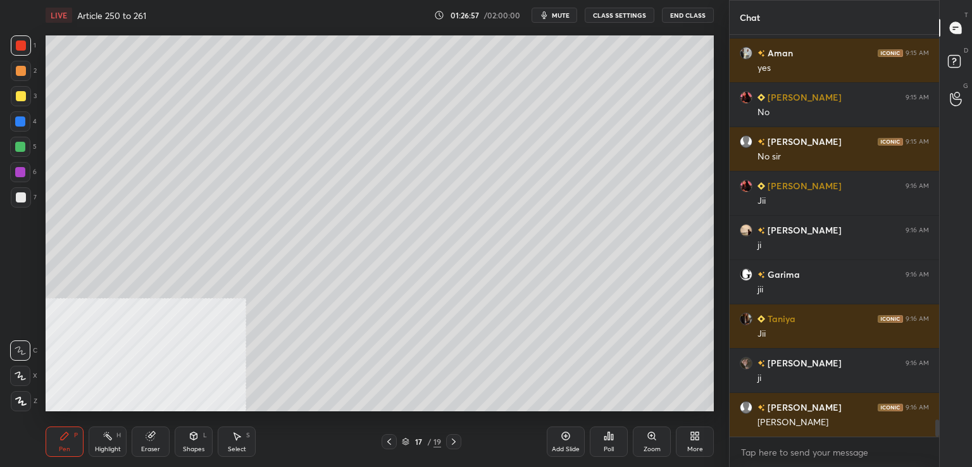
click at [565, 441] on icon at bounding box center [566, 436] width 10 height 10
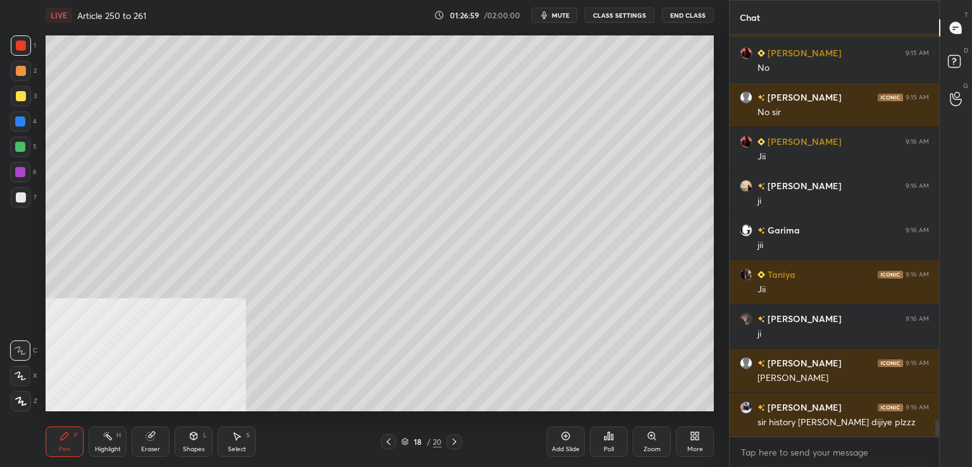
click at [20, 198] on div at bounding box center [21, 197] width 10 height 10
drag, startPoint x: 18, startPoint y: 97, endPoint x: 35, endPoint y: 95, distance: 17.9
click at [22, 97] on div at bounding box center [21, 96] width 10 height 10
click at [22, 52] on div at bounding box center [21, 45] width 20 height 20
drag, startPoint x: 25, startPoint y: 172, endPoint x: 35, endPoint y: 177, distance: 10.8
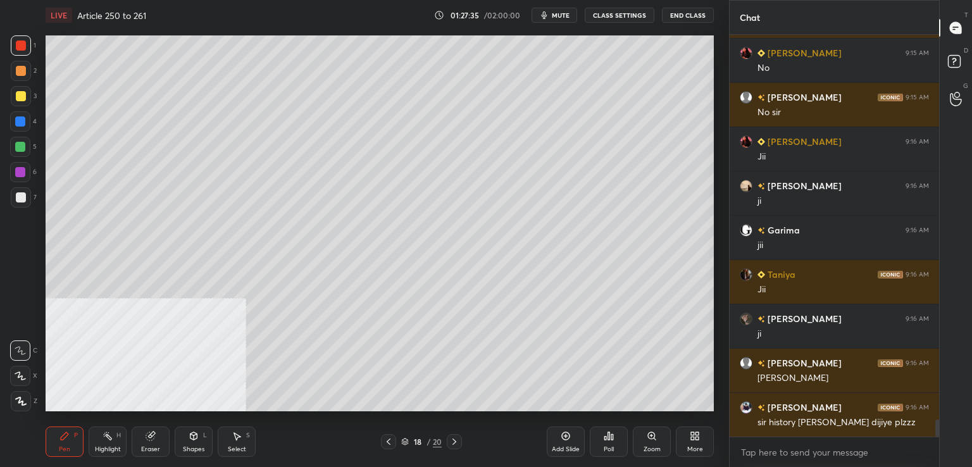
click at [25, 173] on div at bounding box center [20, 172] width 20 height 20
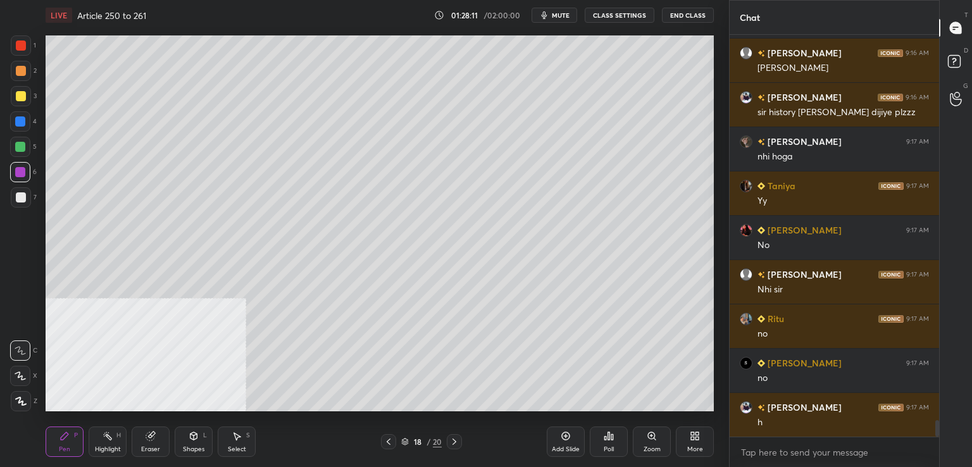
scroll to position [9358, 0]
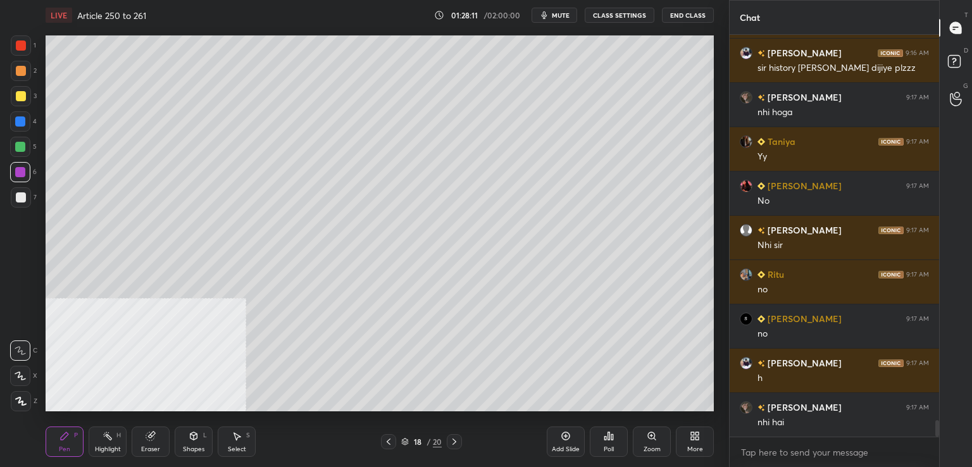
click at [23, 129] on div at bounding box center [20, 121] width 20 height 20
click at [18, 200] on div at bounding box center [21, 197] width 10 height 10
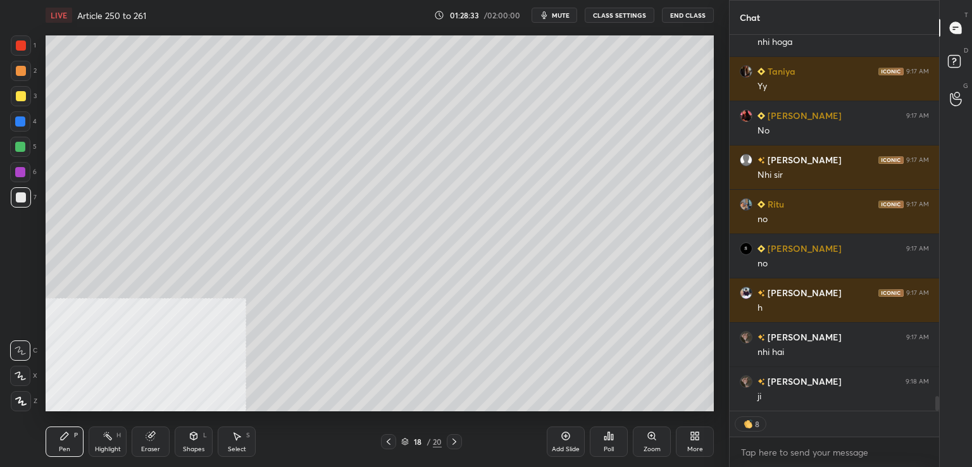
drag, startPoint x: 19, startPoint y: 150, endPoint x: 39, endPoint y: 144, distance: 20.4
click at [20, 151] on div at bounding box center [20, 147] width 10 height 10
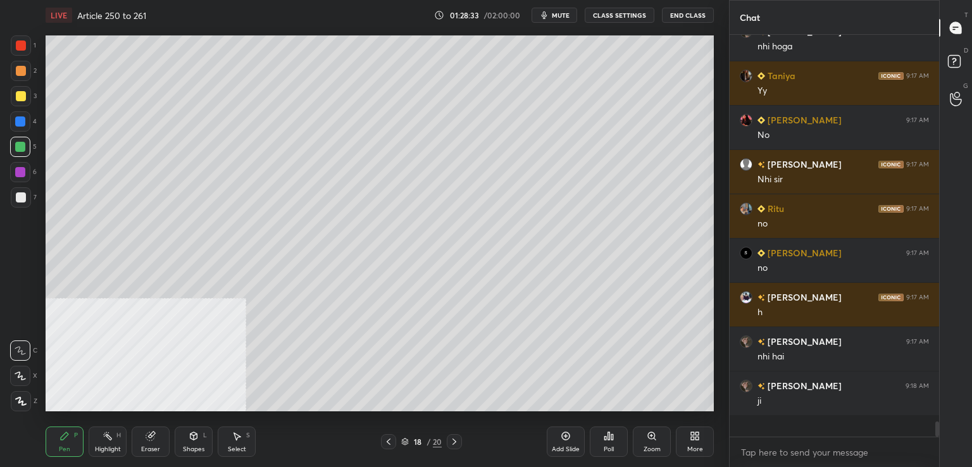
scroll to position [398, 206]
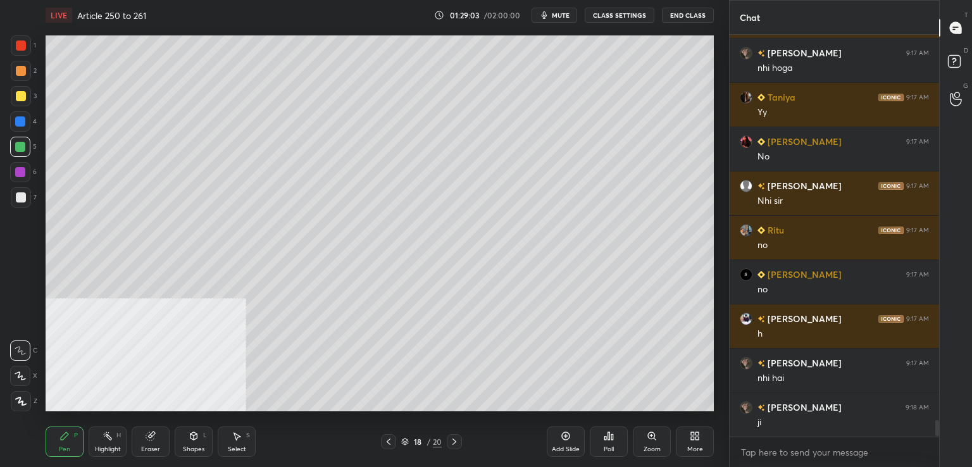
drag, startPoint x: 17, startPoint y: 89, endPoint x: 27, endPoint y: 92, distance: 9.8
click at [20, 89] on div at bounding box center [21, 96] width 20 height 20
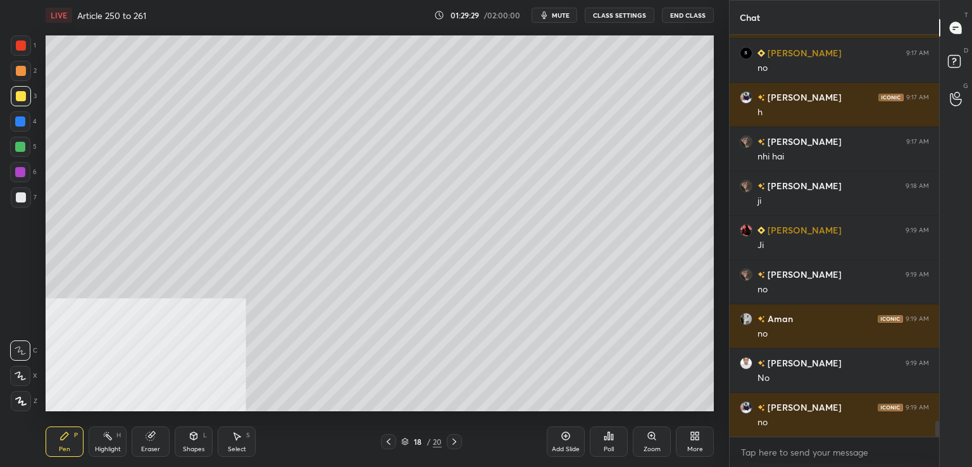
scroll to position [9668, 0]
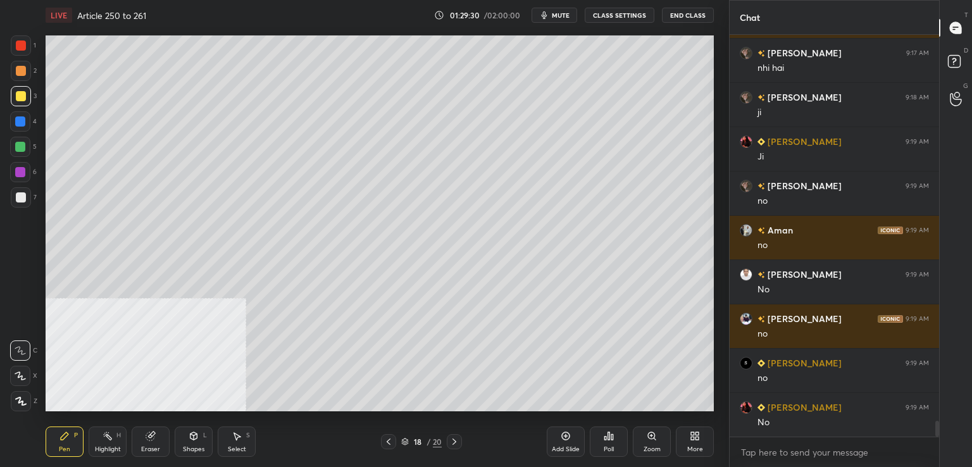
drag, startPoint x: 18, startPoint y: 197, endPoint x: 43, endPoint y: 184, distance: 28.3
click at [18, 198] on div at bounding box center [21, 197] width 10 height 10
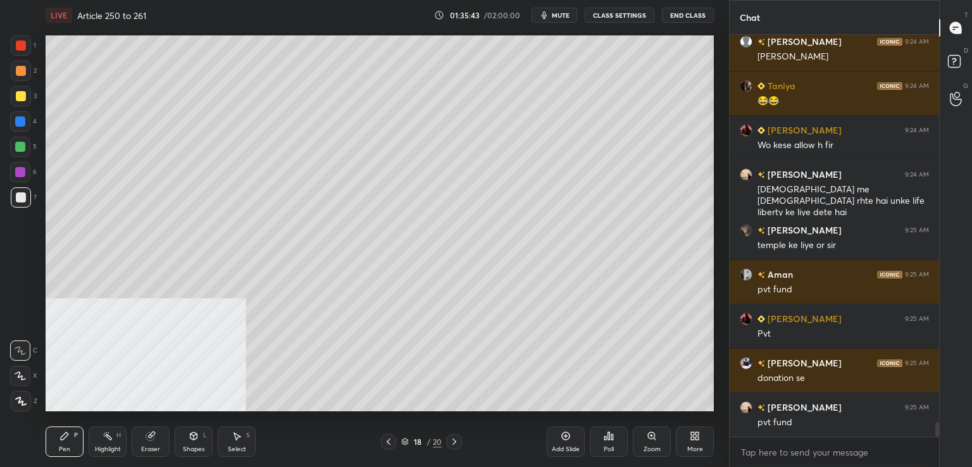
scroll to position [10610, 0]
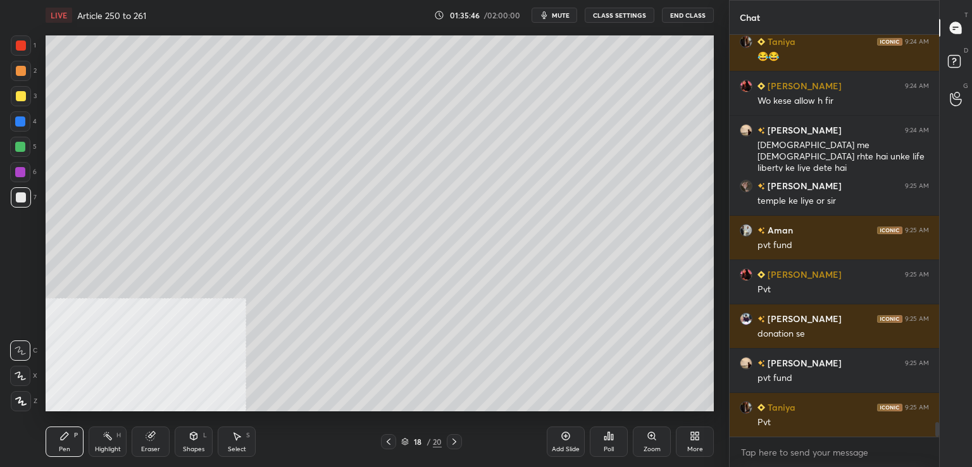
click at [432, 464] on div "Pen P Highlight H Eraser Shapes L Select S 18 / 20 Add Slide Poll Zoom More" at bounding box center [380, 442] width 668 height 51
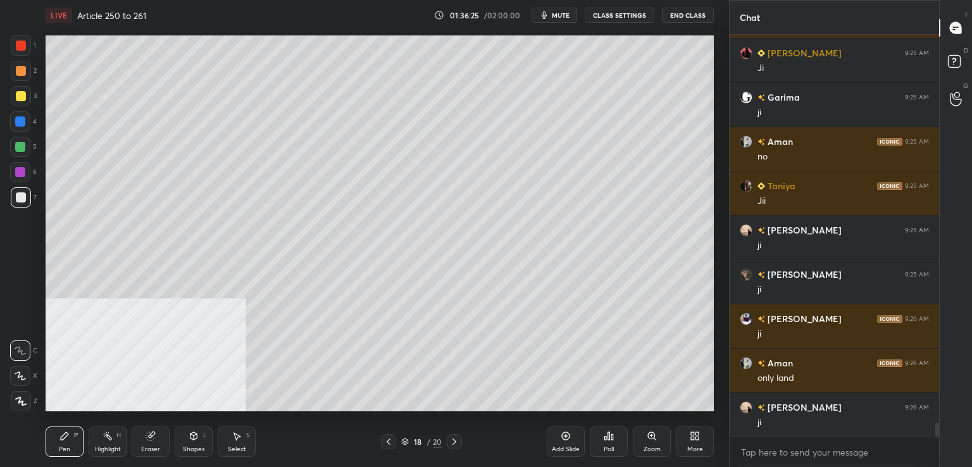
scroll to position [11186, 0]
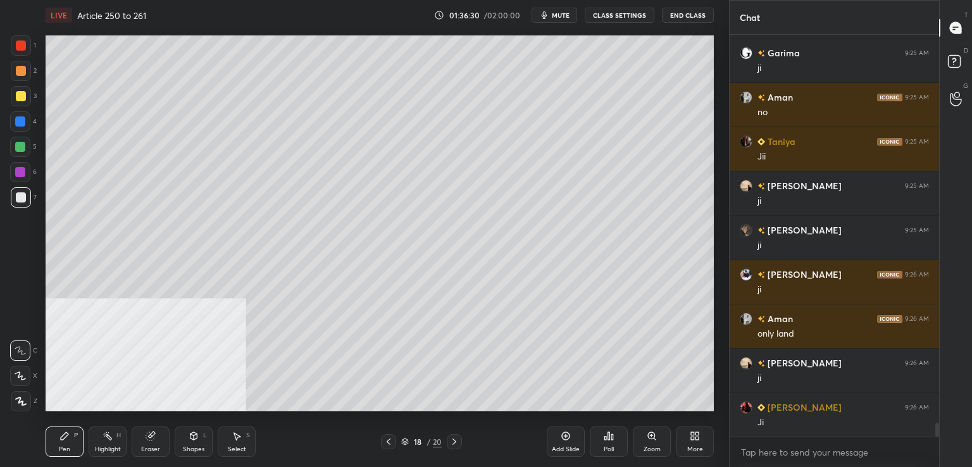
click at [22, 196] on div at bounding box center [21, 197] width 10 height 10
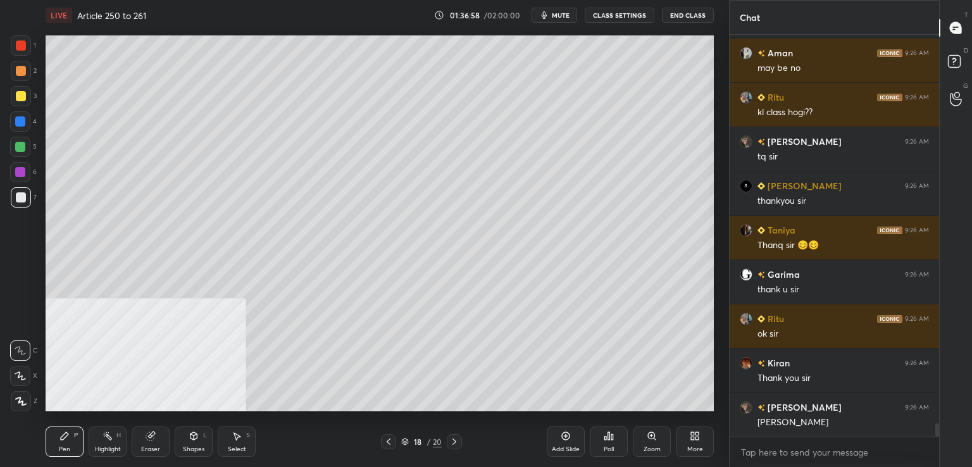
scroll to position [11673, 0]
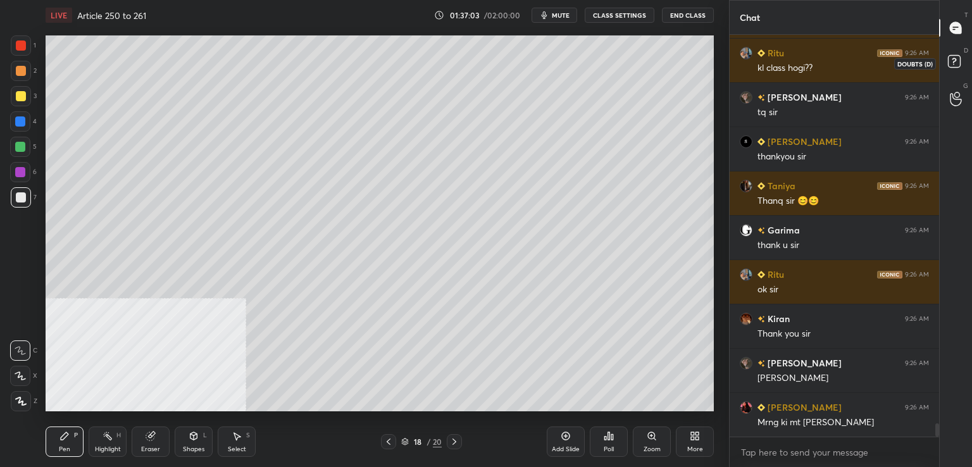
click at [952, 61] on rect at bounding box center [954, 62] width 12 height 12
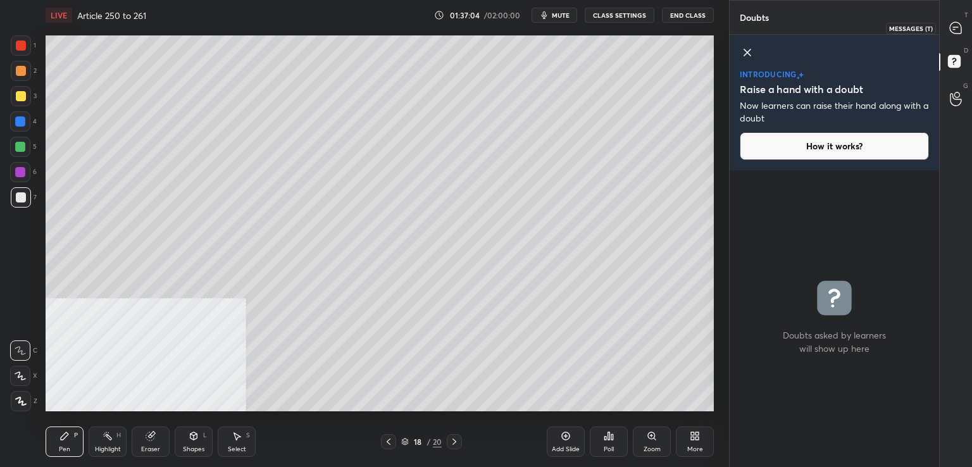
click at [951, 31] on icon at bounding box center [955, 28] width 13 height 13
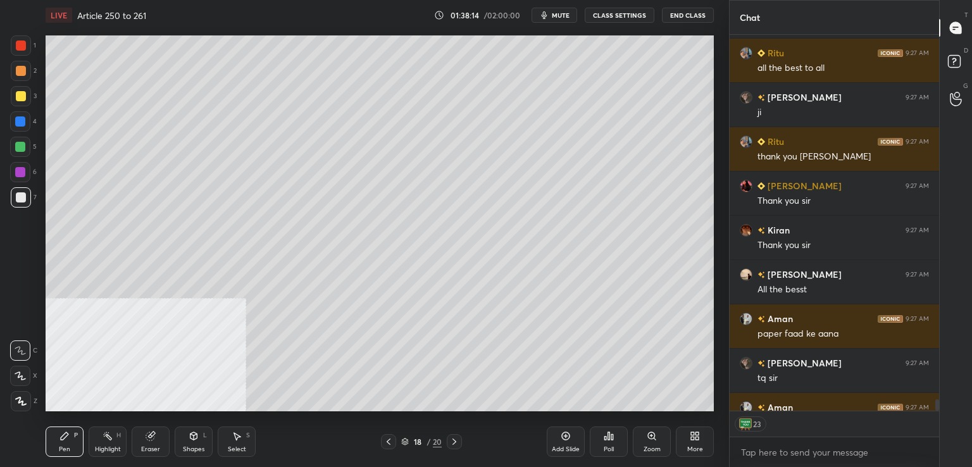
scroll to position [12649, 0]
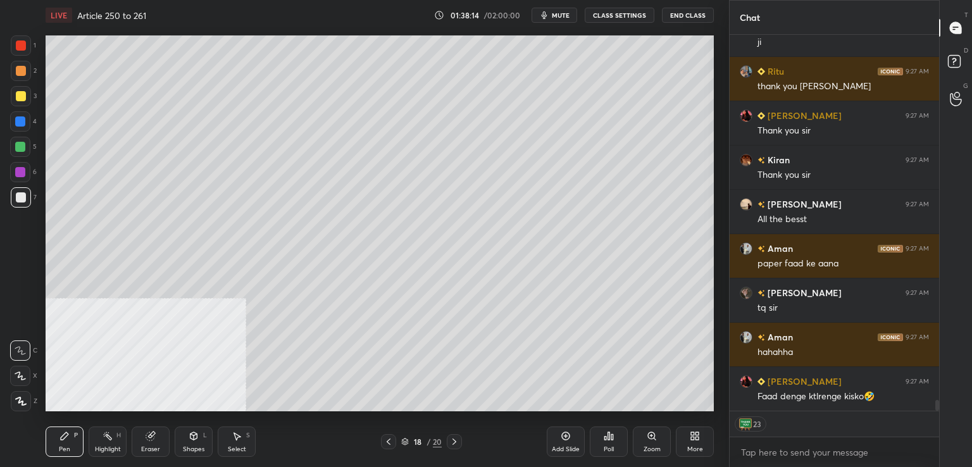
click at [697, 9] on button "End Class" at bounding box center [688, 15] width 52 height 15
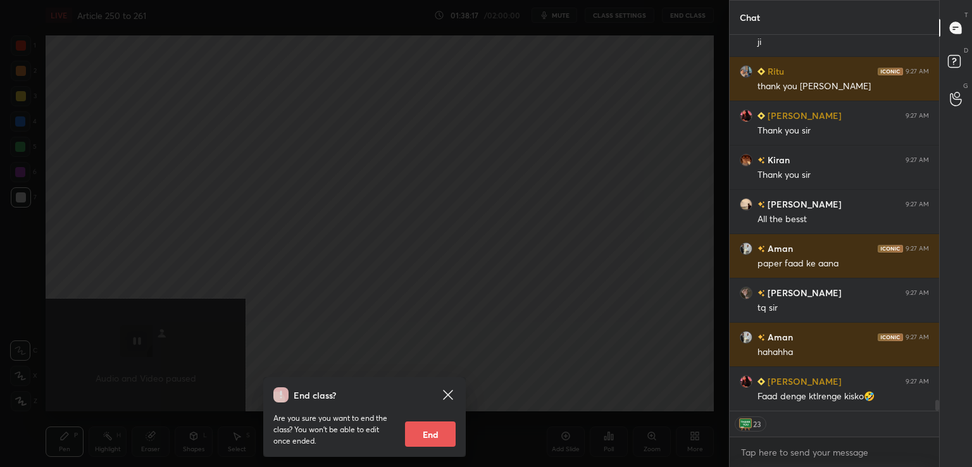
click at [448, 394] on icon at bounding box center [447, 394] width 9 height 9
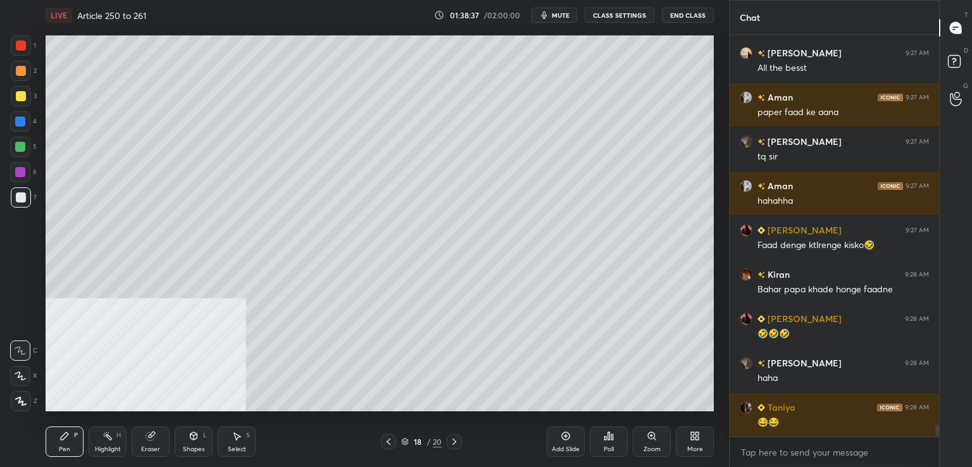
scroll to position [12800, 0]
click at [692, 13] on button "End Class" at bounding box center [688, 15] width 52 height 15
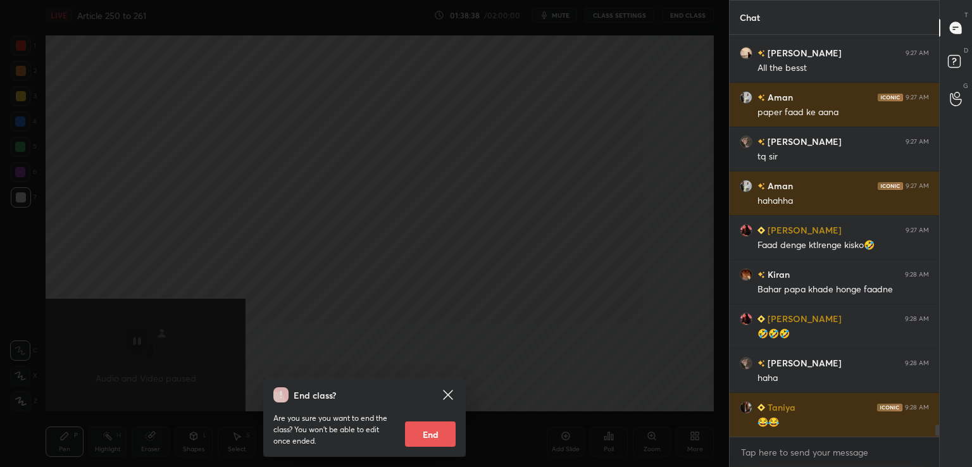
scroll to position [12845, 0]
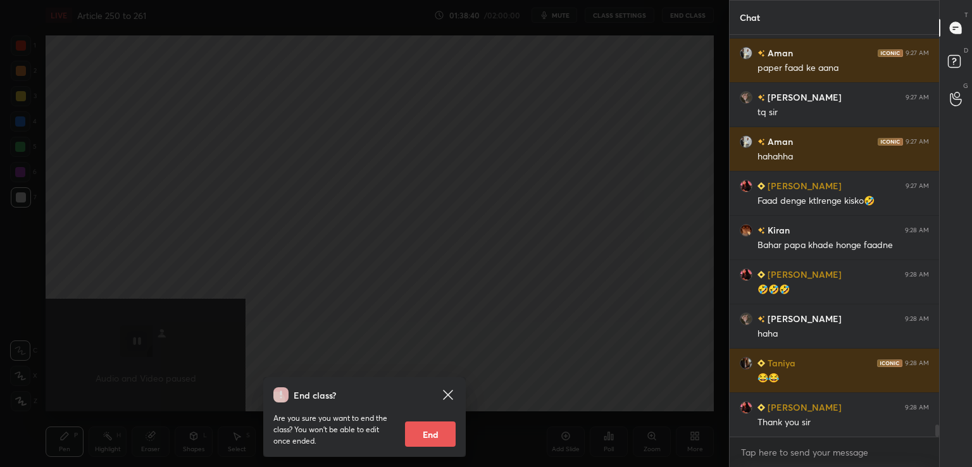
drag, startPoint x: 430, startPoint y: 436, endPoint x: 423, endPoint y: 433, distance: 7.1
click at [428, 436] on button "End" at bounding box center [430, 434] width 51 height 25
type textarea "x"
